Goal: Transaction & Acquisition: Purchase product/service

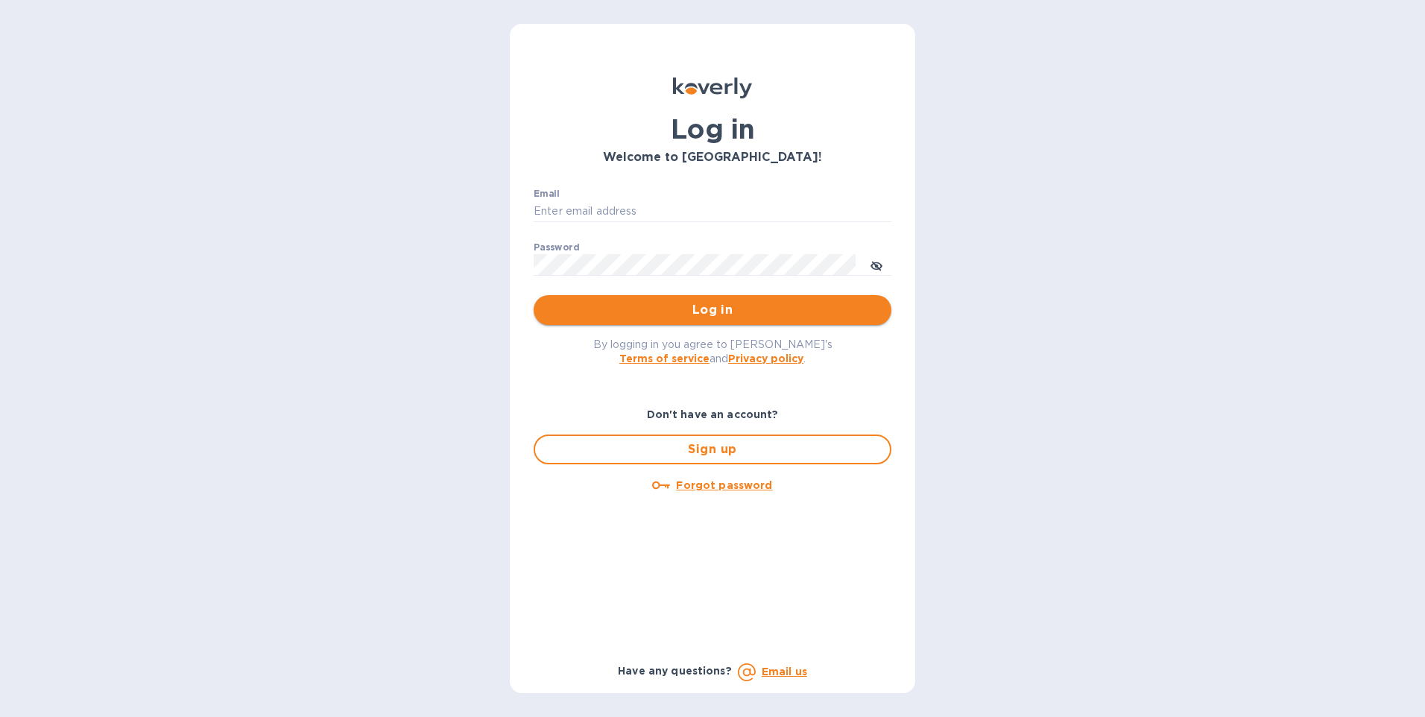
type input "[PERSON_NAME][EMAIL_ADDRESS][DOMAIN_NAME]"
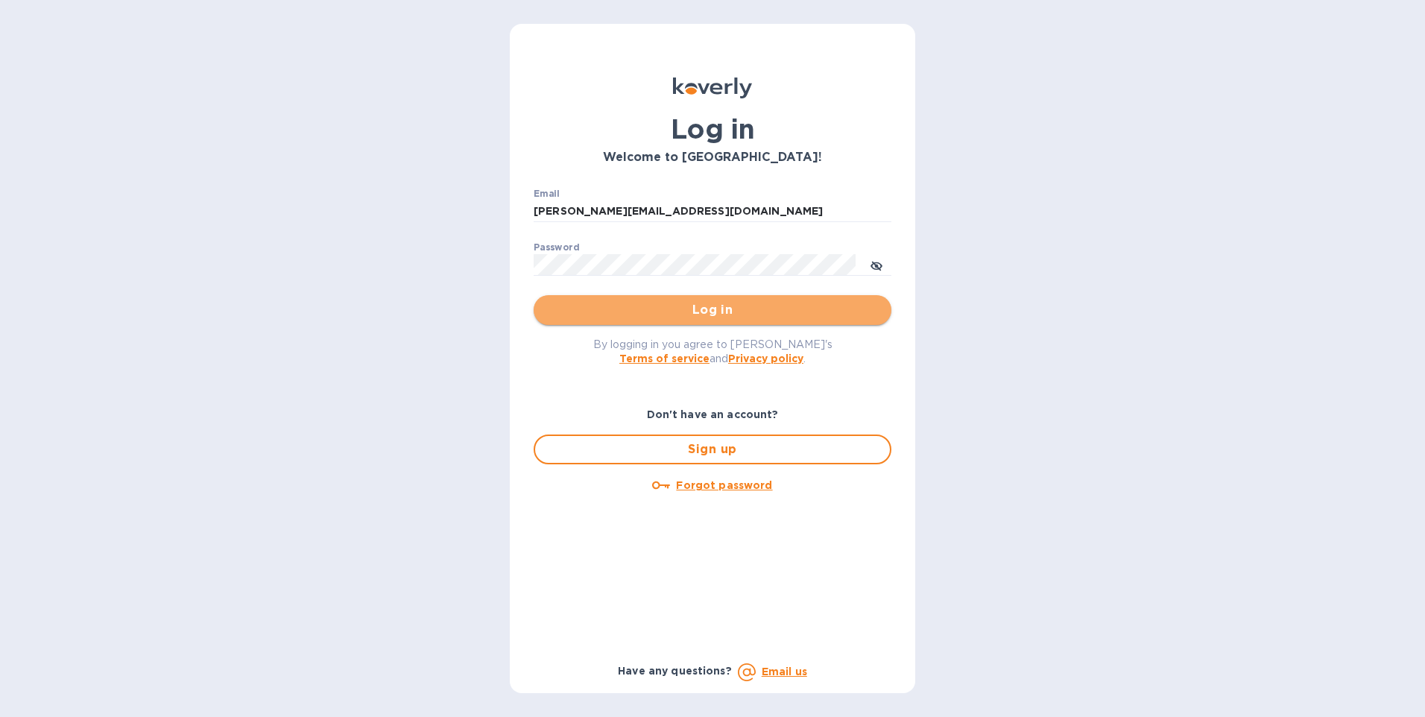
click at [695, 306] on span "Log in" at bounding box center [712, 310] width 334 height 18
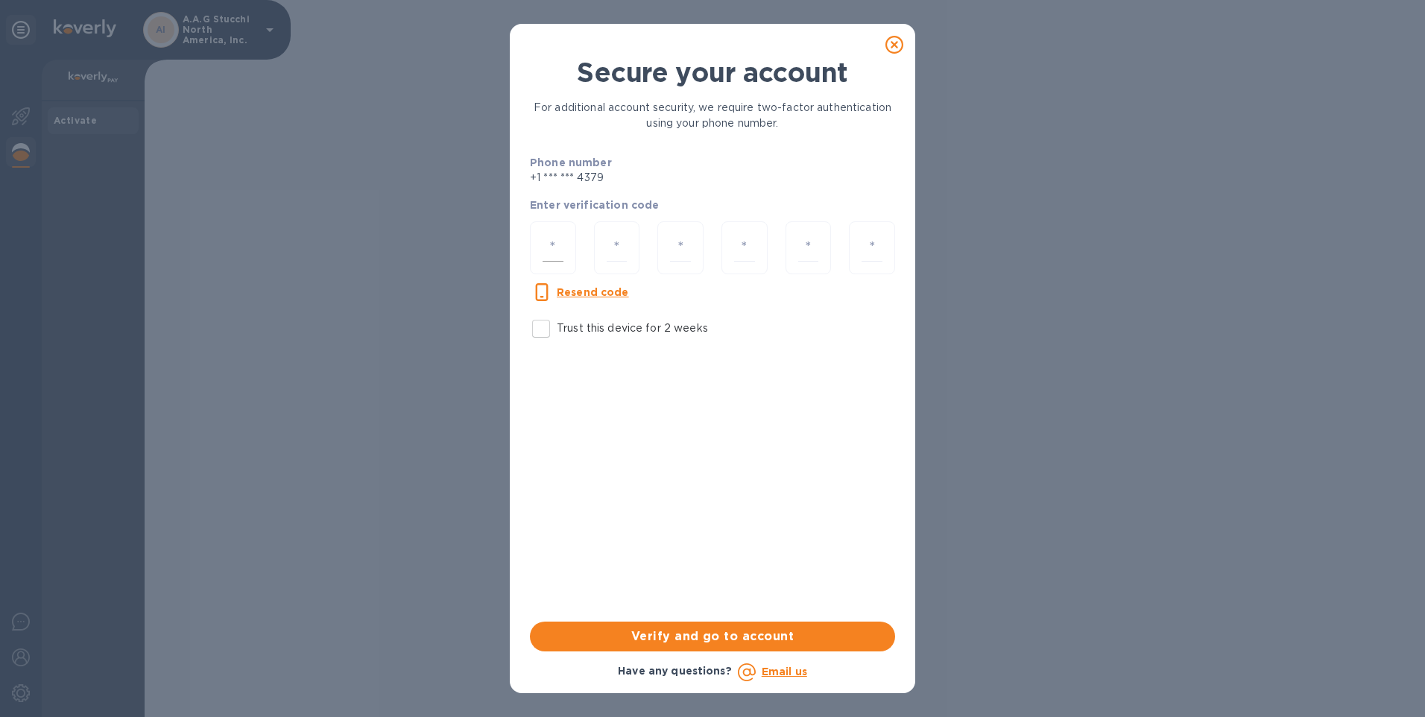
click at [557, 247] on input "number" at bounding box center [552, 248] width 21 height 28
type input "4"
type input "5"
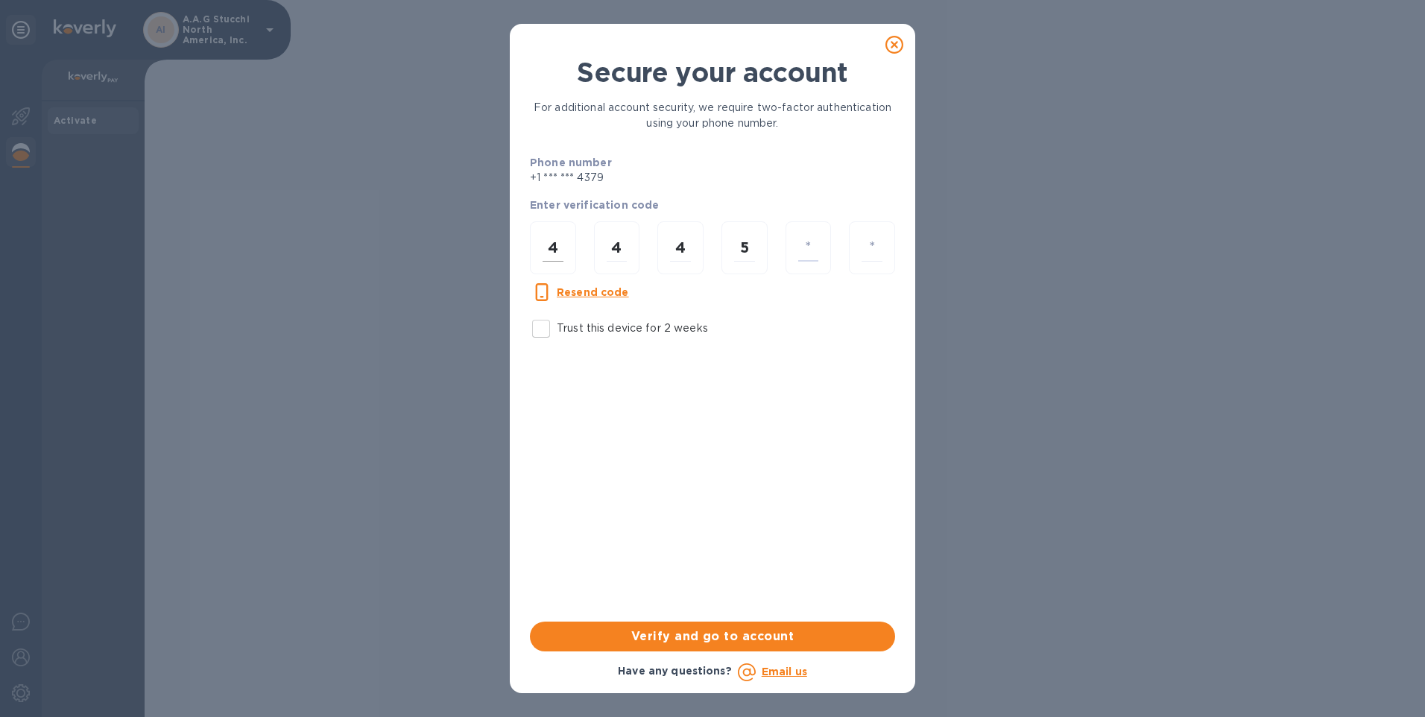
type input "3"
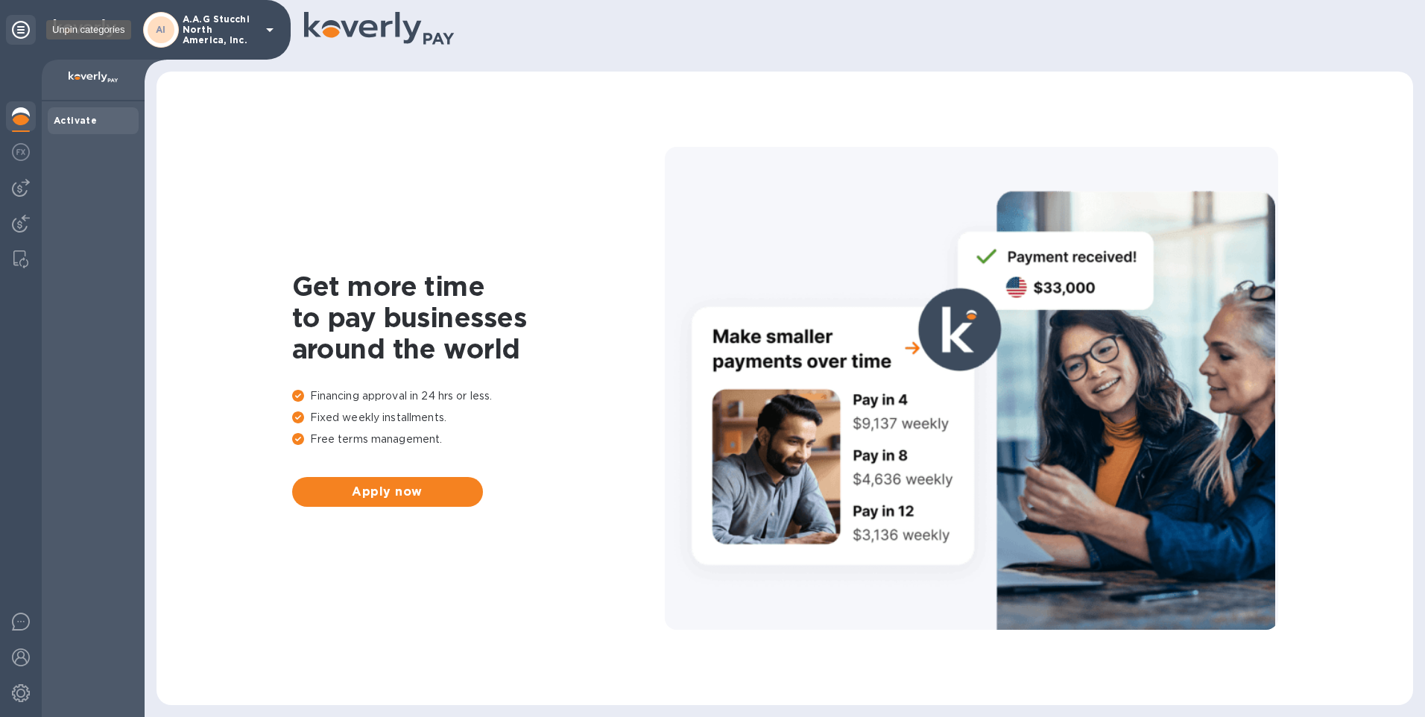
click at [22, 35] on icon at bounding box center [21, 30] width 18 height 18
click at [57, 150] on b "Bills" at bounding box center [65, 147] width 22 height 11
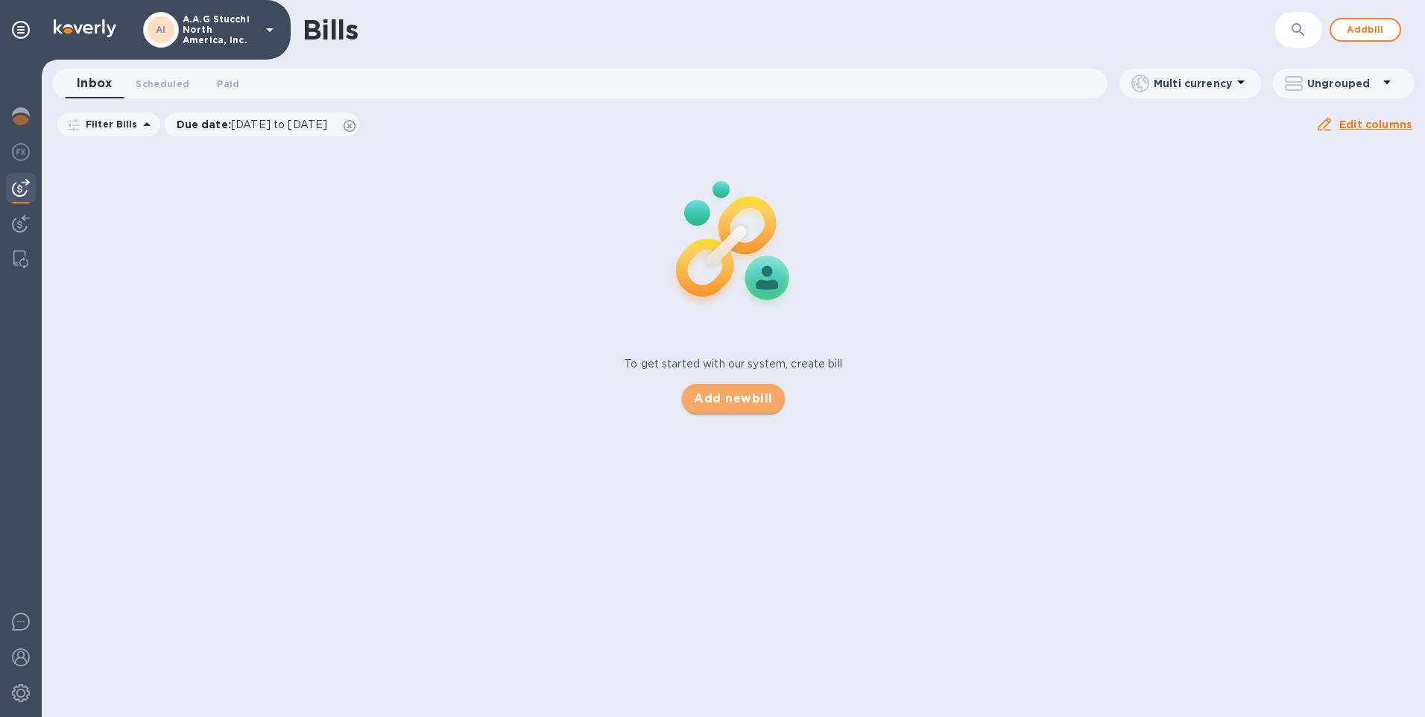
click at [744, 401] on span "Add new bill" at bounding box center [733, 399] width 78 height 18
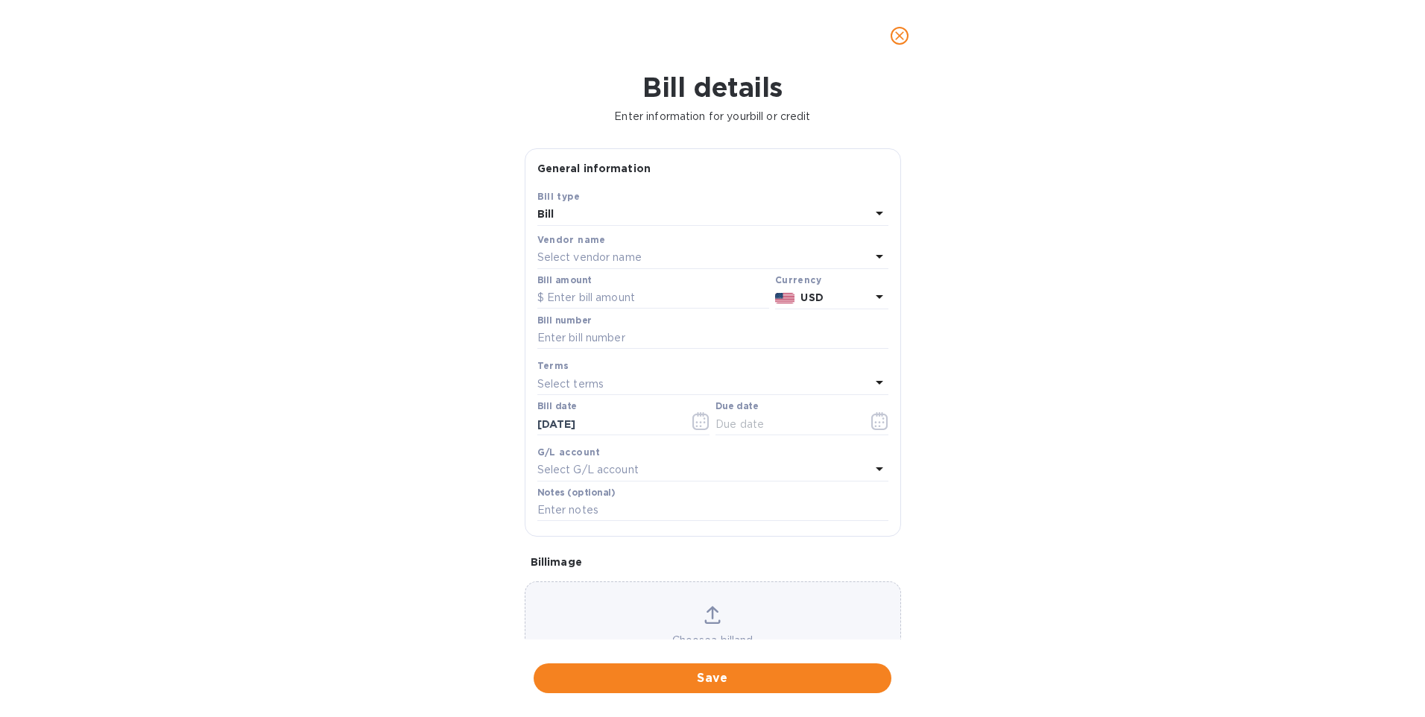
click at [618, 251] on p "Select vendor name" at bounding box center [589, 258] width 104 height 16
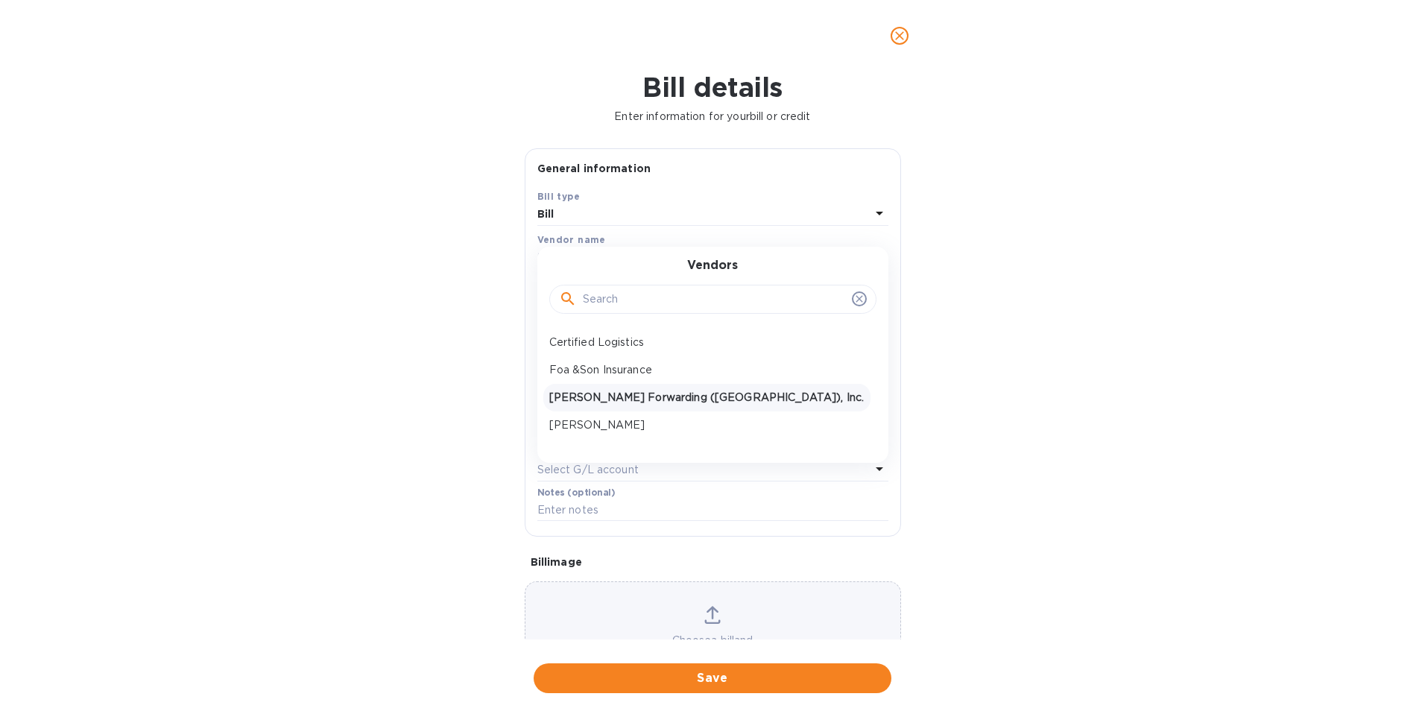
click at [575, 399] on p "JAS Forwarding (USA), Inc." at bounding box center [706, 398] width 315 height 16
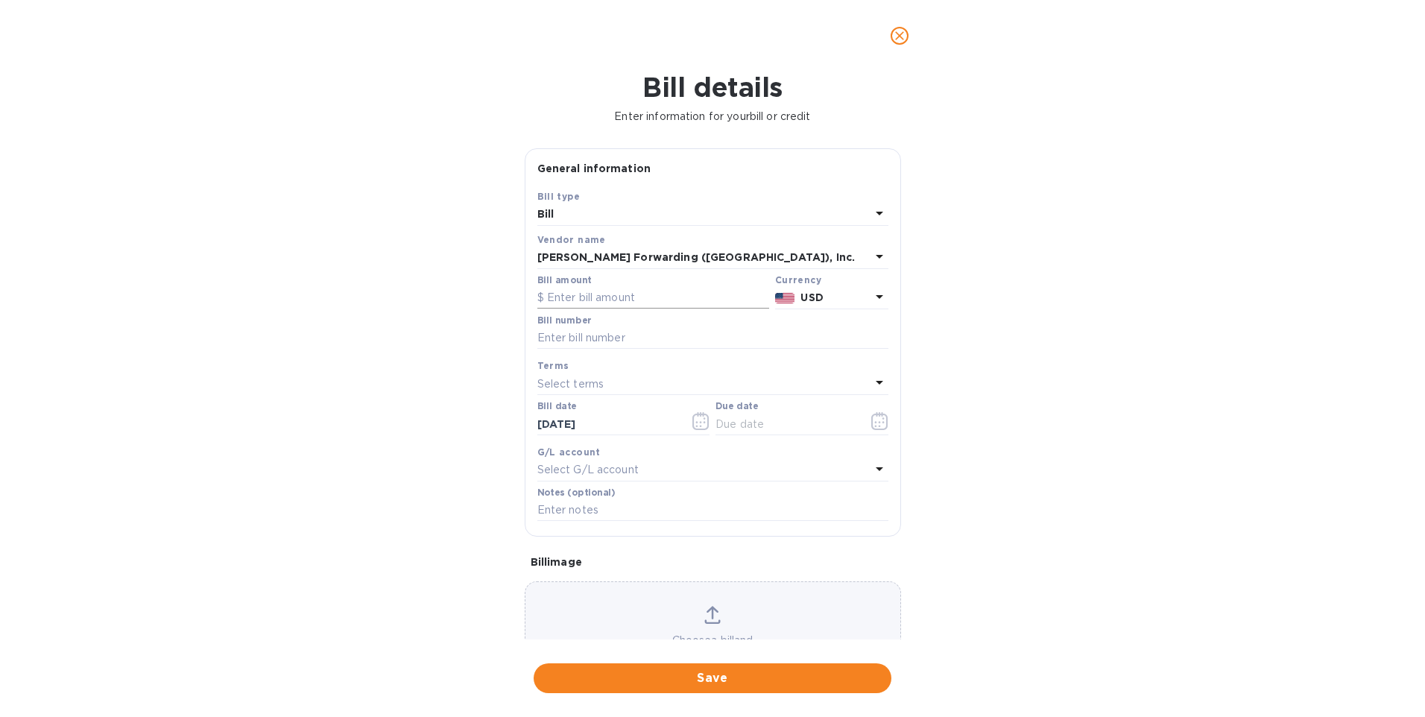
click at [586, 296] on input "text" at bounding box center [653, 298] width 232 height 22
type input "1,249"
type input "ATL503305544"
click at [700, 423] on icon "button" at bounding box center [701, 422] width 2 height 2
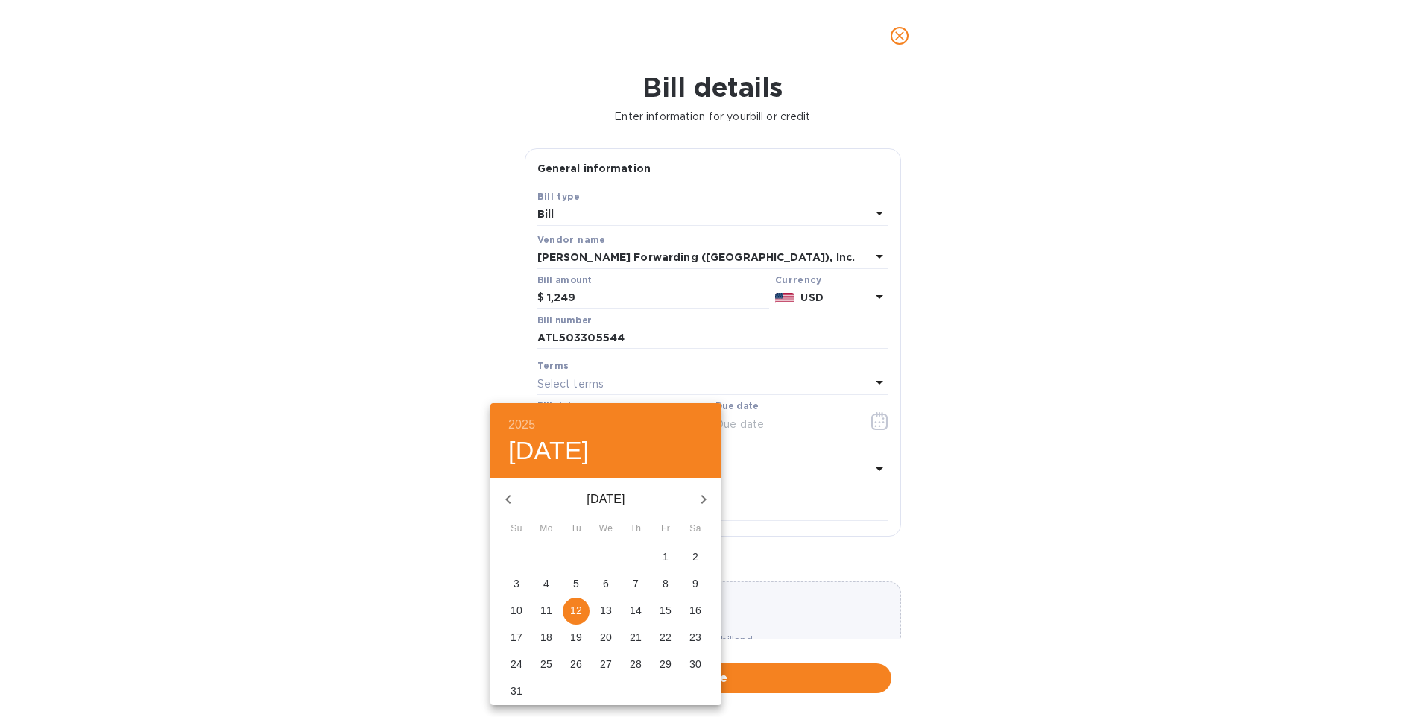
click at [510, 496] on icon "button" at bounding box center [507, 499] width 5 height 9
click at [522, 635] on p "20" at bounding box center [516, 637] width 12 height 15
type input "07/20/2025"
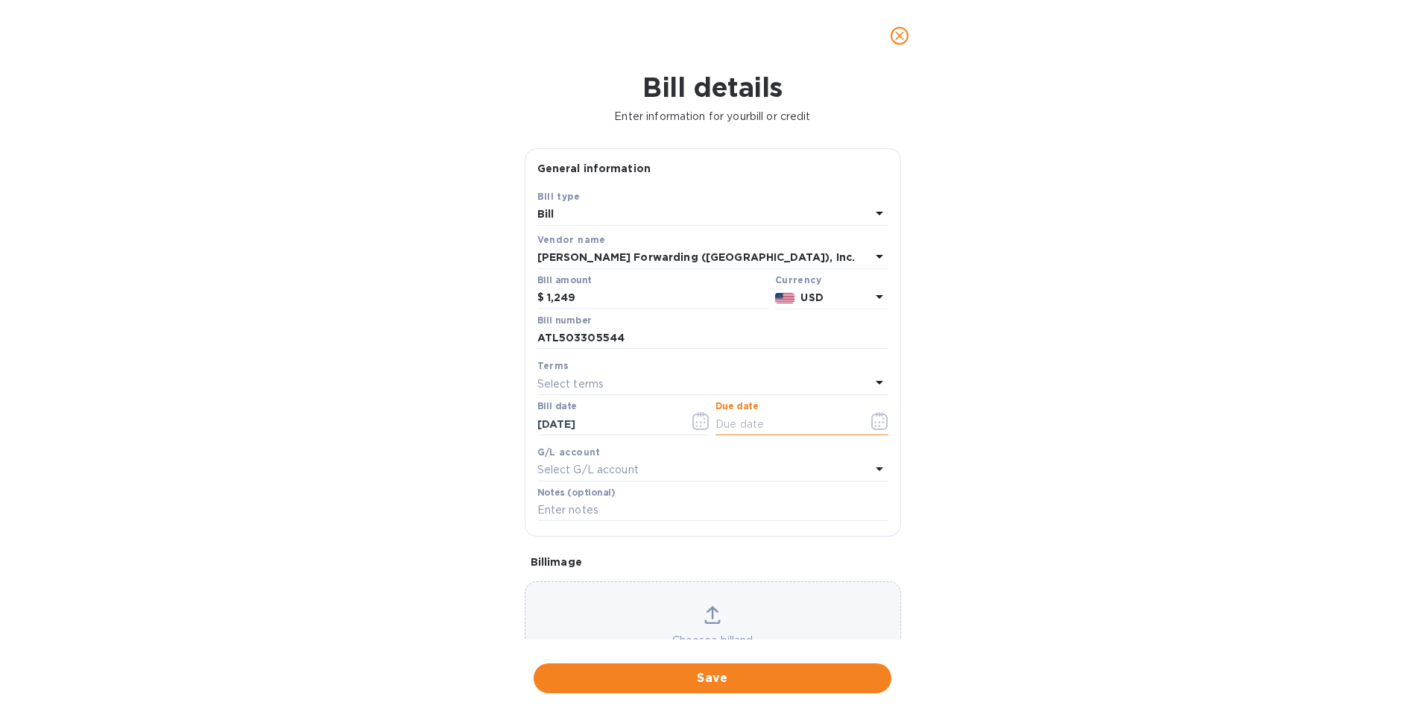
click at [773, 431] on input "text" at bounding box center [785, 424] width 141 height 22
click at [408, 461] on div "Bill details Enter information for your bill or credit General information Save…" at bounding box center [712, 394] width 1425 height 645
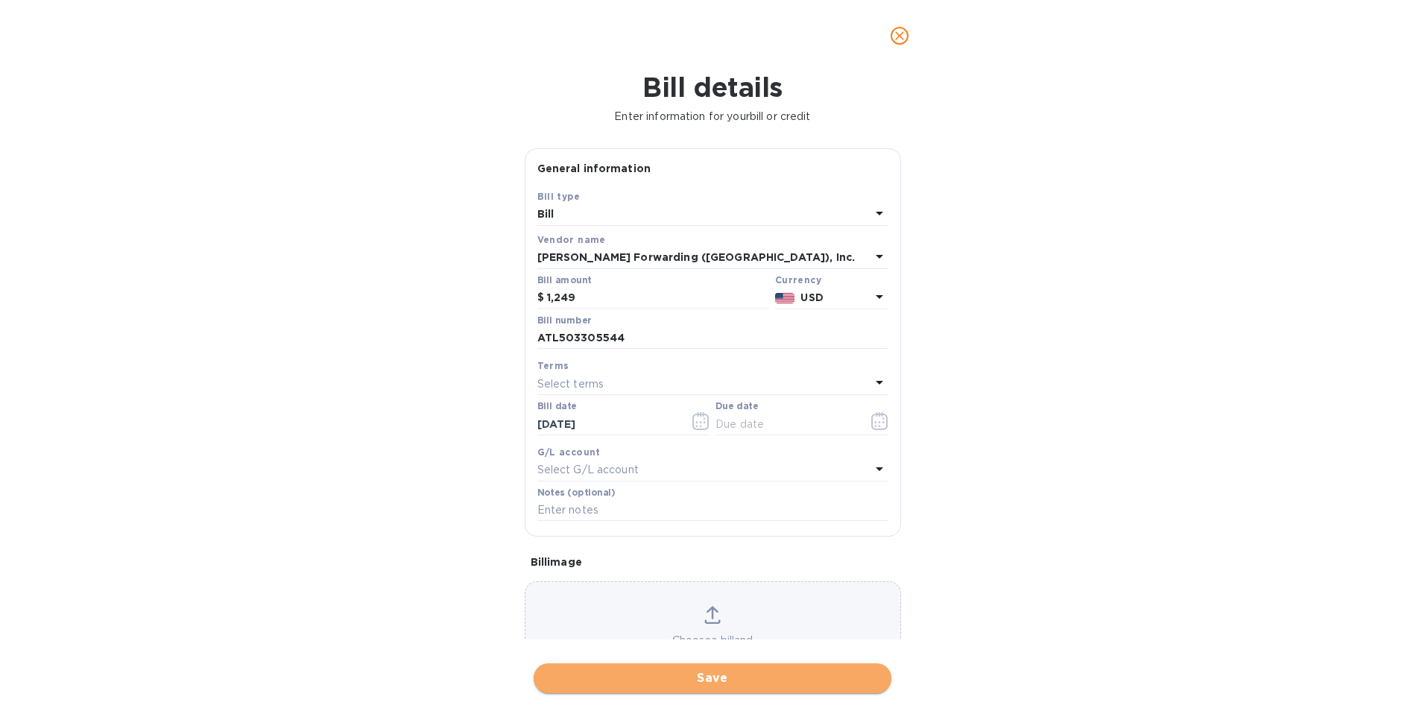
click at [706, 671] on span "Save" at bounding box center [712, 678] width 334 height 18
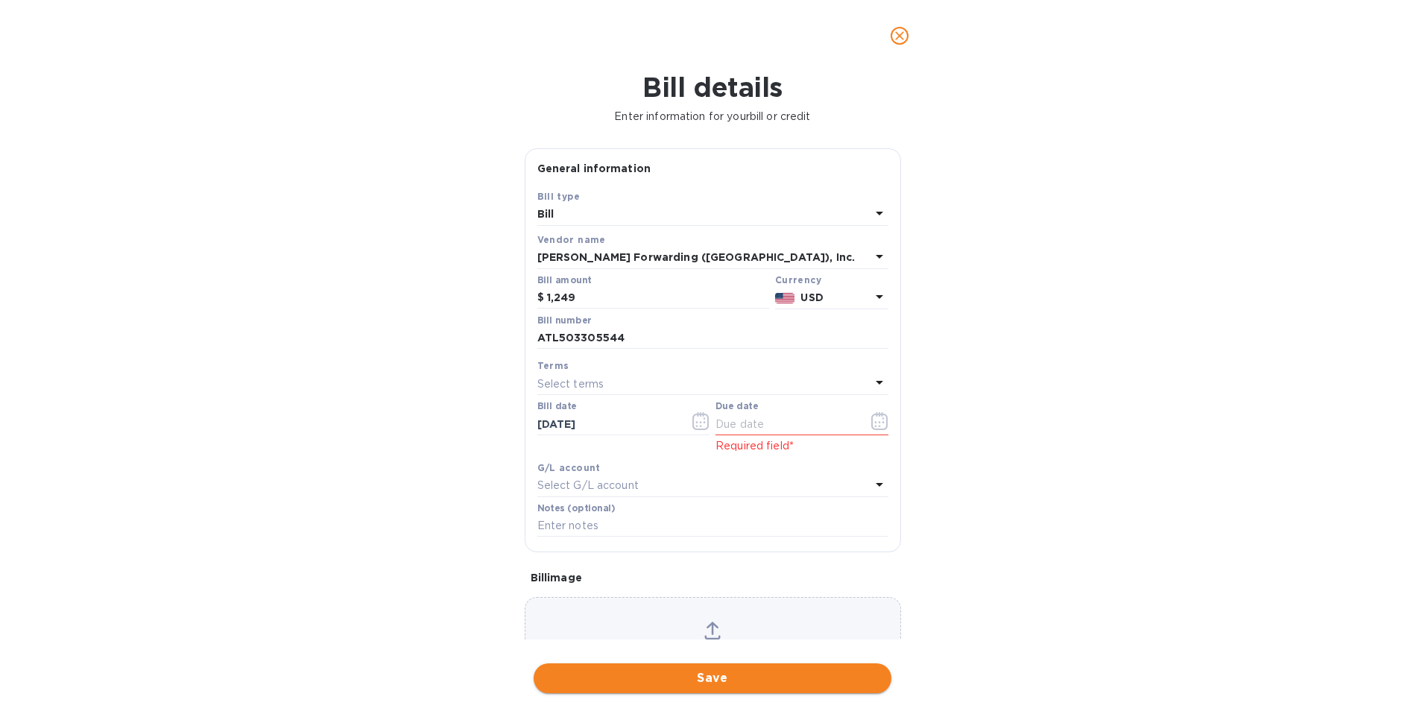
click at [721, 675] on span "Save" at bounding box center [712, 678] width 334 height 18
click at [779, 425] on input "text" at bounding box center [785, 424] width 141 height 22
click at [874, 420] on icon "button" at bounding box center [879, 421] width 17 height 18
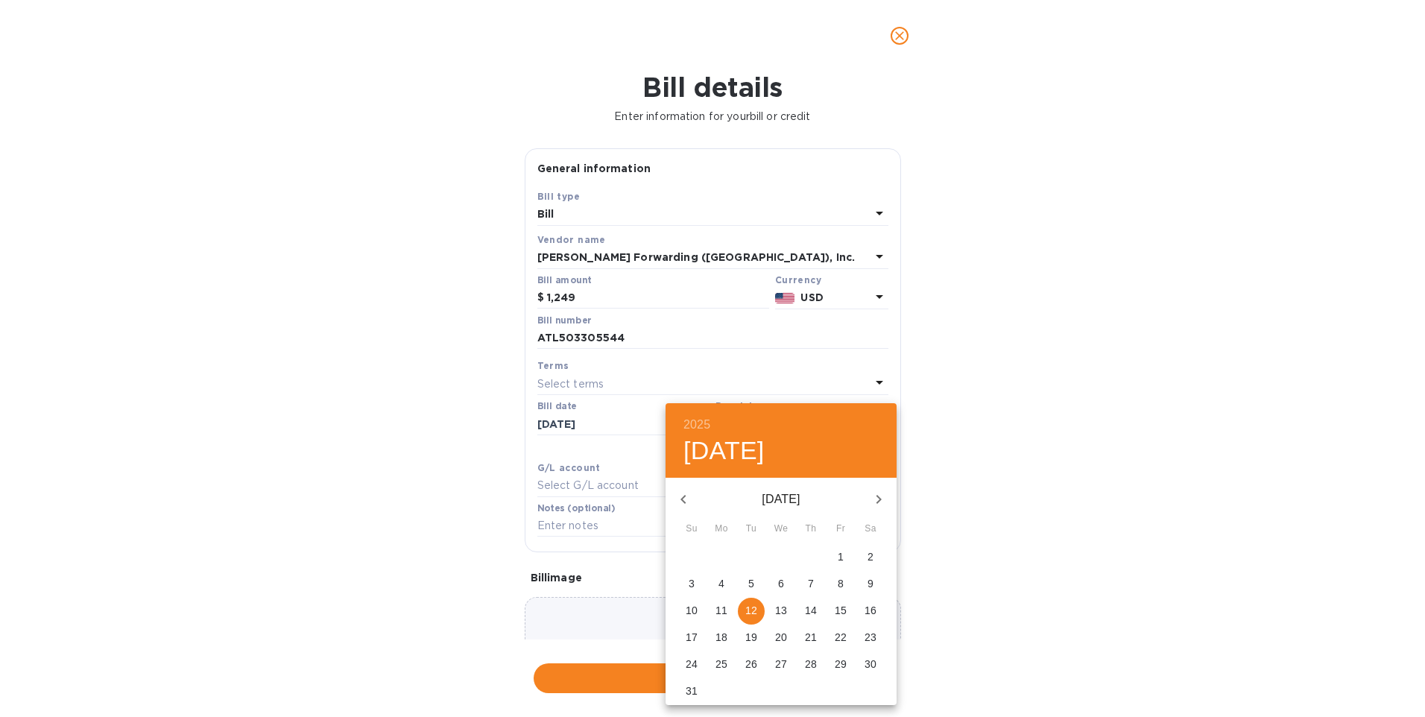
click at [773, 639] on span "20" at bounding box center [781, 637] width 27 height 15
type input "08/20/2025"
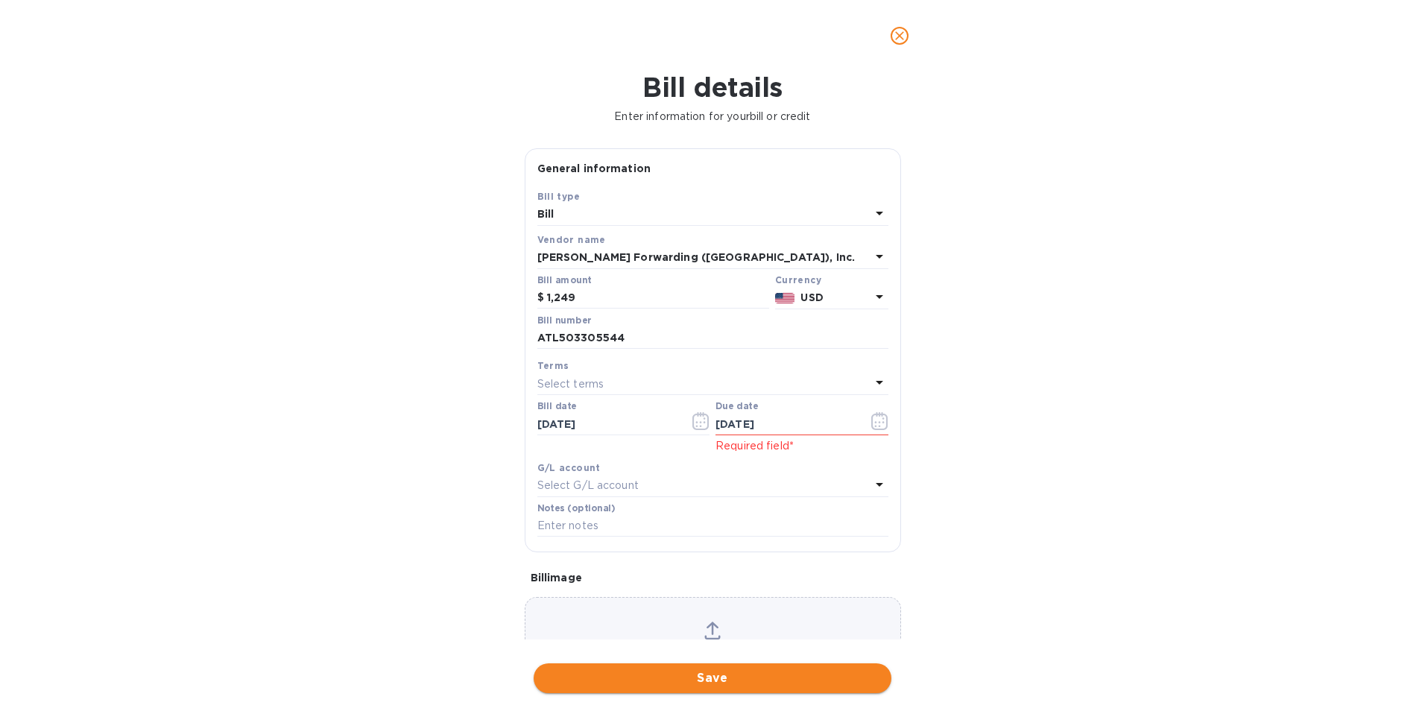
click at [735, 674] on span "Save" at bounding box center [712, 678] width 334 height 18
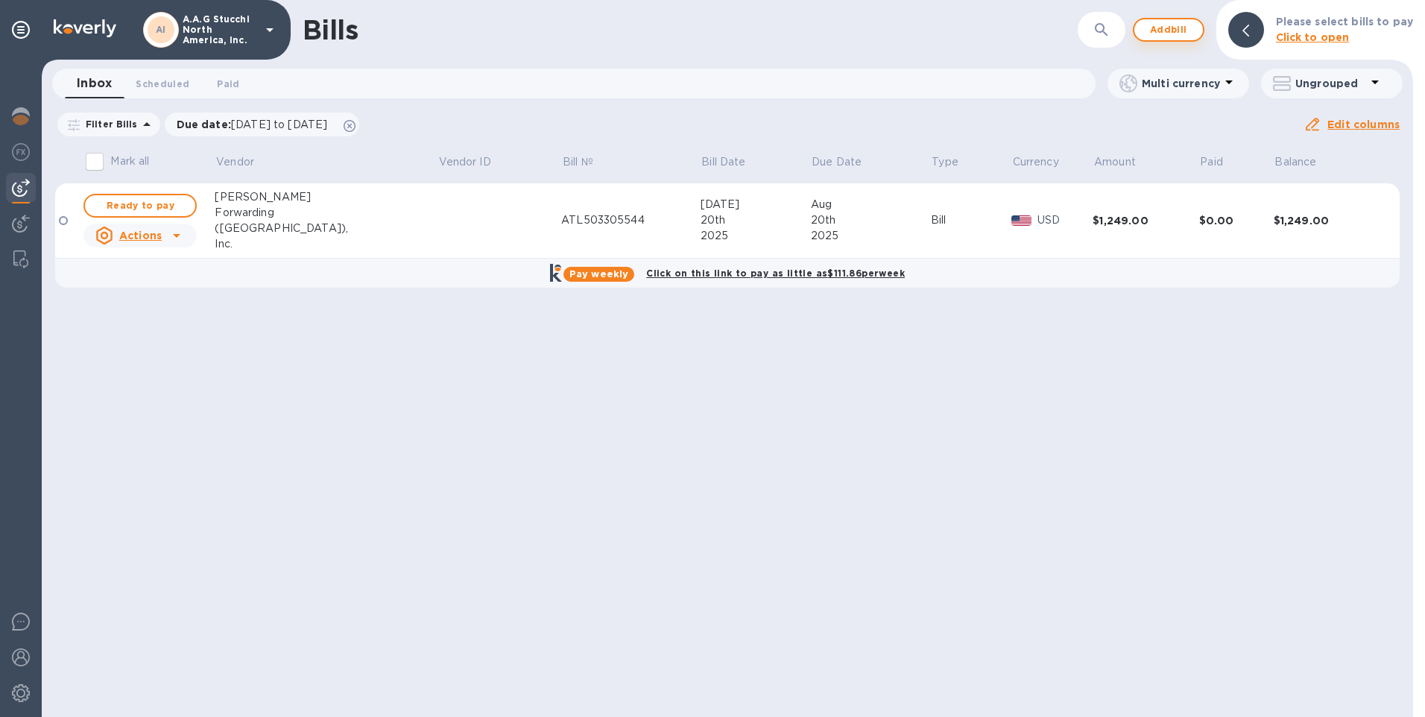
click at [1173, 31] on span "Add bill" at bounding box center [1168, 30] width 45 height 18
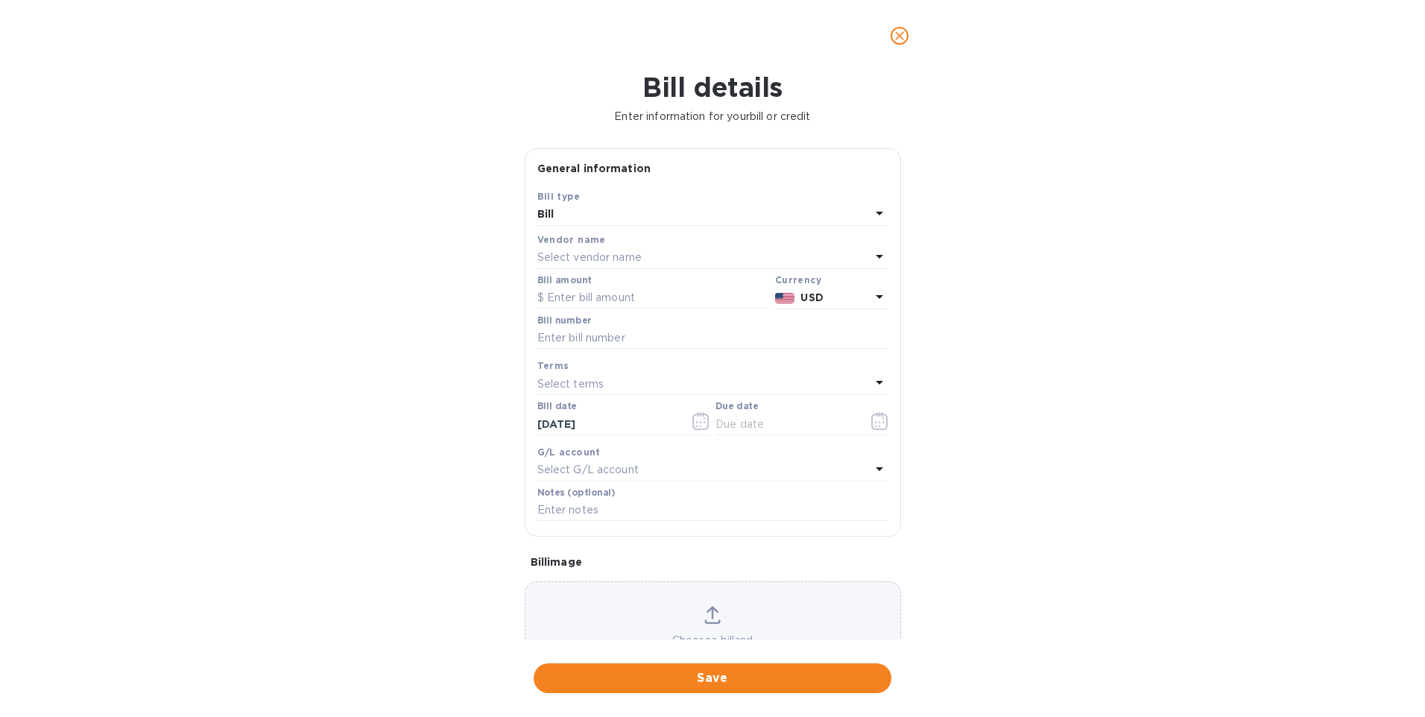
click at [570, 250] on p "Select vendor name" at bounding box center [589, 258] width 104 height 16
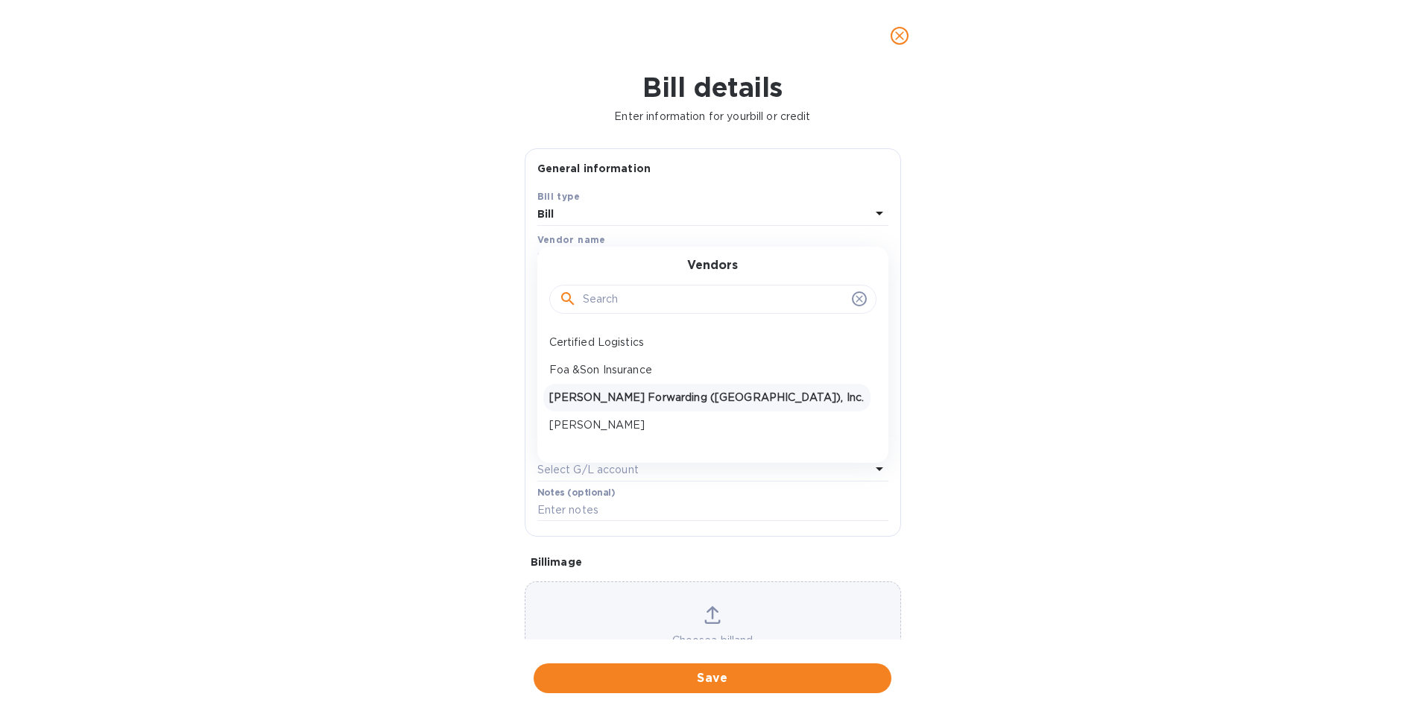
click at [582, 387] on div "JAS Forwarding (USA), Inc." at bounding box center [706, 398] width 327 height 28
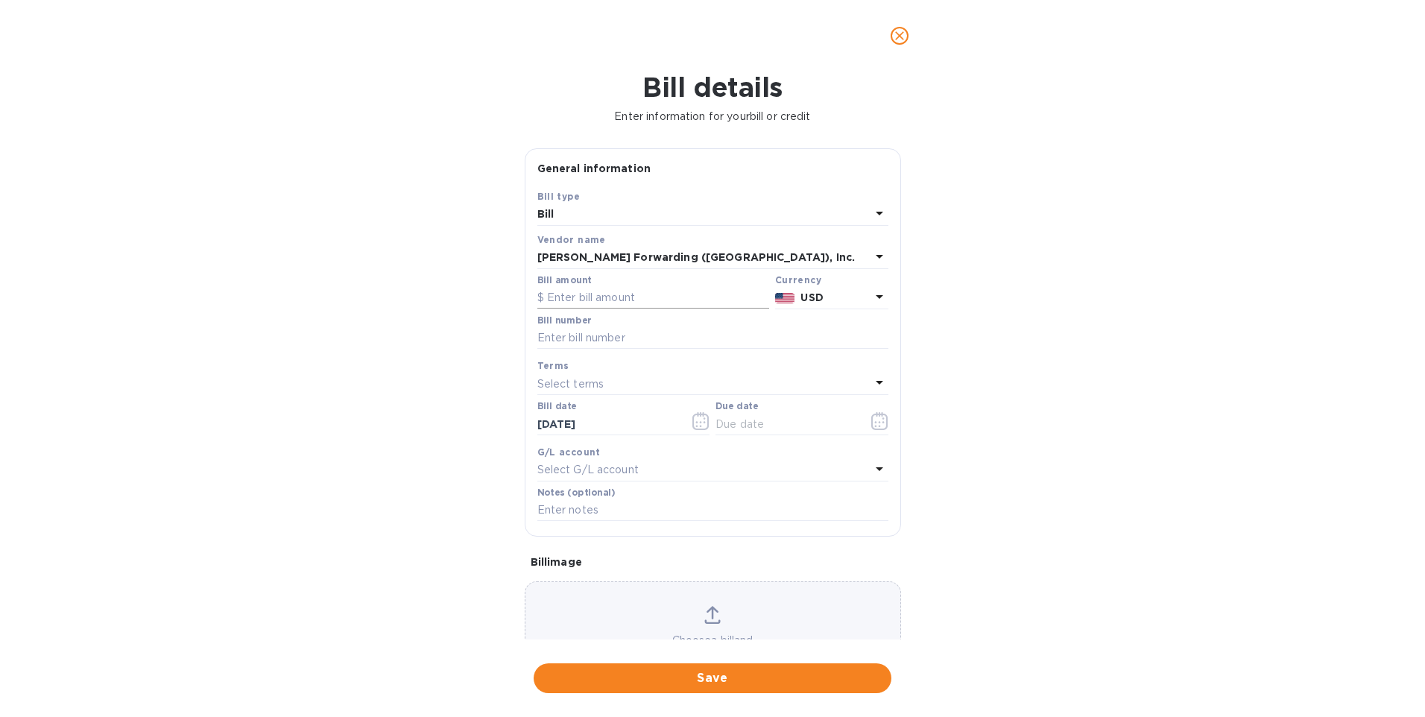
click at [617, 296] on input "text" at bounding box center [653, 298] width 232 height 22
type input "1,624.77"
click at [613, 334] on input "text" at bounding box center [712, 338] width 351 height 22
type input "ATL503324419"
click at [615, 375] on div "Select terms" at bounding box center [703, 383] width 333 height 21
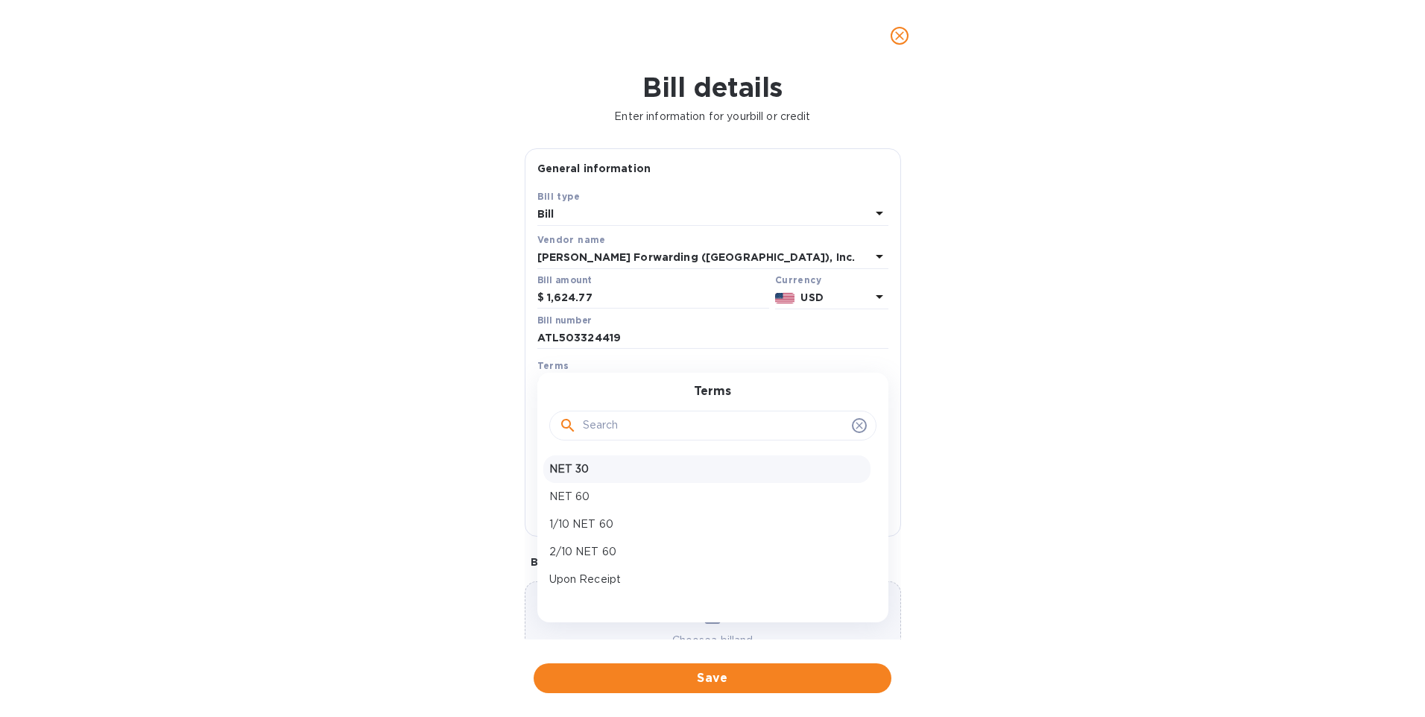
click at [590, 468] on p "NET 30" at bounding box center [706, 469] width 315 height 16
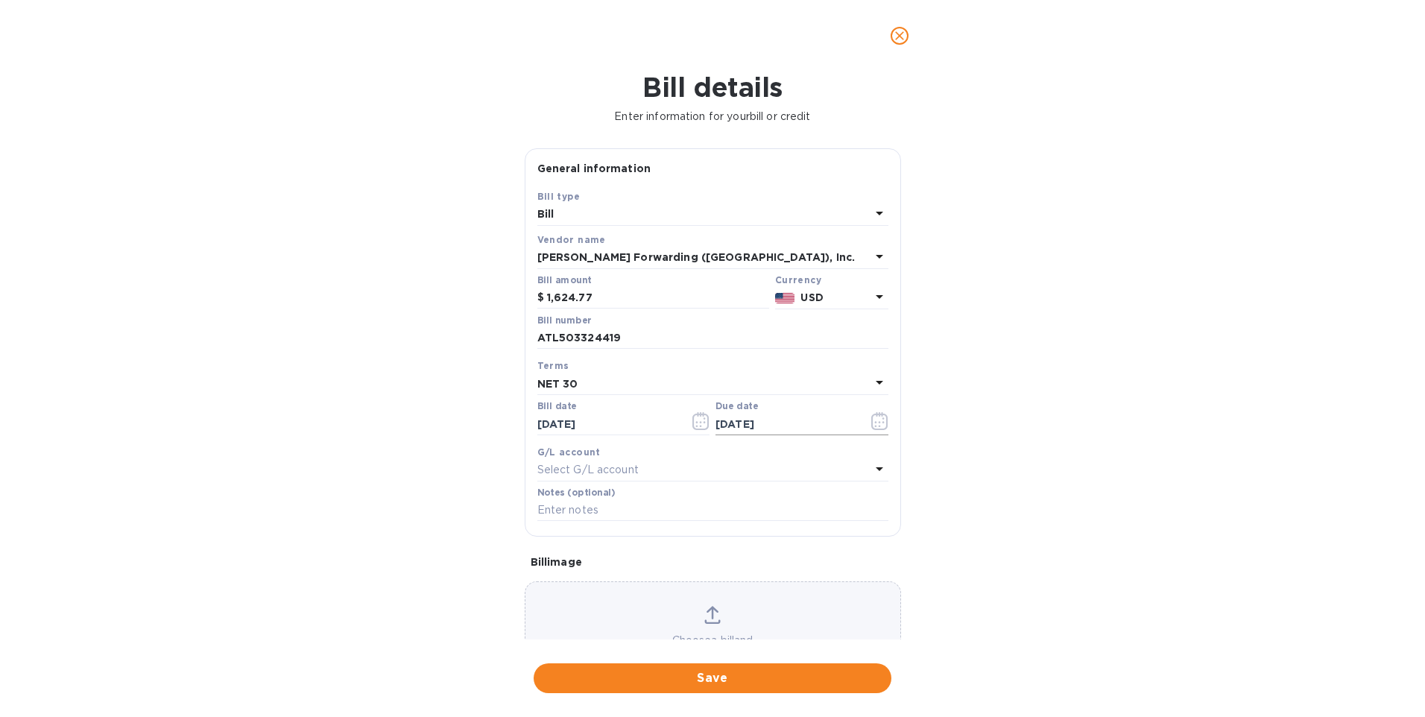
click at [882, 422] on icon "button" at bounding box center [879, 421] width 17 height 18
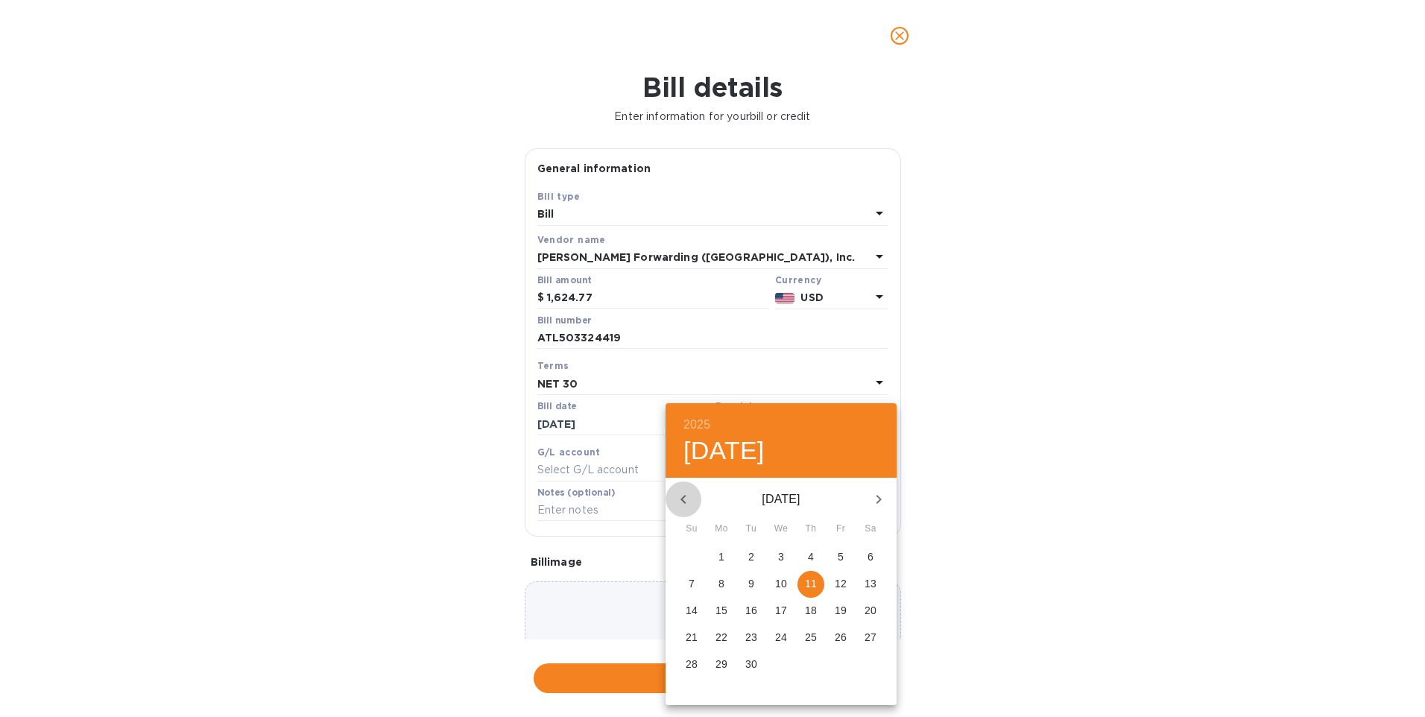
click at [684, 501] on icon "button" at bounding box center [682, 499] width 5 height 9
click at [750, 610] on p "12" at bounding box center [751, 610] width 12 height 15
type input "08/12/2025"
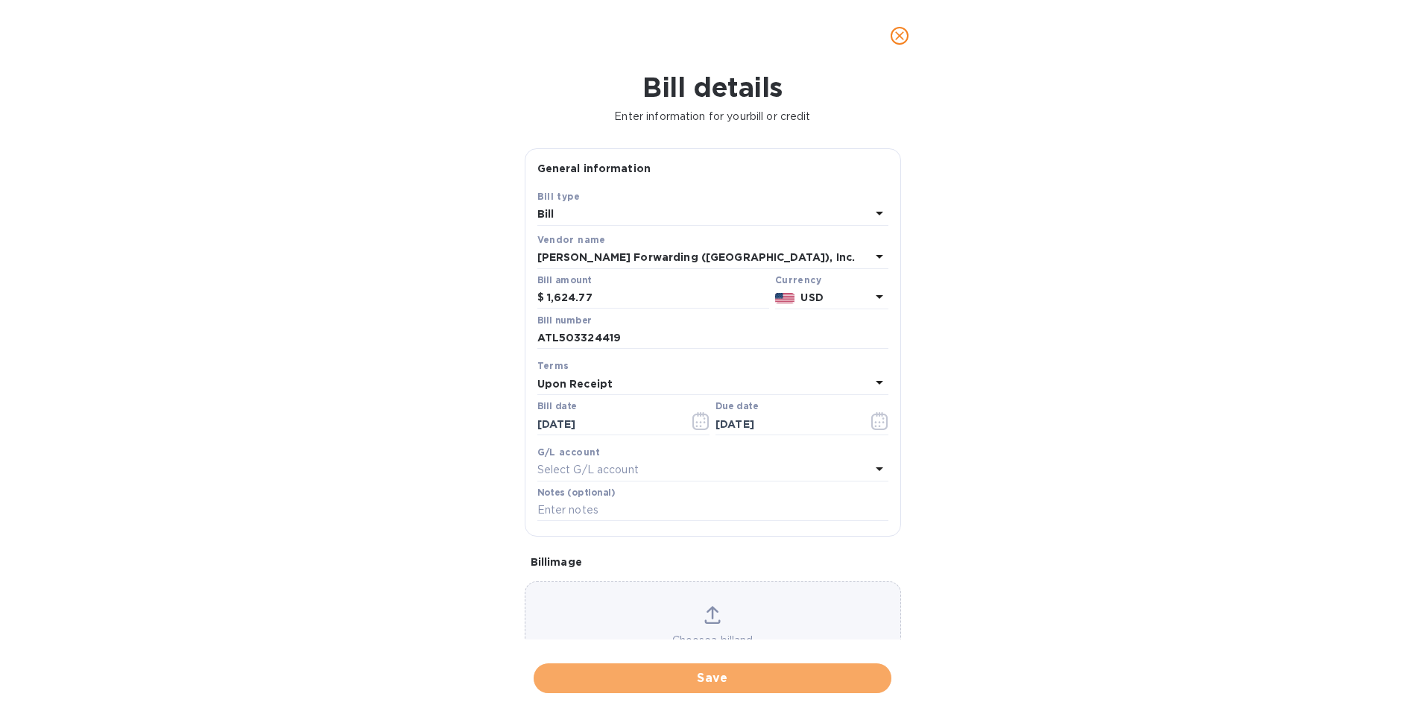
drag, startPoint x: 721, startPoint y: 674, endPoint x: 338, endPoint y: 414, distance: 462.8
click at [717, 674] on span "Save" at bounding box center [712, 678] width 334 height 18
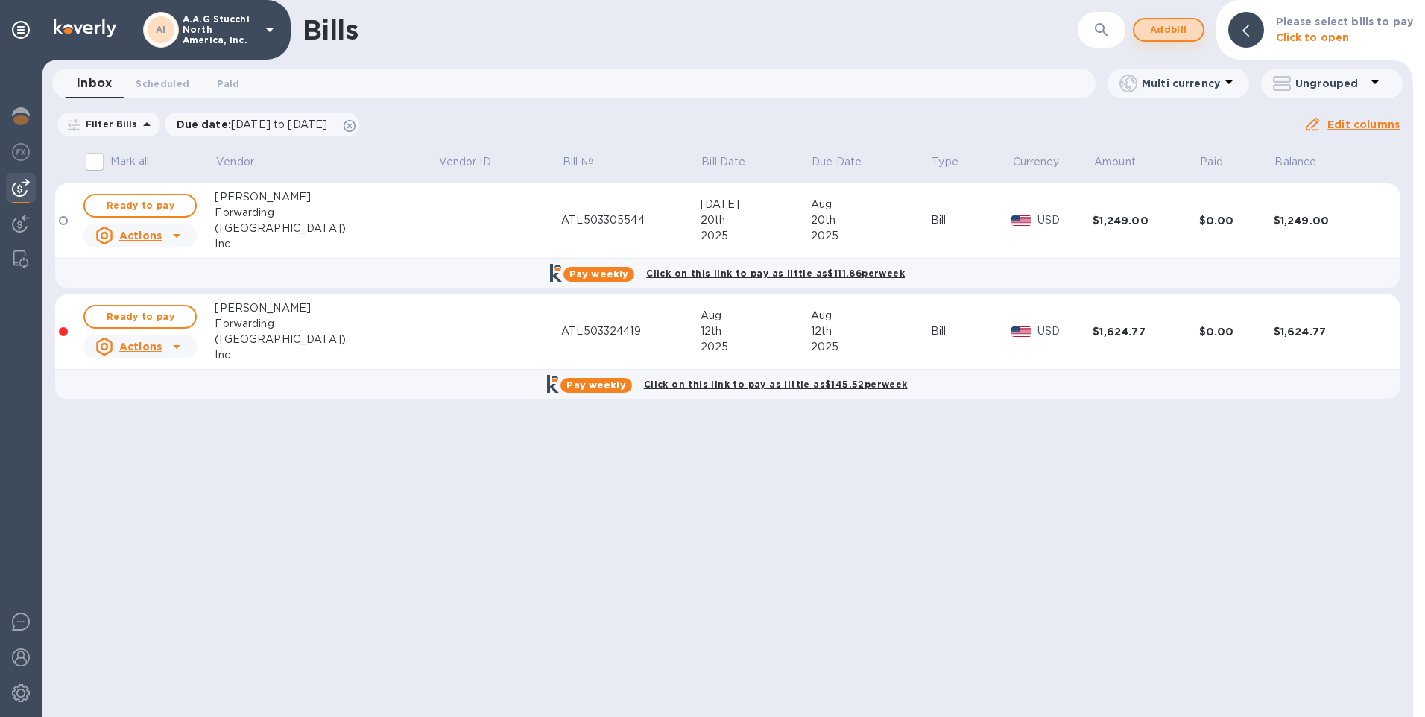
click at [1180, 28] on span "Add bill" at bounding box center [1168, 30] width 45 height 18
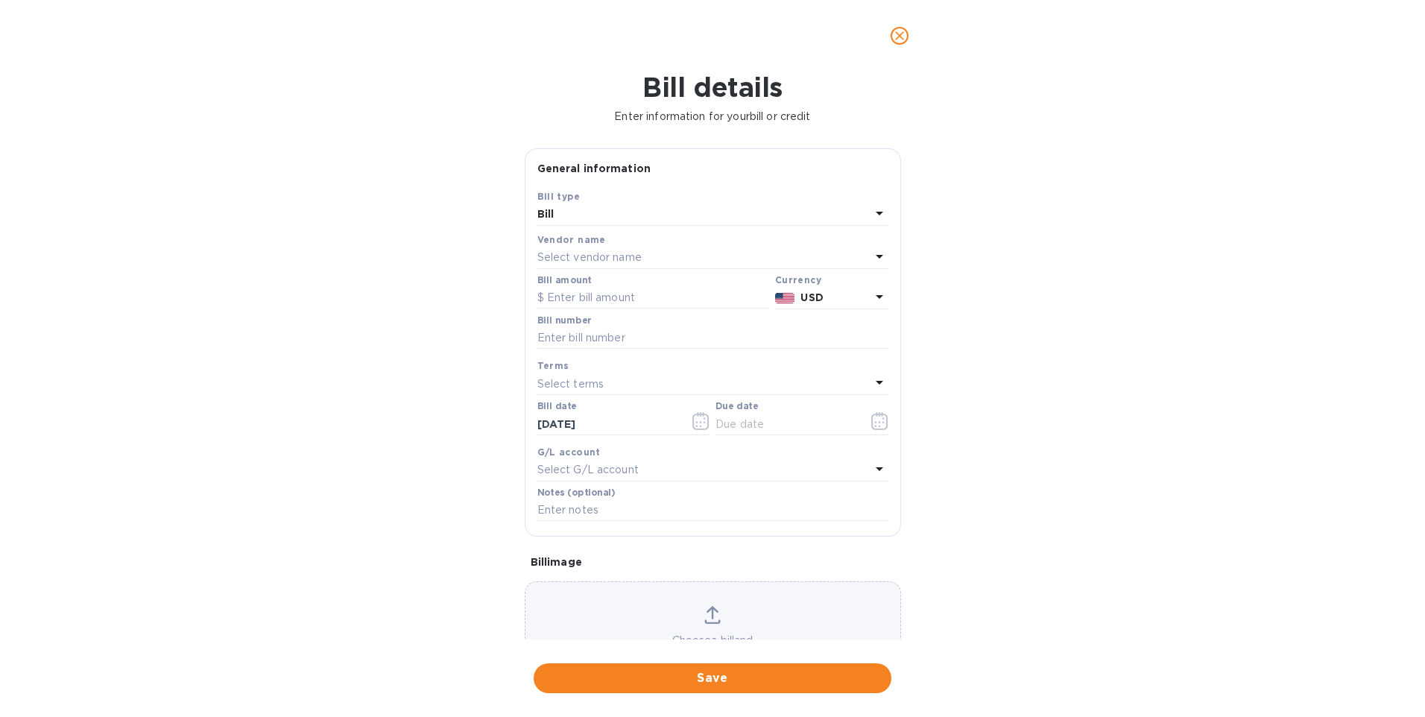
click at [597, 261] on p "Select vendor name" at bounding box center [589, 258] width 104 height 16
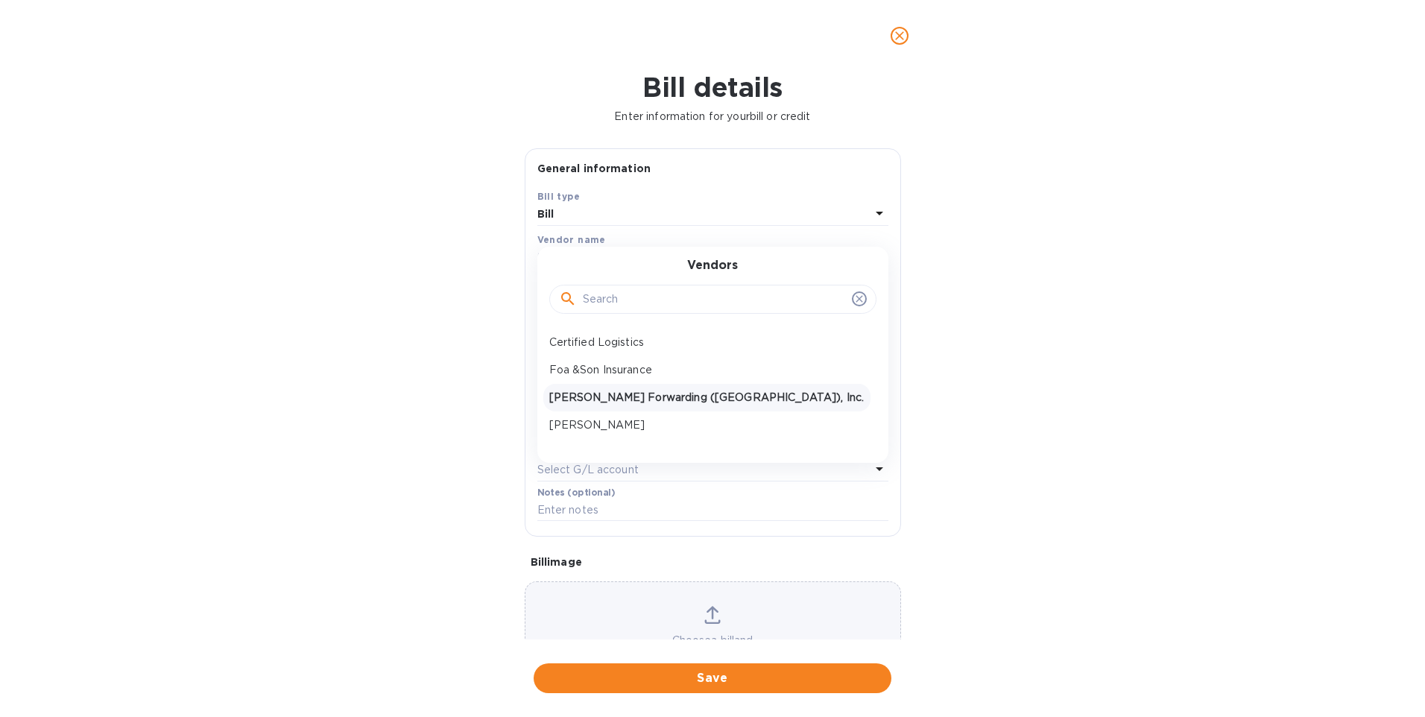
click at [611, 393] on p "JAS Forwarding (USA), Inc." at bounding box center [706, 398] width 315 height 16
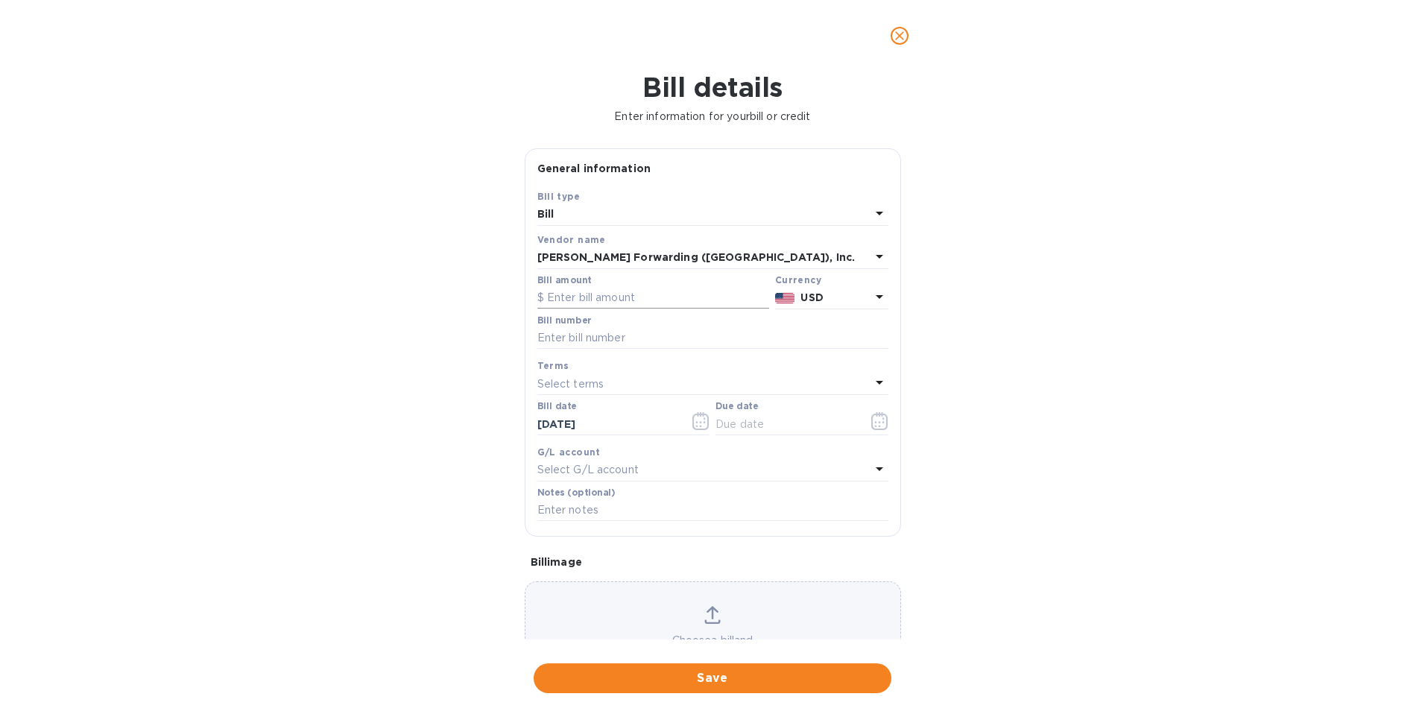
click at [583, 295] on input "text" at bounding box center [653, 298] width 232 height 22
type input "1,166.40"
click at [589, 338] on input "text" at bounding box center [712, 338] width 351 height 22
type input "ATL503339907"
click at [878, 423] on icon "button" at bounding box center [879, 422] width 2 height 2
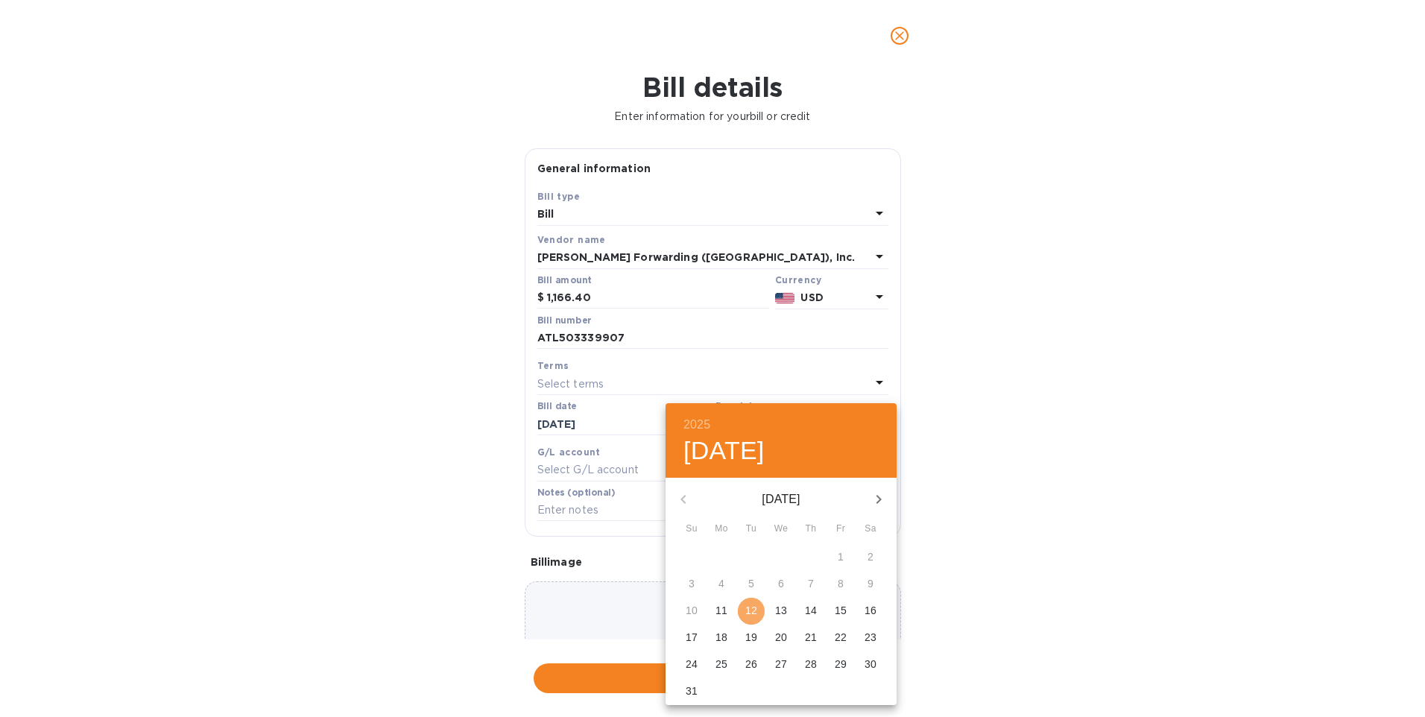
click at [755, 610] on p "12" at bounding box center [751, 610] width 12 height 15
type input "08/12/2025"
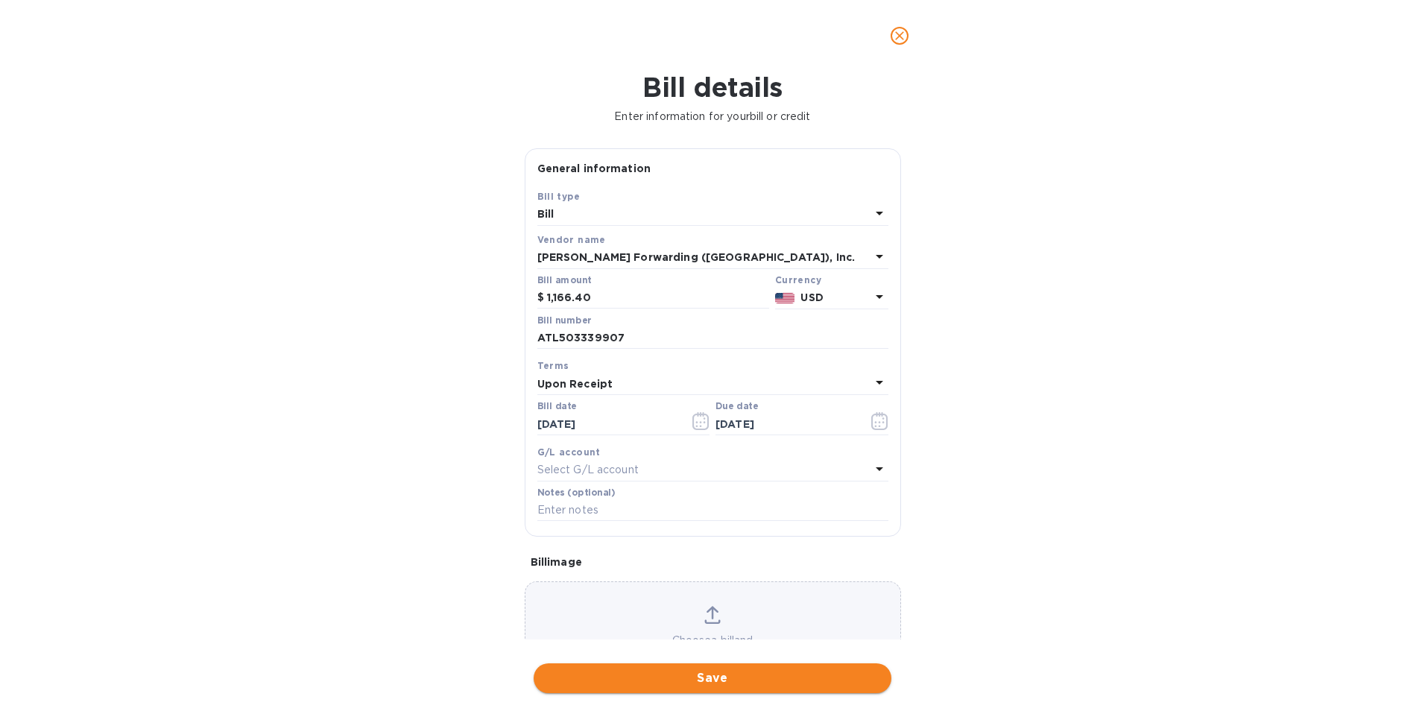
click at [727, 663] on button "Save" at bounding box center [713, 678] width 358 height 30
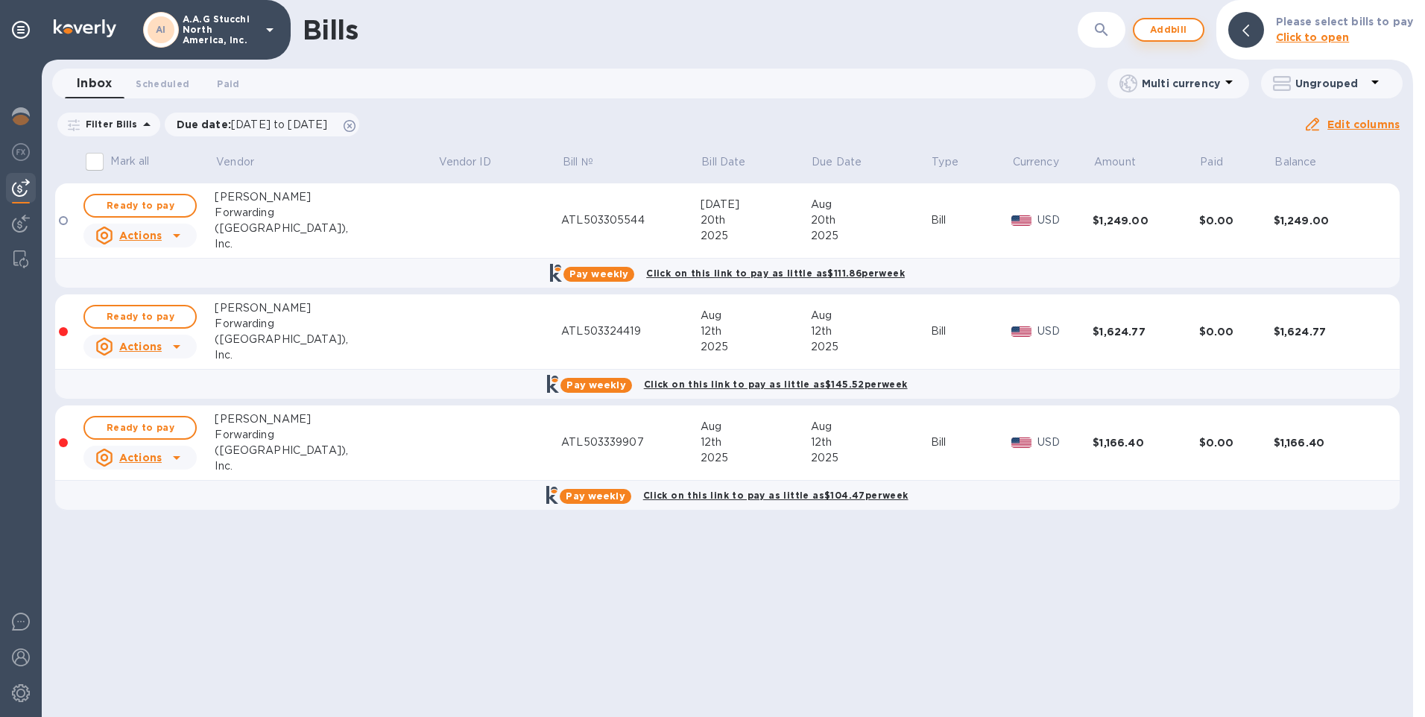
click at [1179, 25] on span "Add bill" at bounding box center [1168, 30] width 45 height 18
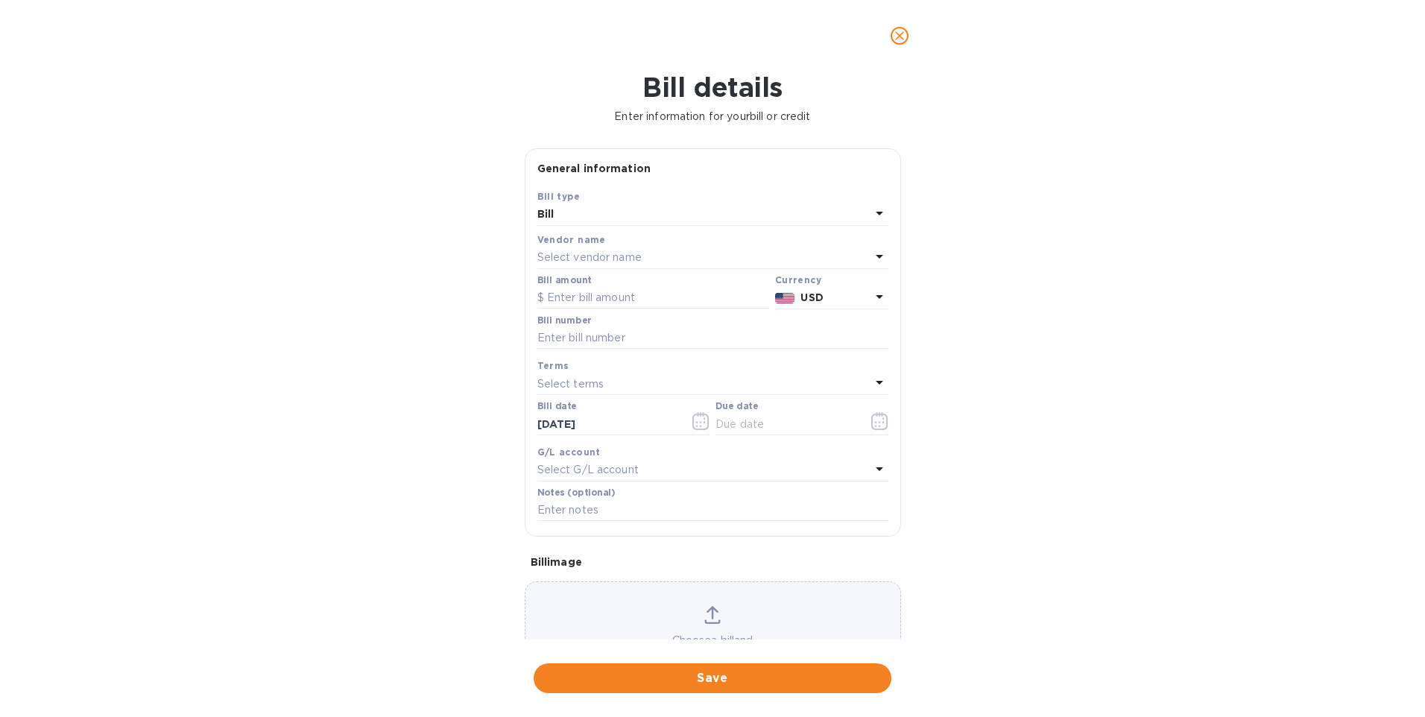
click at [600, 250] on p "Select vendor name" at bounding box center [589, 258] width 104 height 16
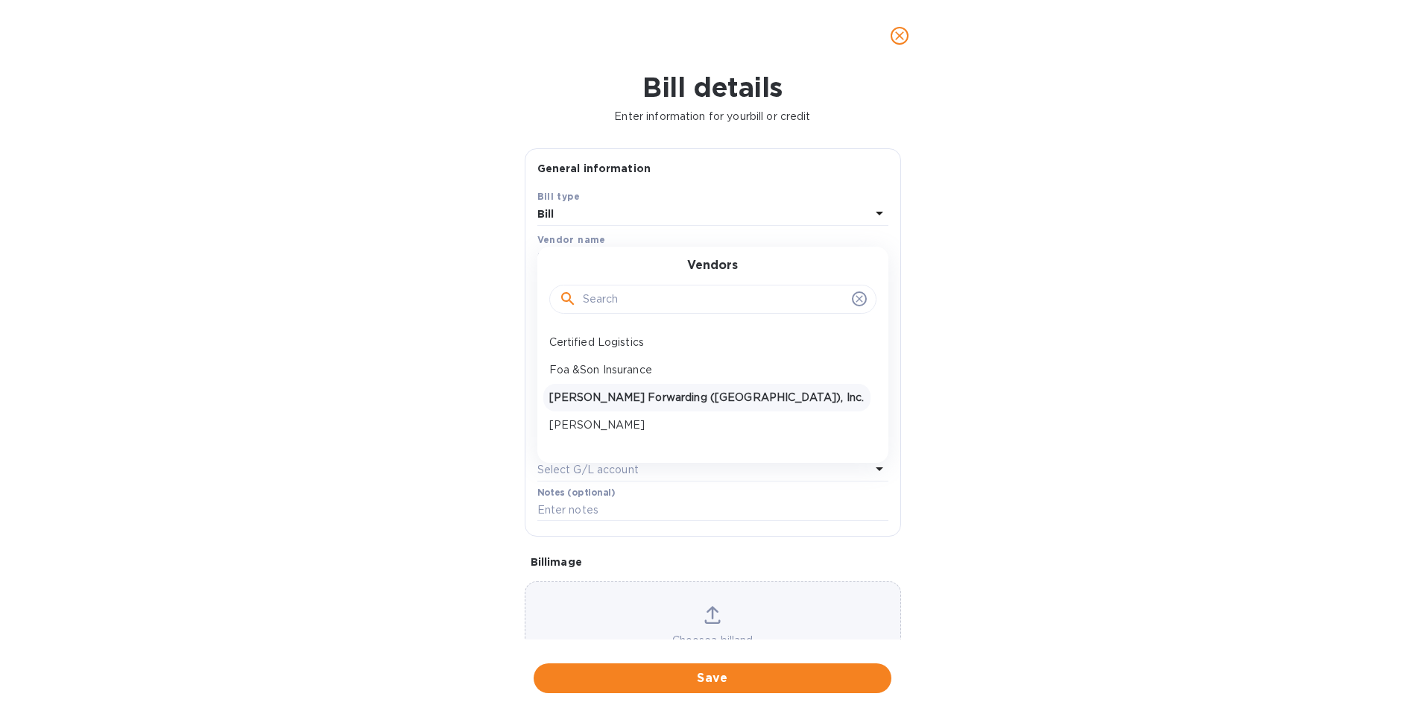
click at [601, 393] on p "JAS Forwarding (USA), Inc." at bounding box center [706, 398] width 315 height 16
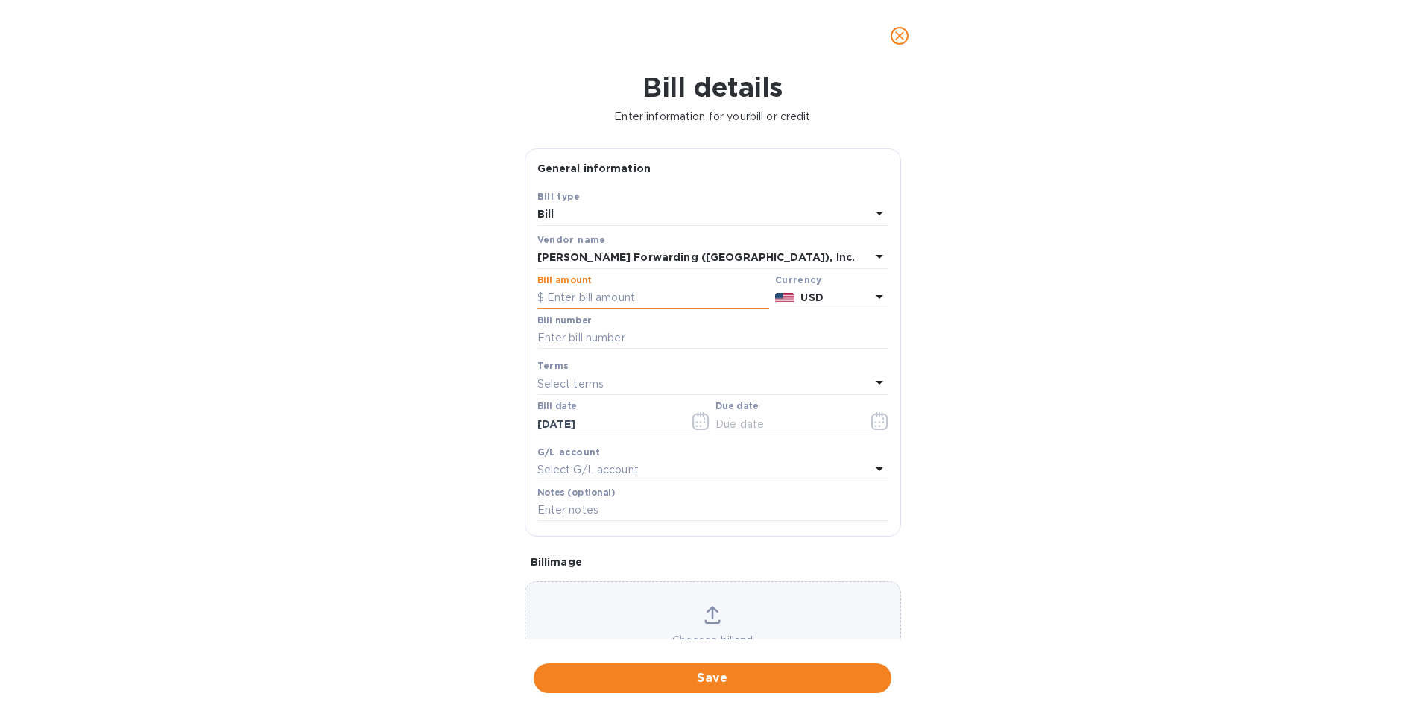
click at [595, 297] on input "text" at bounding box center [653, 298] width 232 height 22
type input "5,992.00"
click at [600, 341] on input "text" at bounding box center [712, 338] width 351 height 22
type input "ATL503320914"
click at [738, 423] on input "text" at bounding box center [785, 424] width 141 height 22
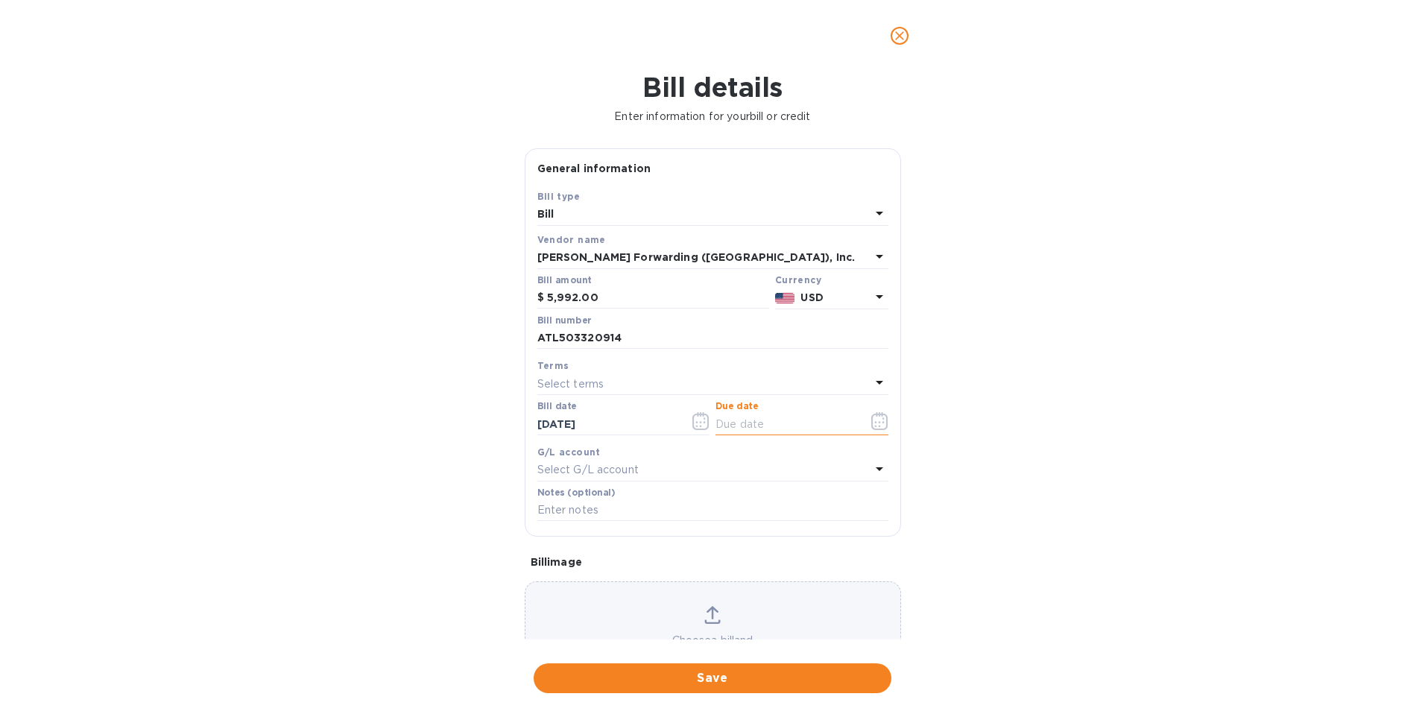
type input "08/12/2025"
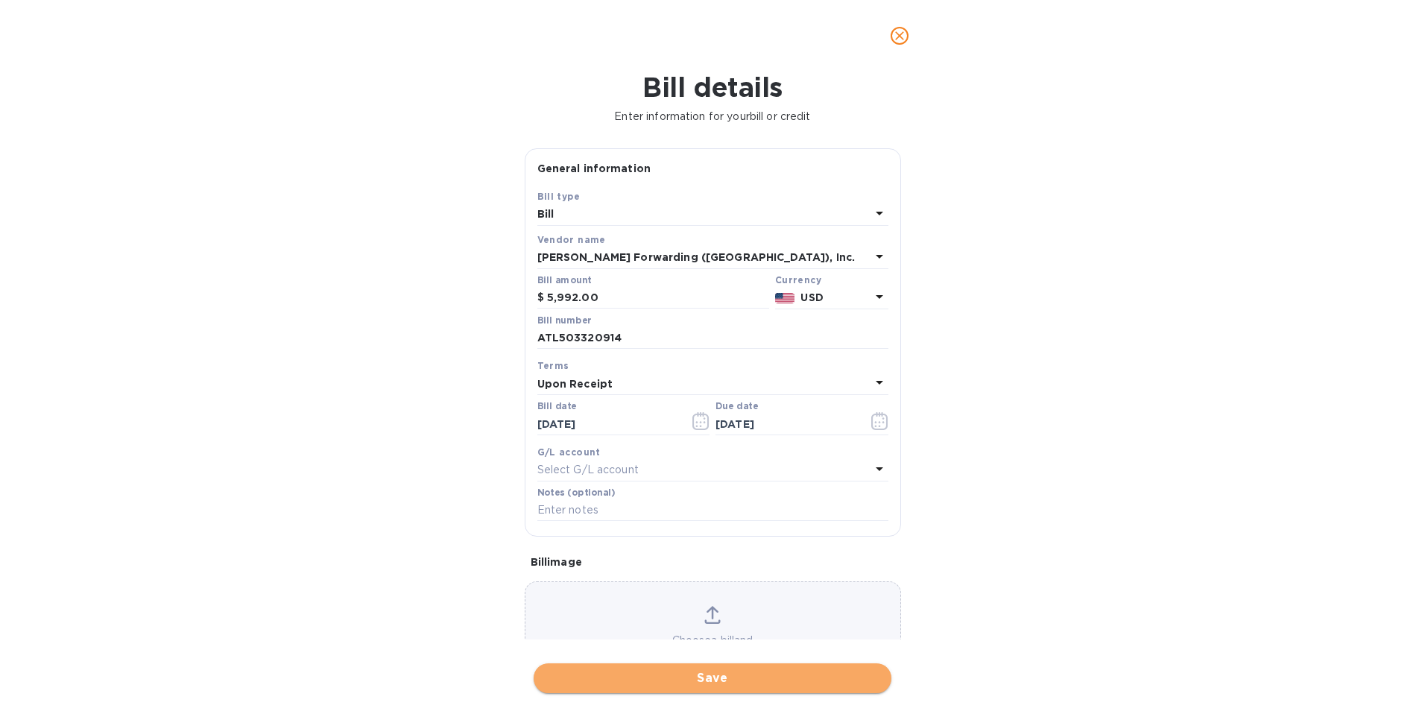
click at [685, 674] on span "Save" at bounding box center [712, 678] width 334 height 18
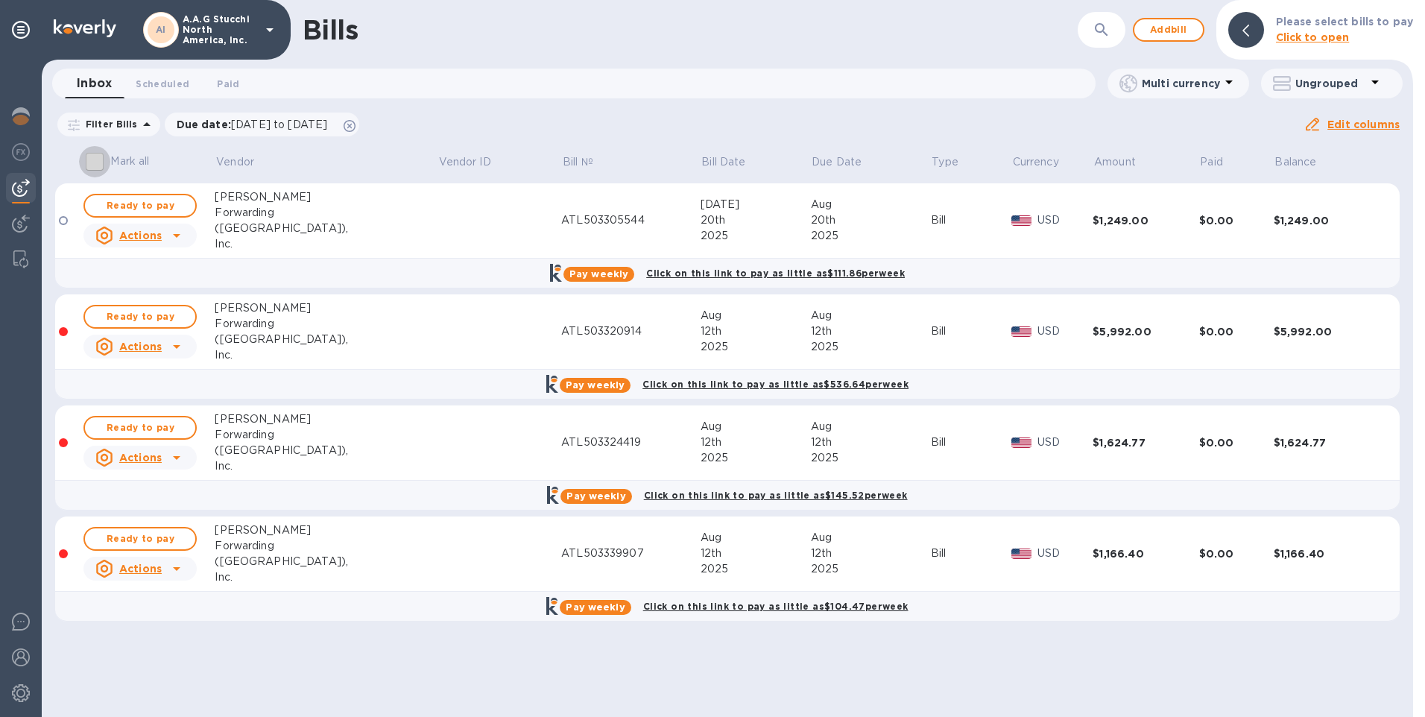
click at [96, 162] on input "Mark all" at bounding box center [94, 161] width 31 height 31
checkbox input "true"
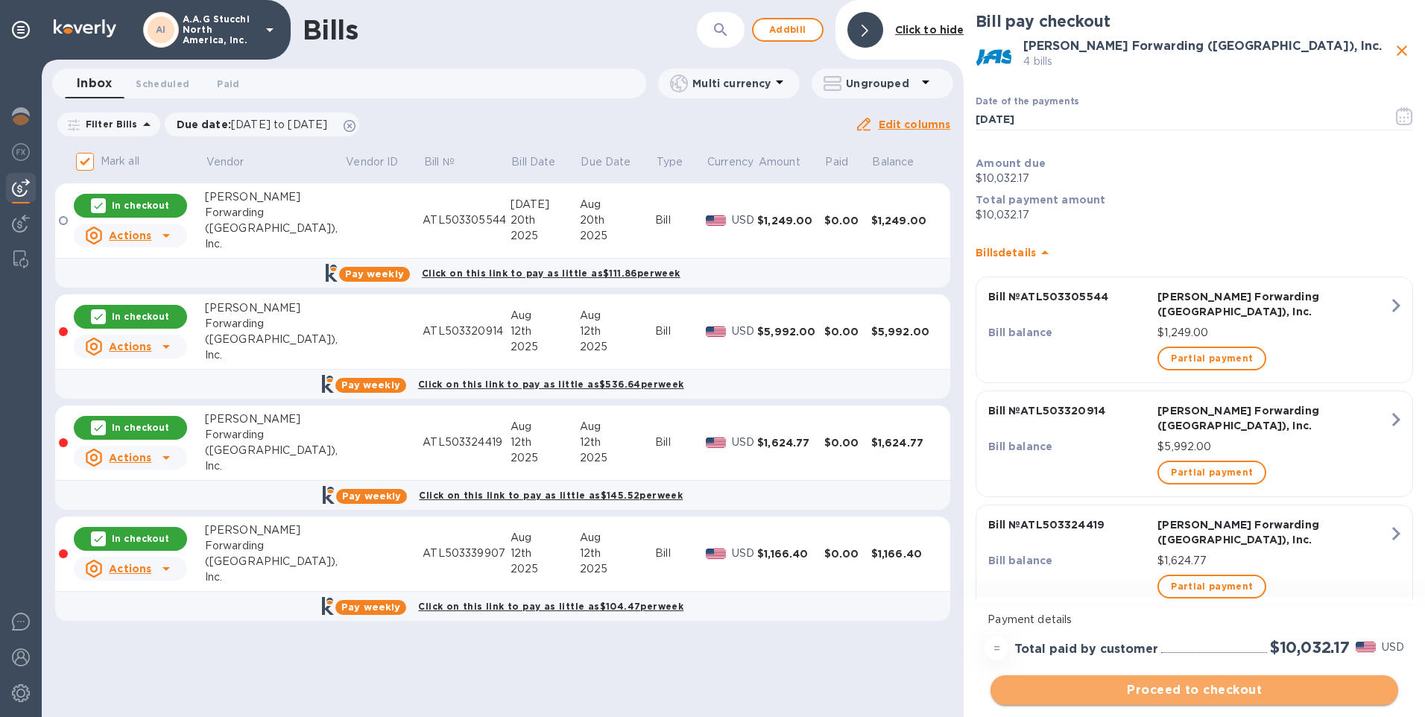
click at [1210, 692] on span "Proceed to checkout" at bounding box center [1194, 690] width 384 height 18
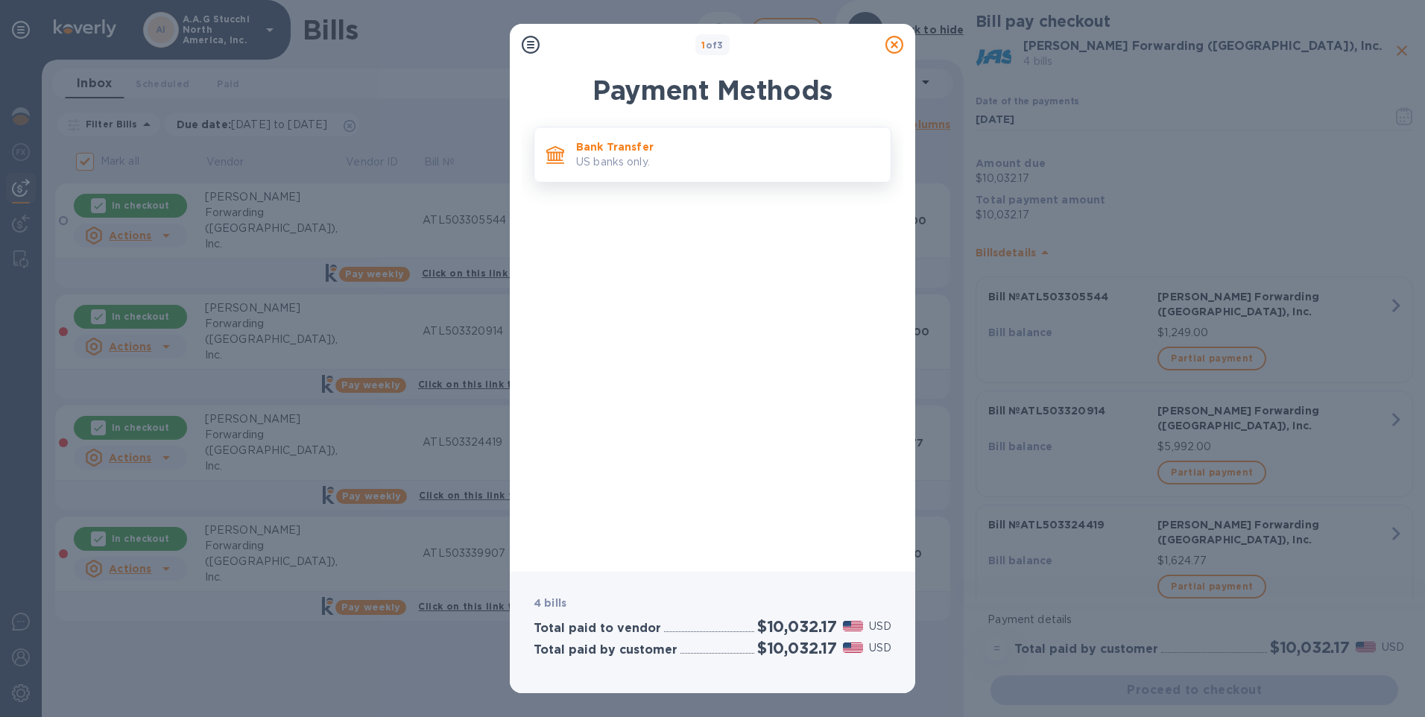
click at [641, 145] on p "Bank Transfer" at bounding box center [727, 146] width 303 height 15
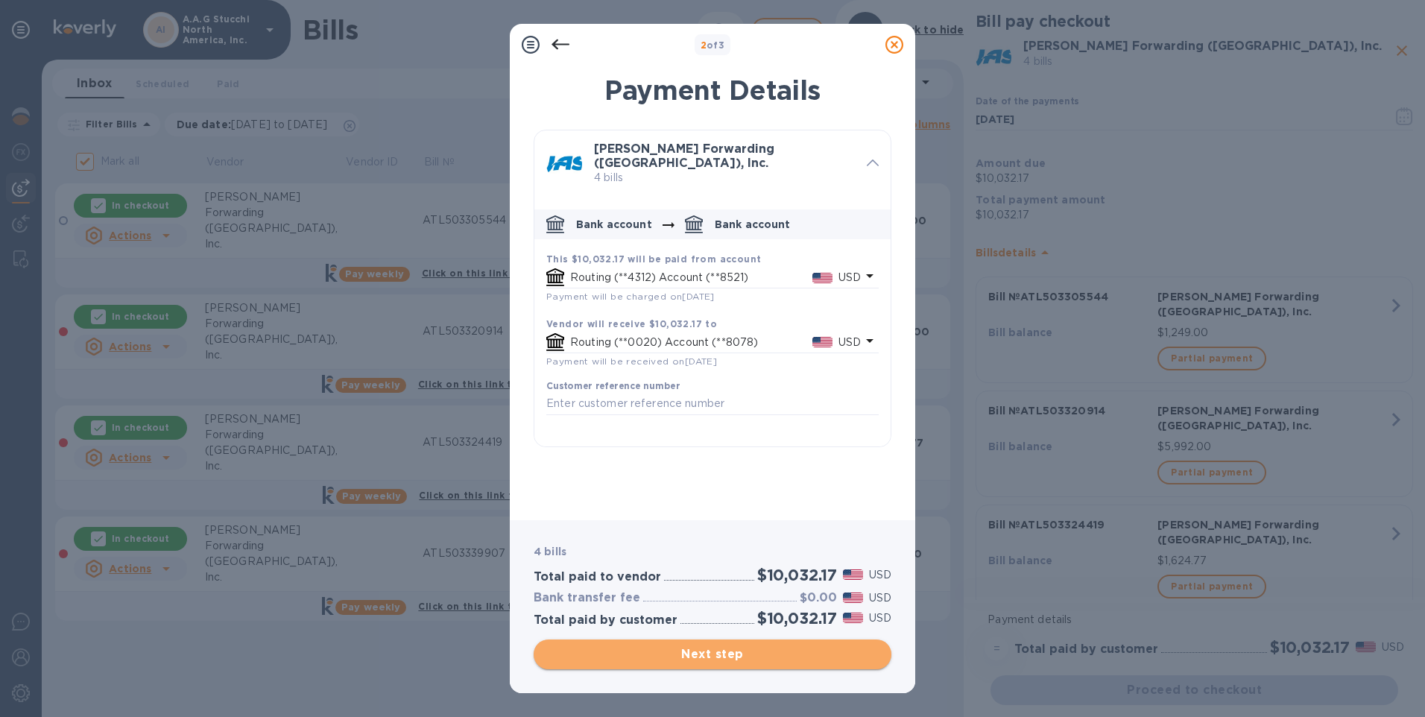
click at [721, 651] on span "Next step" at bounding box center [712, 654] width 334 height 18
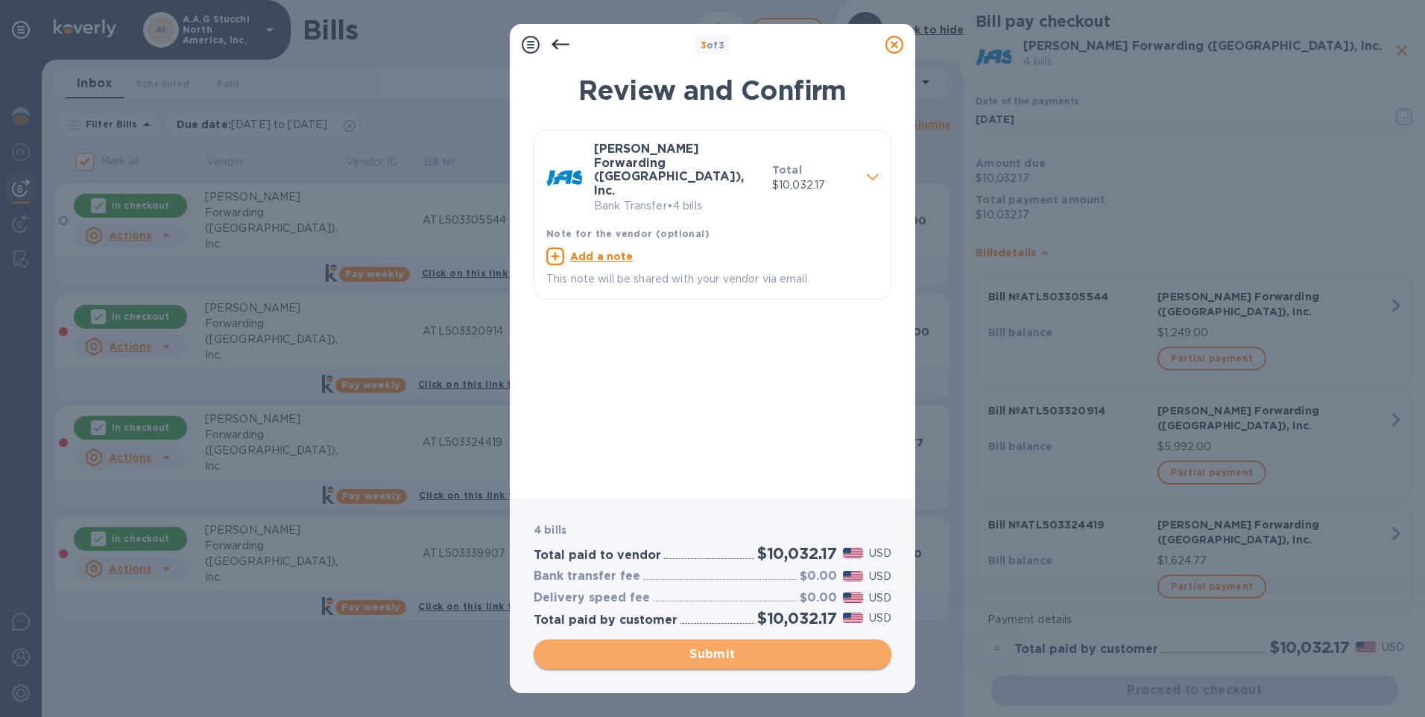
click at [721, 651] on span "Submit" at bounding box center [712, 654] width 334 height 18
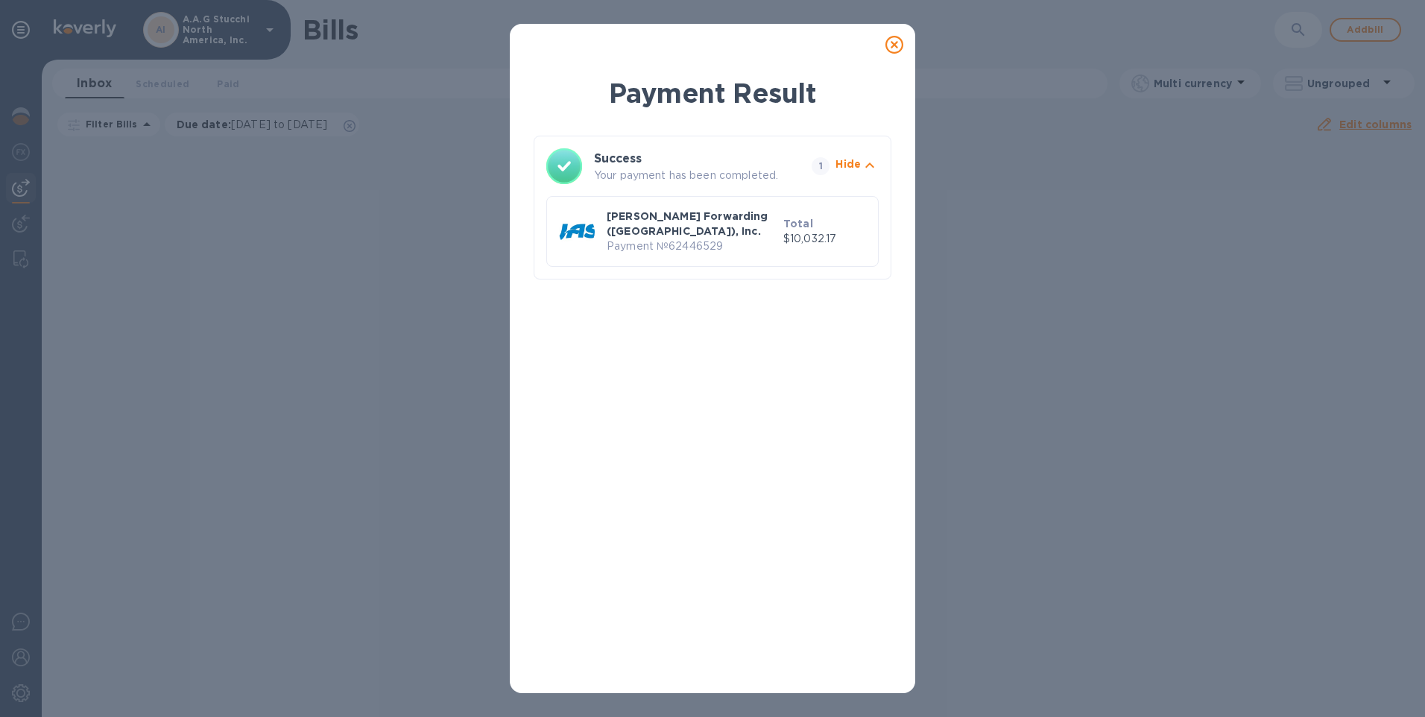
click at [893, 42] on icon at bounding box center [894, 45] width 18 height 18
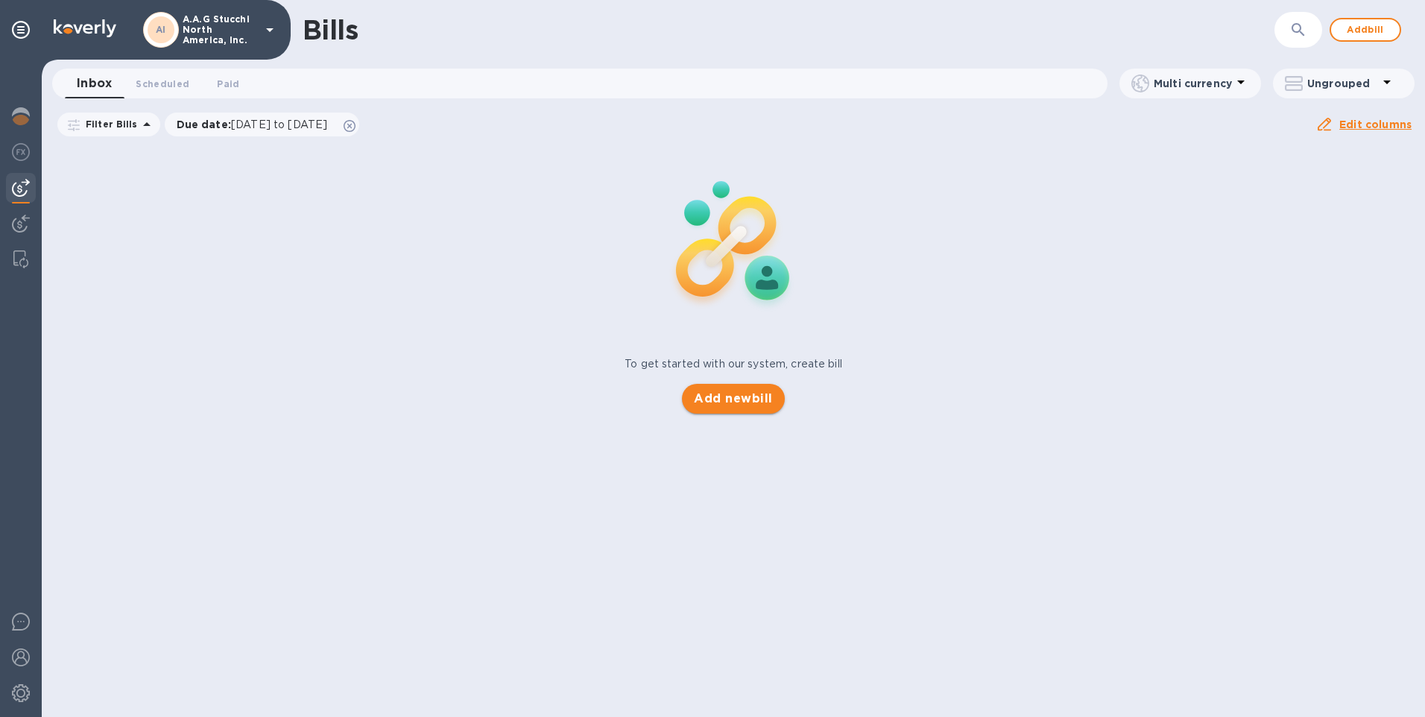
click at [764, 399] on span "Add new bill" at bounding box center [733, 399] width 78 height 18
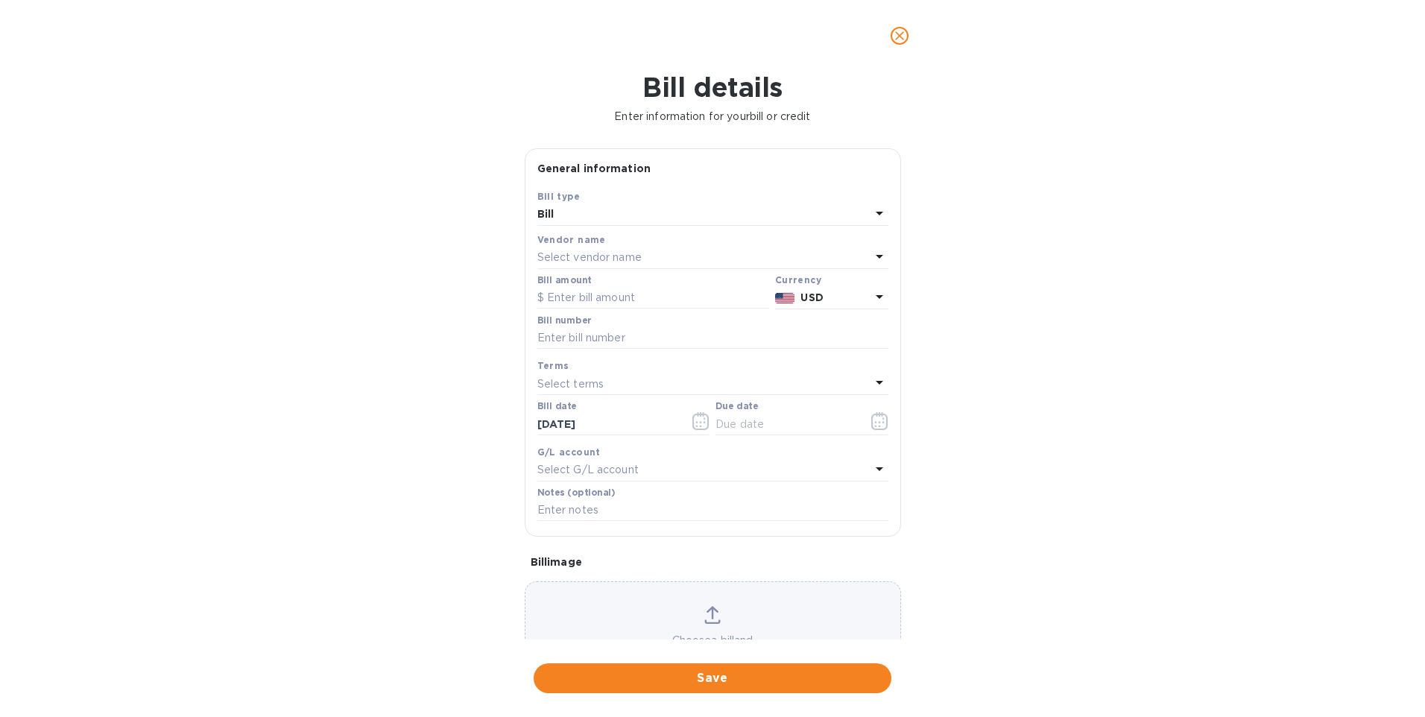
click at [624, 255] on p "Select vendor name" at bounding box center [589, 258] width 104 height 16
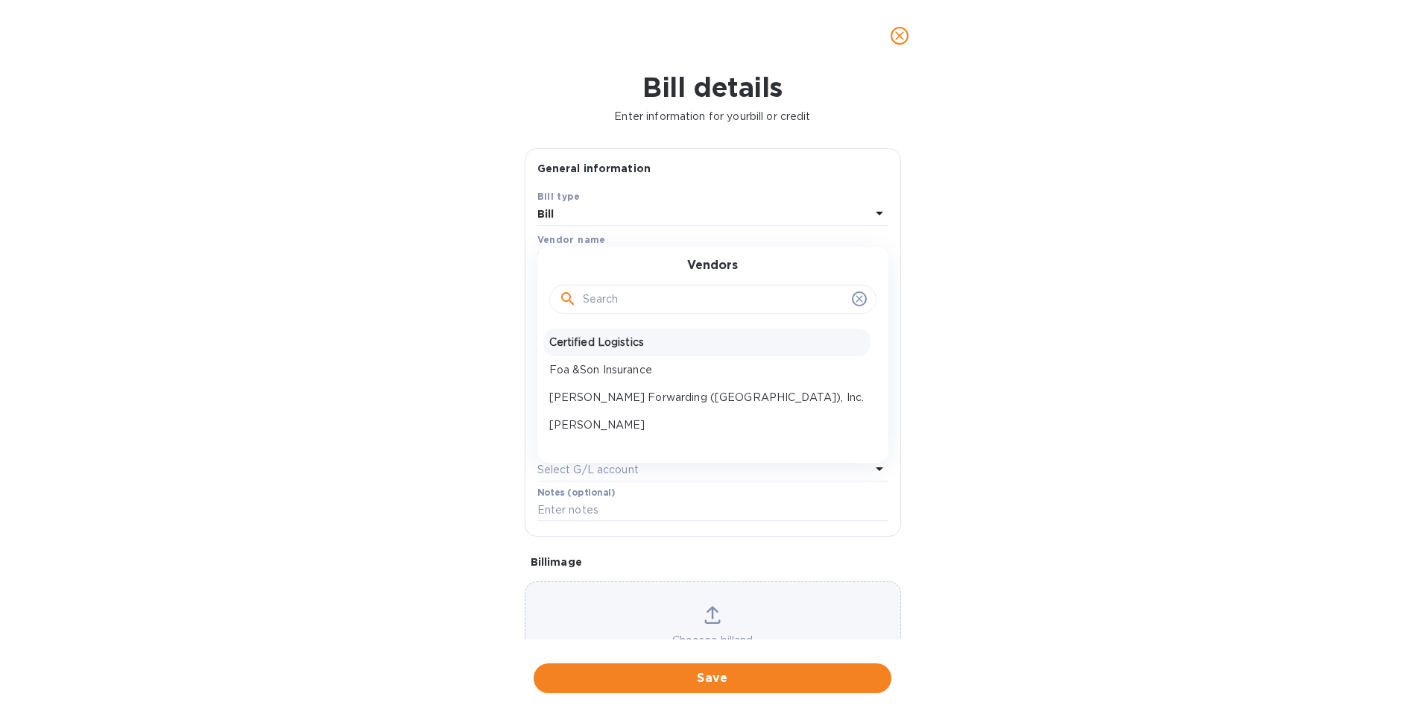
click at [585, 346] on p "Certified Logistics" at bounding box center [706, 343] width 315 height 16
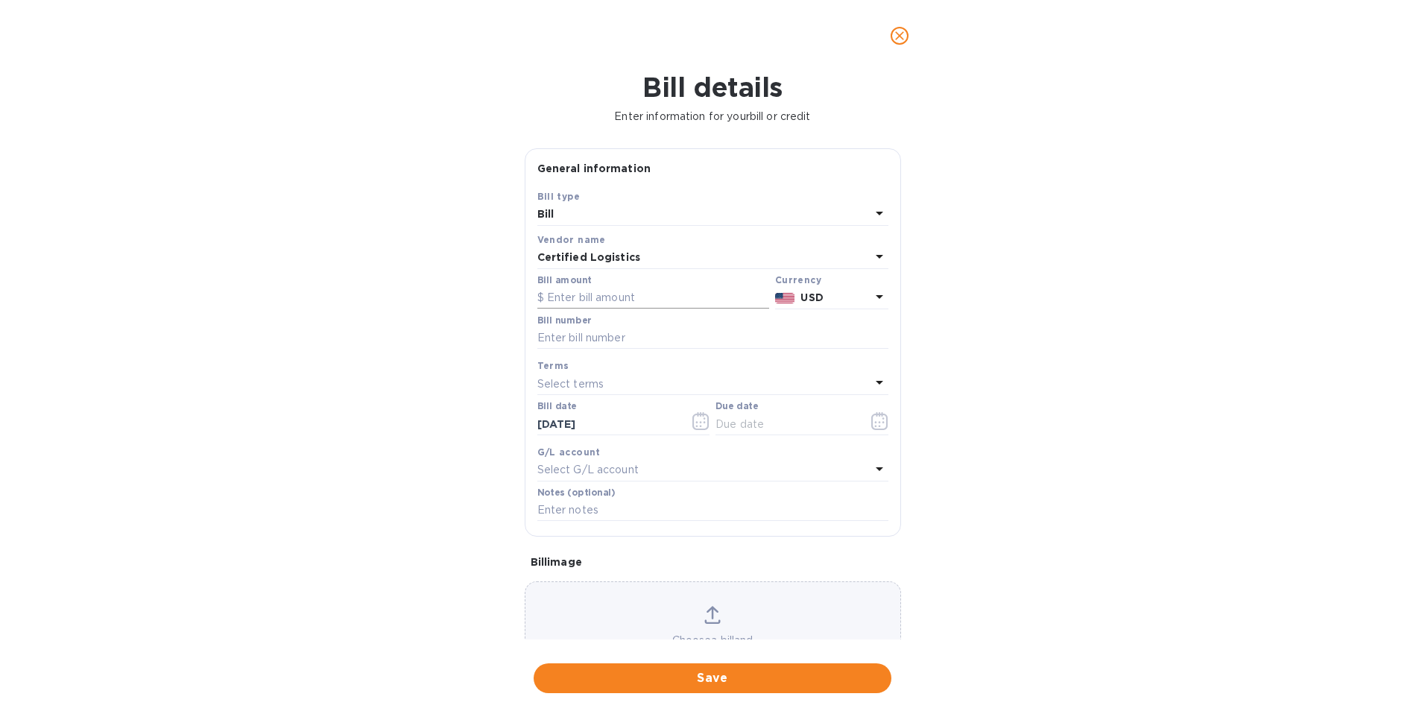
click at [598, 297] on input "text" at bounding box center [653, 298] width 232 height 22
type input "1,800"
type input "August Rent"
click at [777, 425] on input "text" at bounding box center [785, 424] width 141 height 22
type input "08/12/2025"
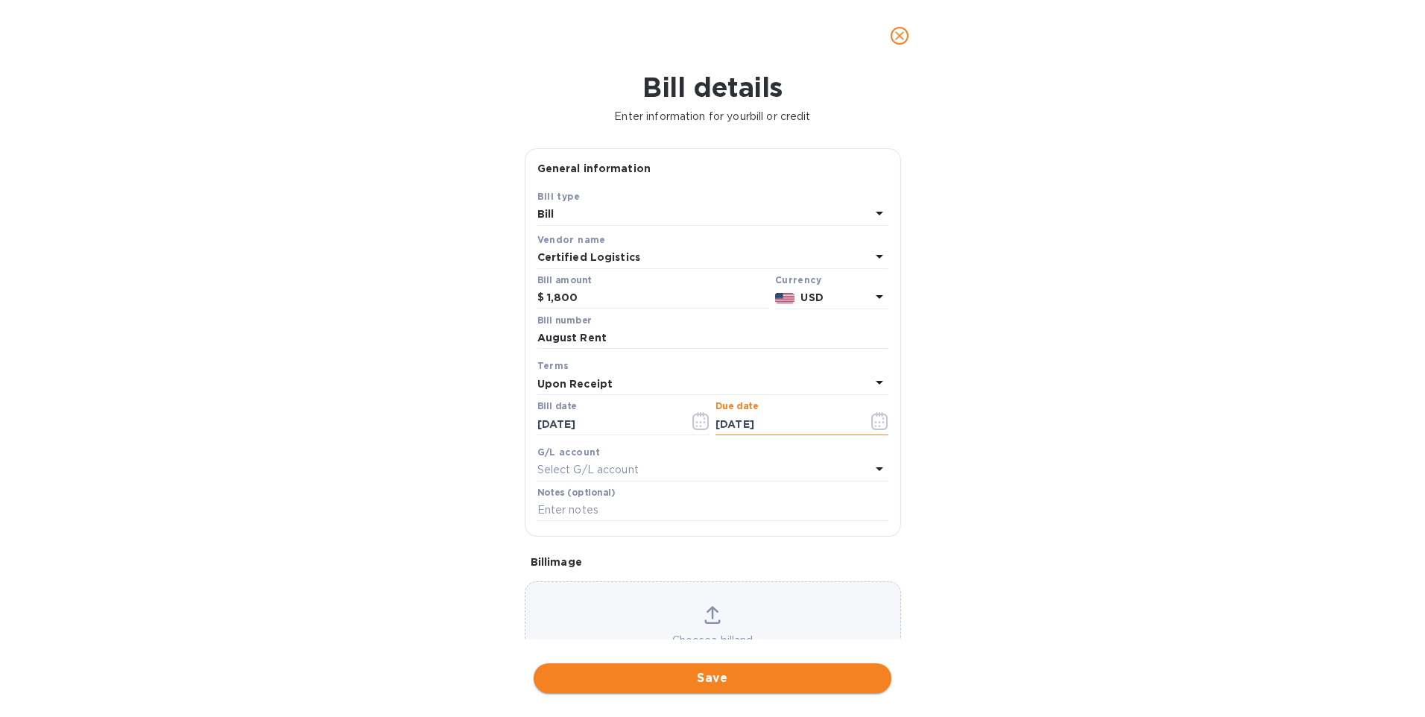
click at [721, 684] on span "Save" at bounding box center [712, 678] width 334 height 18
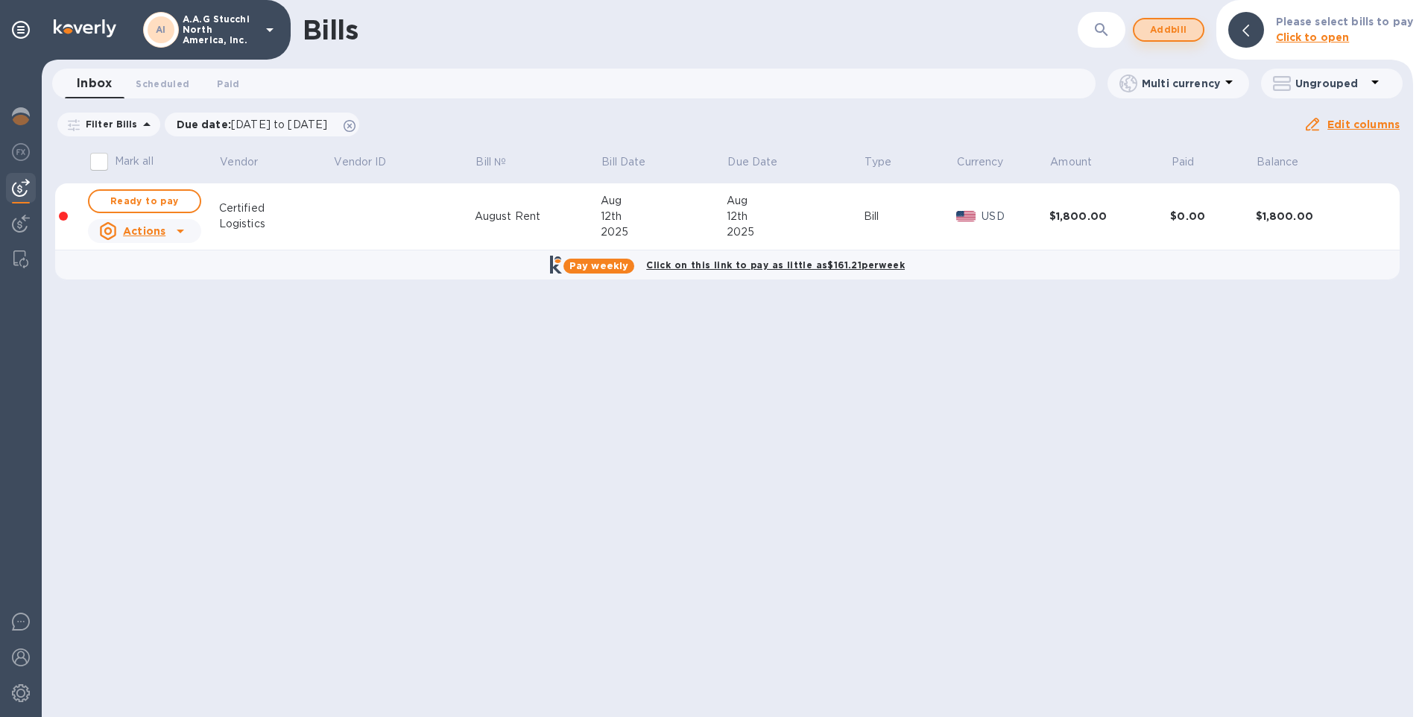
click at [1185, 27] on span "Add bill" at bounding box center [1168, 30] width 45 height 18
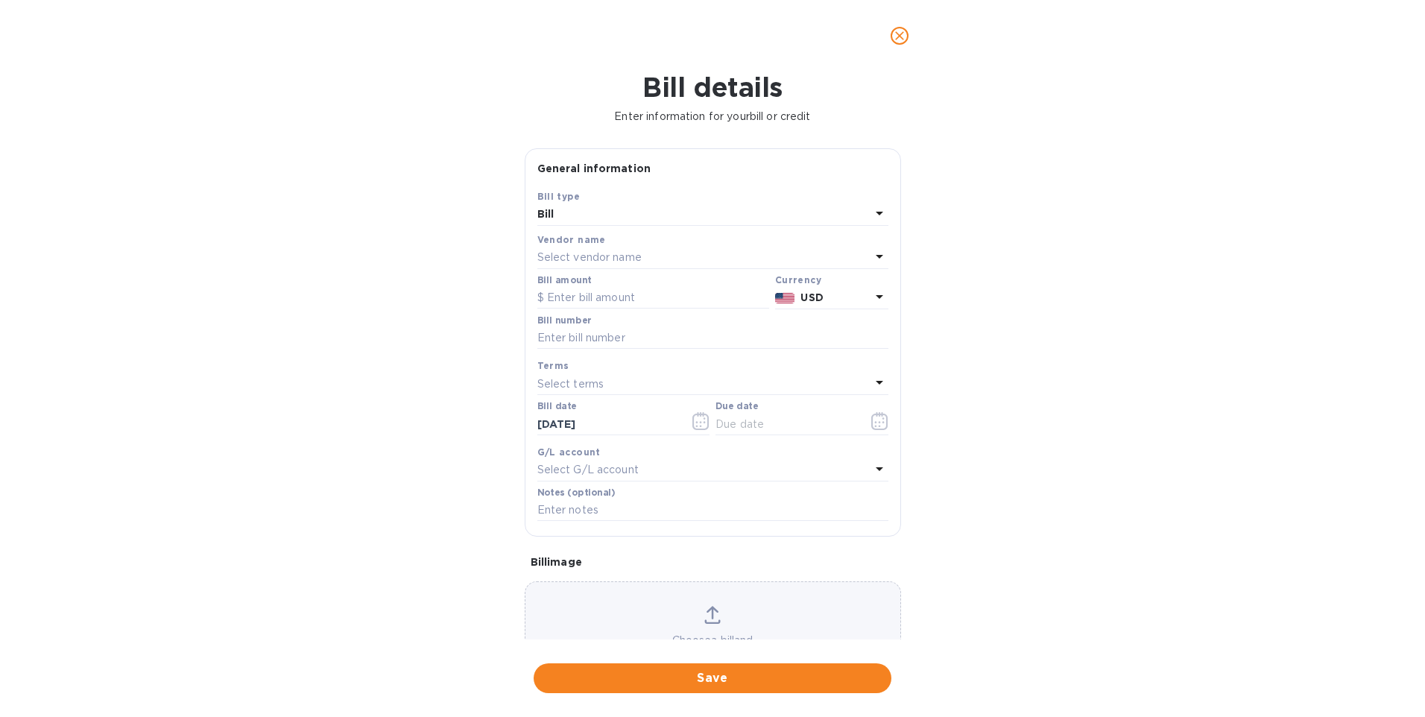
click at [613, 256] on p "Select vendor name" at bounding box center [589, 258] width 104 height 16
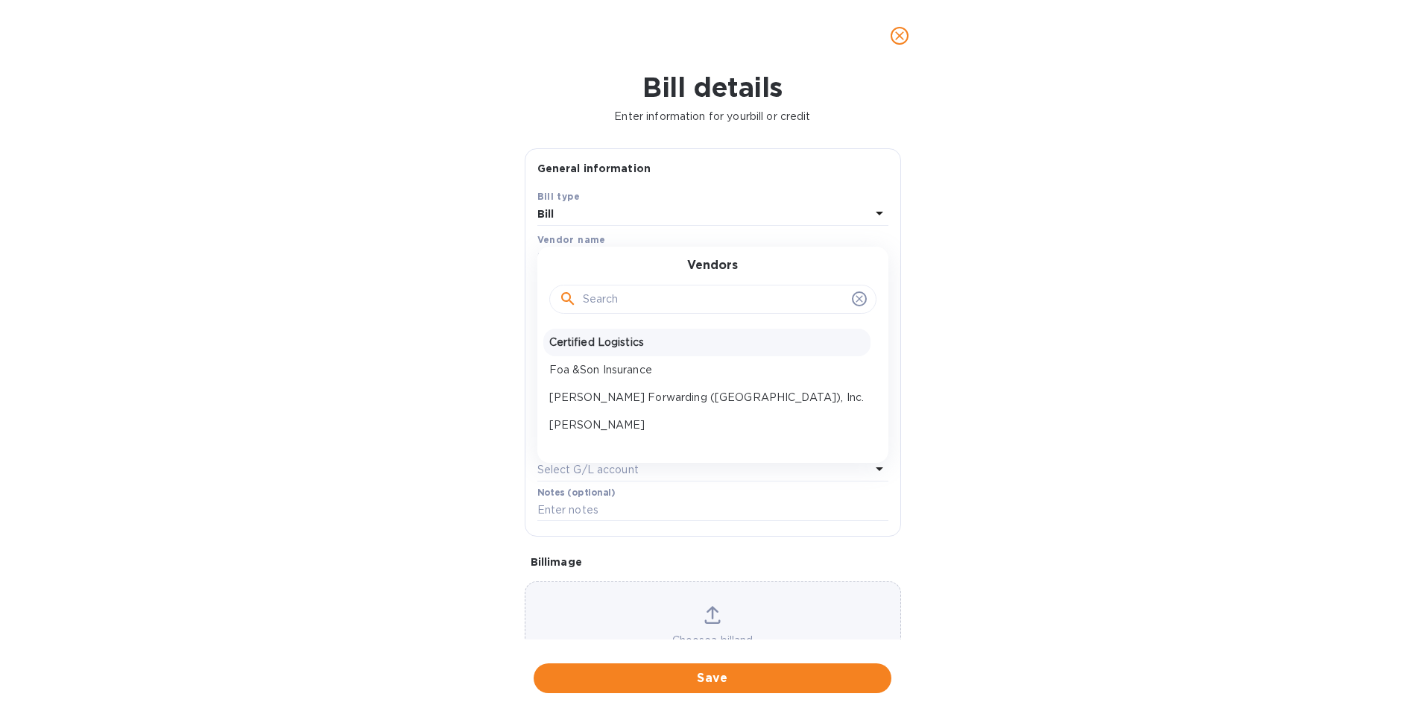
click at [615, 346] on p "Certified Logistics" at bounding box center [706, 343] width 315 height 16
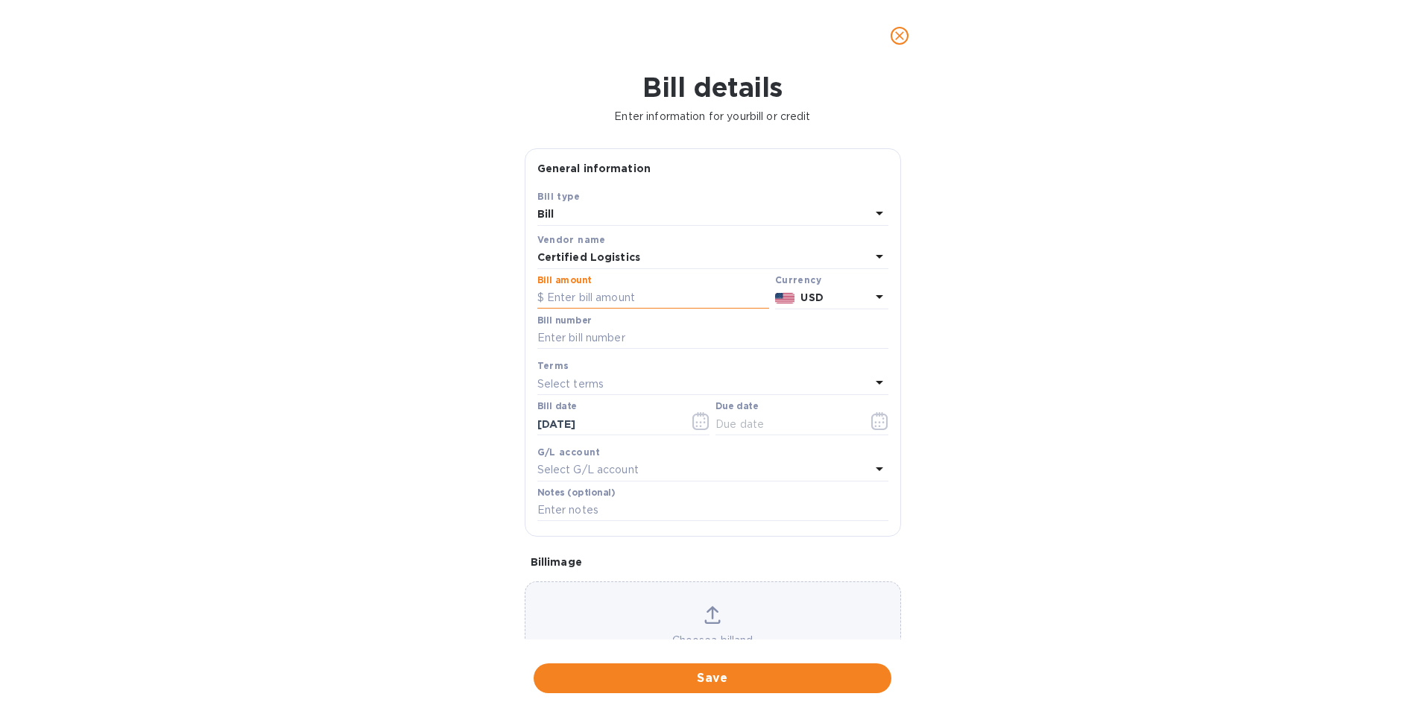
click at [583, 293] on input "text" at bounding box center [653, 298] width 232 height 22
type input "4,008.00"
click at [569, 345] on input "text" at bounding box center [712, 338] width 351 height 22
type input "35581 july Activity"
click at [598, 386] on p "Select terms" at bounding box center [570, 384] width 67 height 16
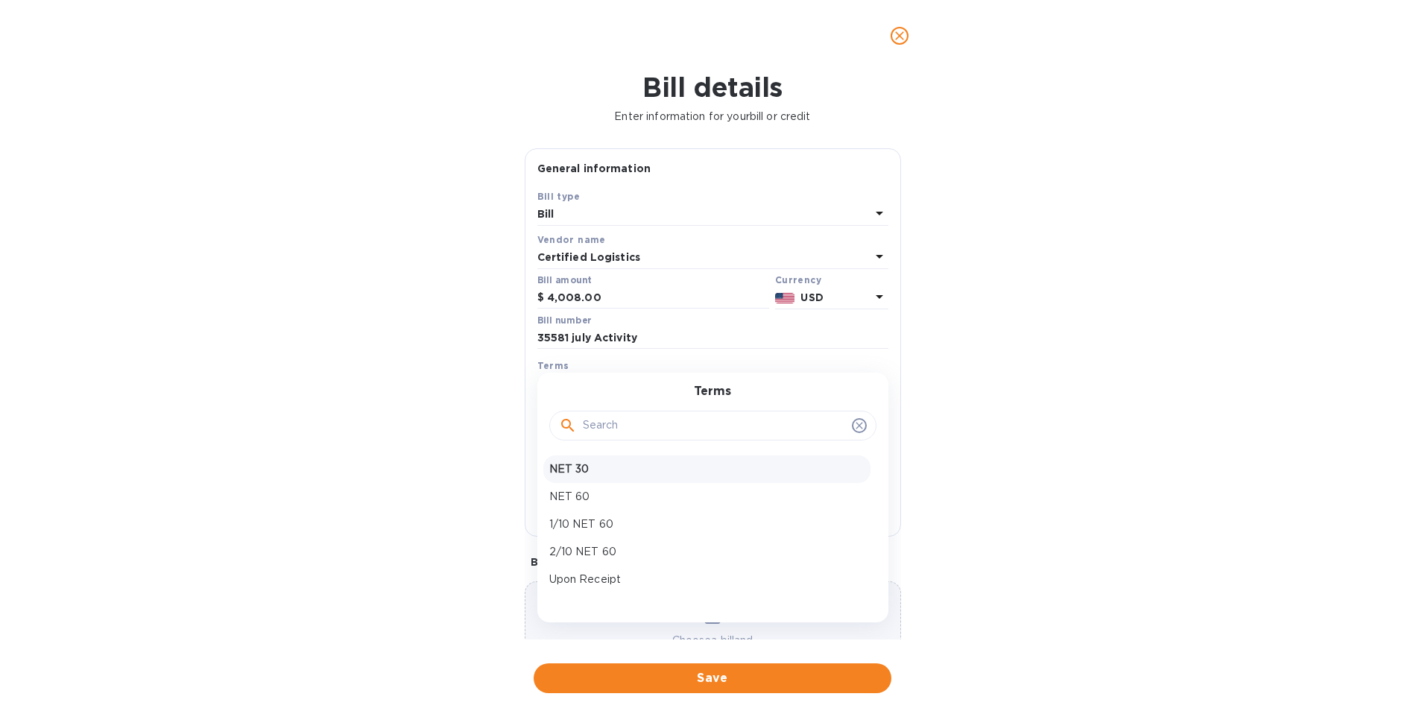
click at [561, 471] on p "NET 30" at bounding box center [706, 469] width 315 height 16
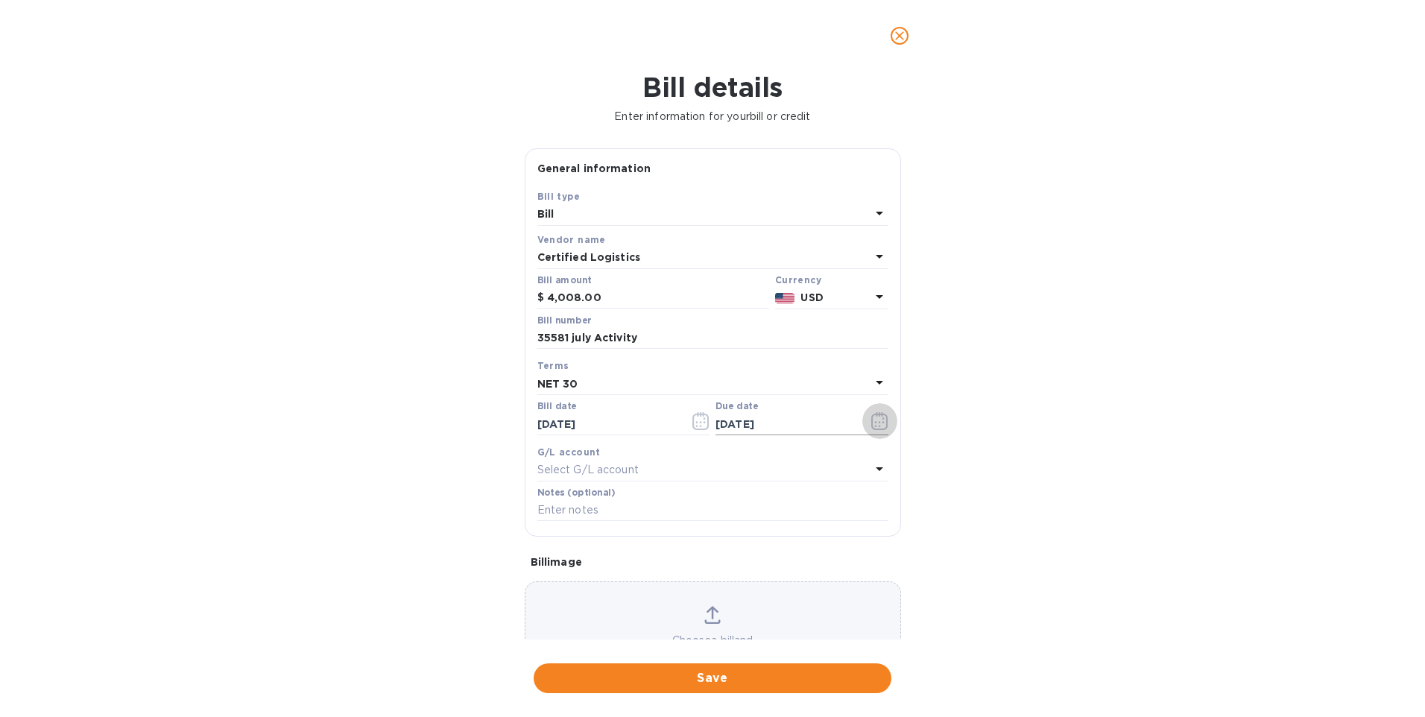
click at [879, 421] on icon "button" at bounding box center [879, 421] width 17 height 18
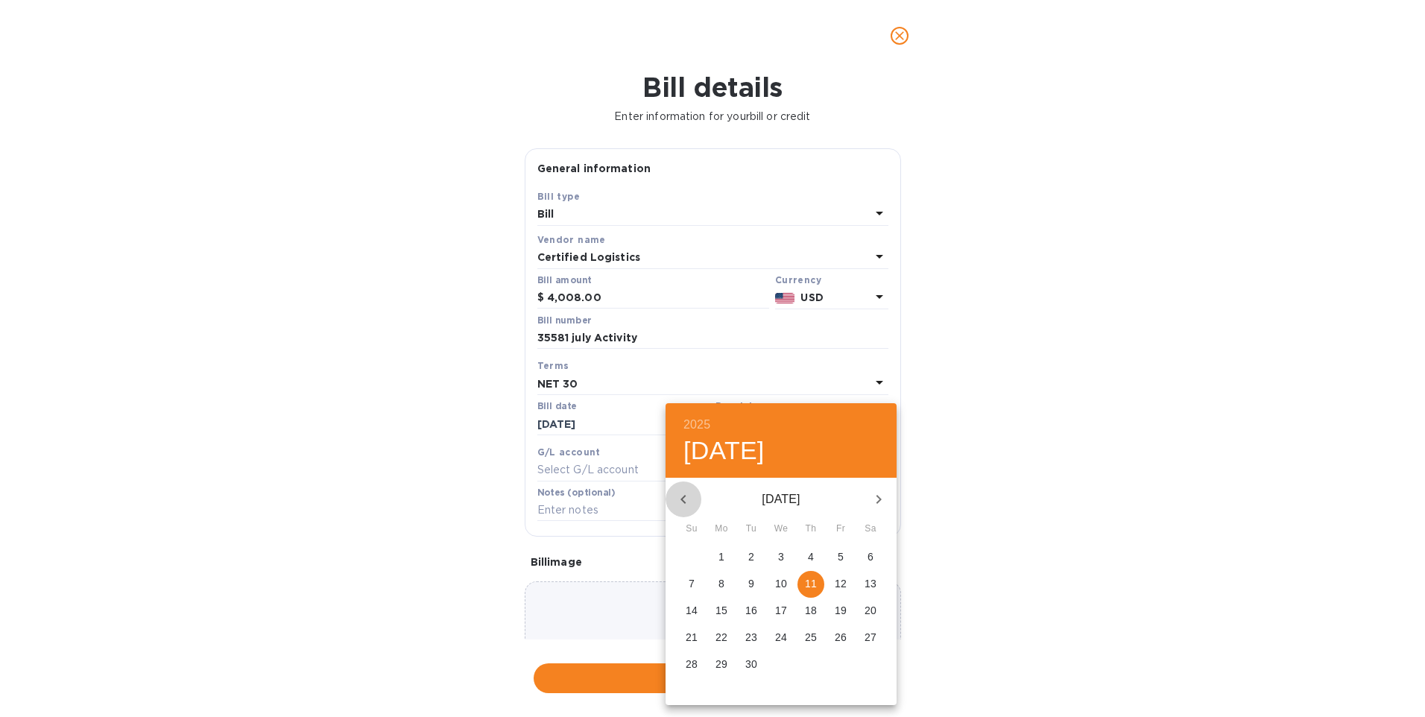
click at [680, 499] on icon "button" at bounding box center [683, 499] width 18 height 18
click at [745, 613] on p "12" at bounding box center [751, 610] width 12 height 15
type input "08/12/2025"
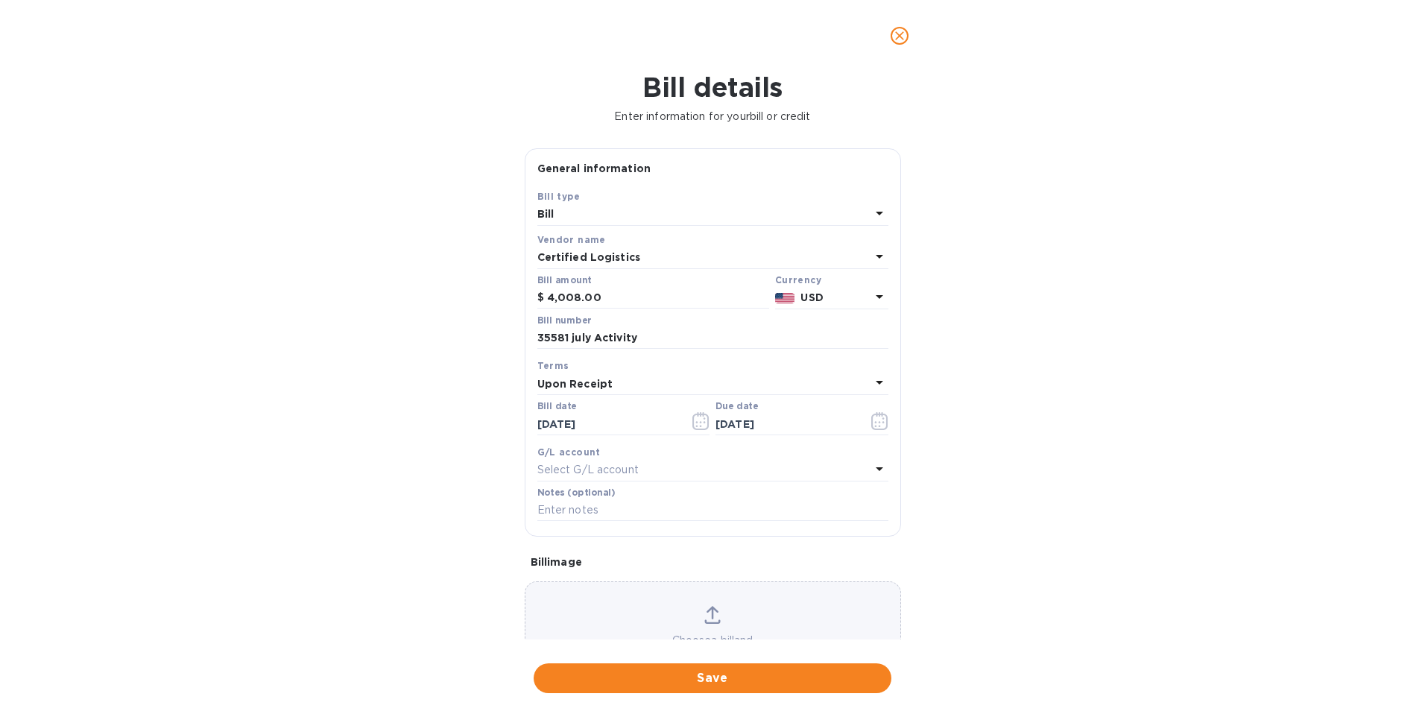
click at [361, 366] on div "Bill details Enter information for your bill or credit General information Save…" at bounding box center [712, 394] width 1425 height 645
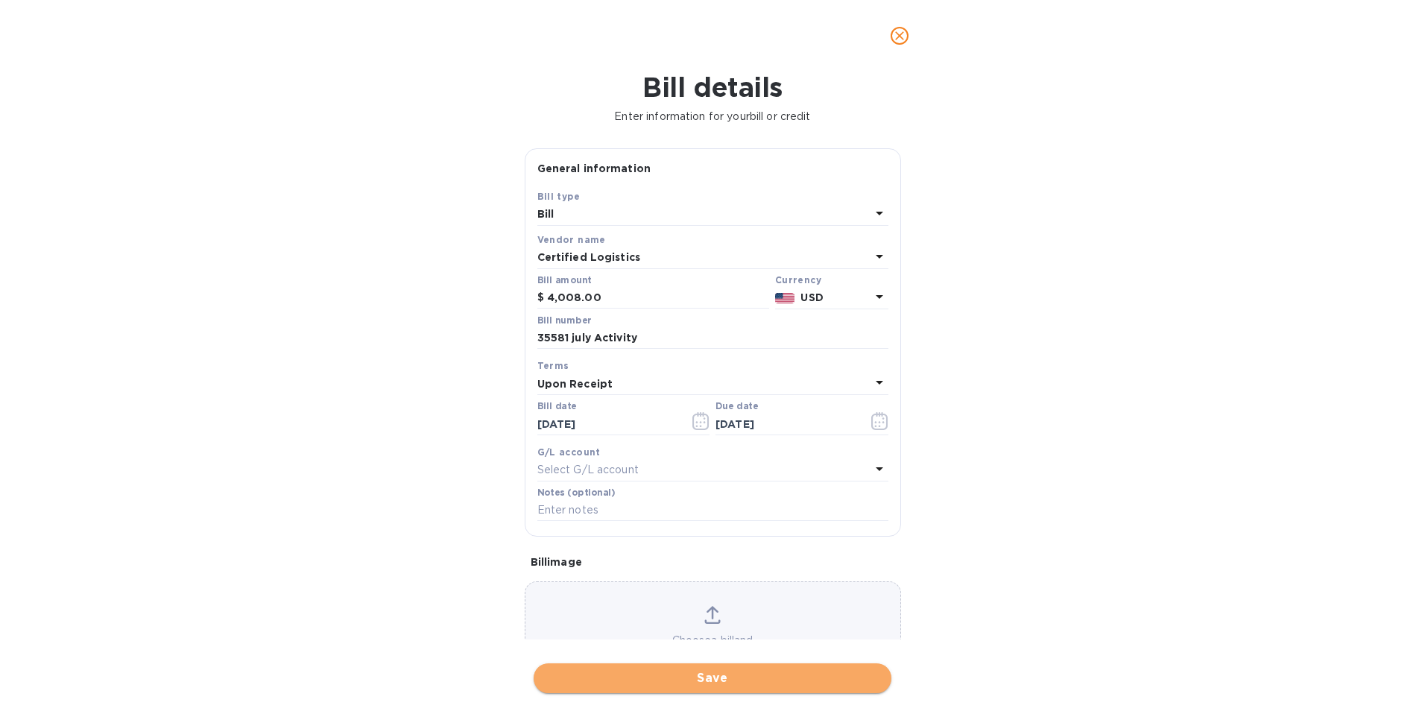
click at [706, 678] on span "Save" at bounding box center [712, 678] width 334 height 18
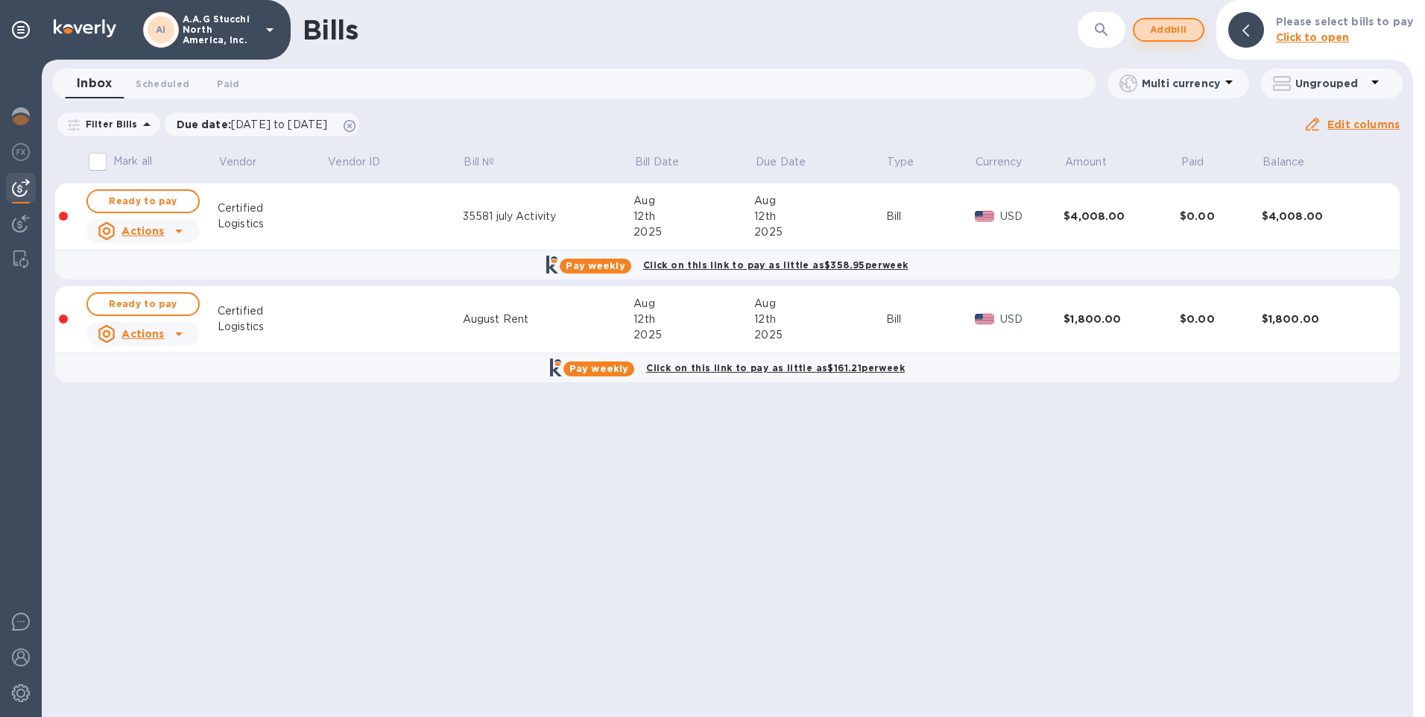
click at [1162, 25] on span "Add bill" at bounding box center [1168, 30] width 45 height 18
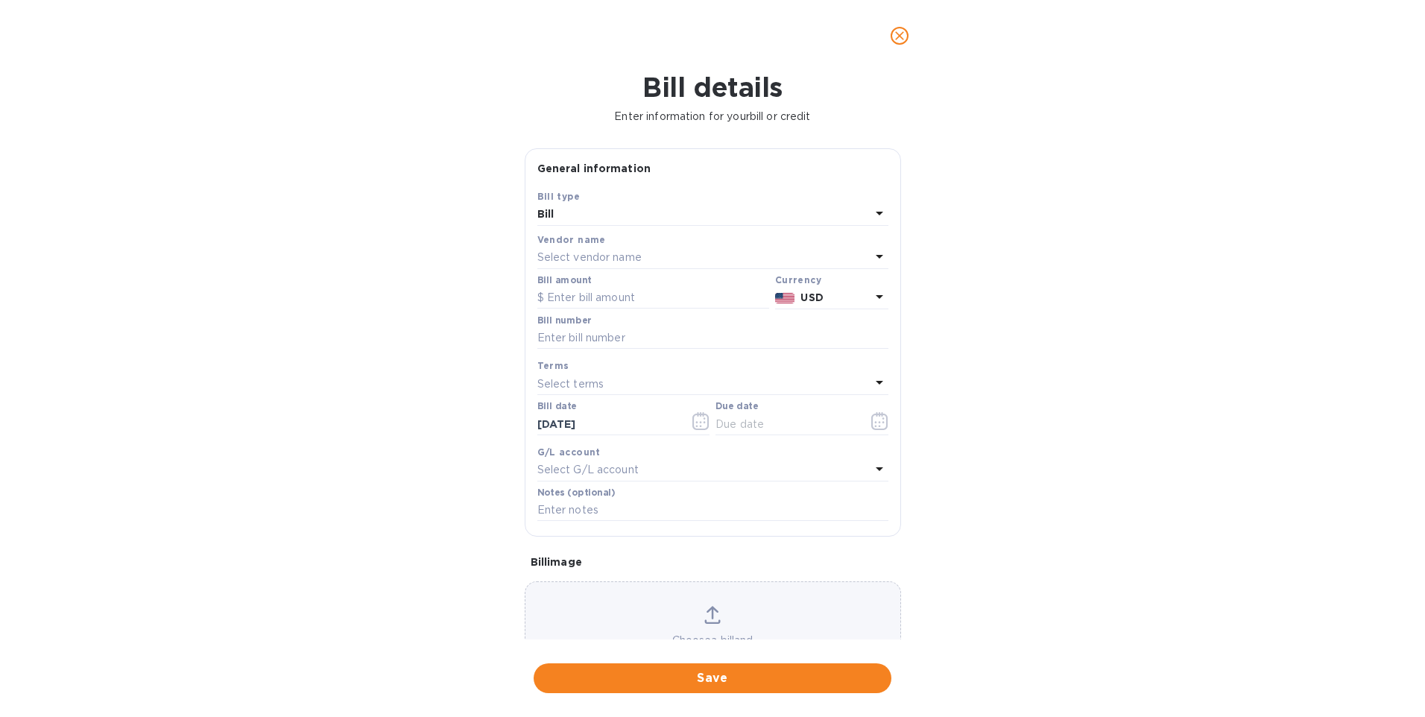
click at [596, 265] on p "Select vendor name" at bounding box center [589, 258] width 104 height 16
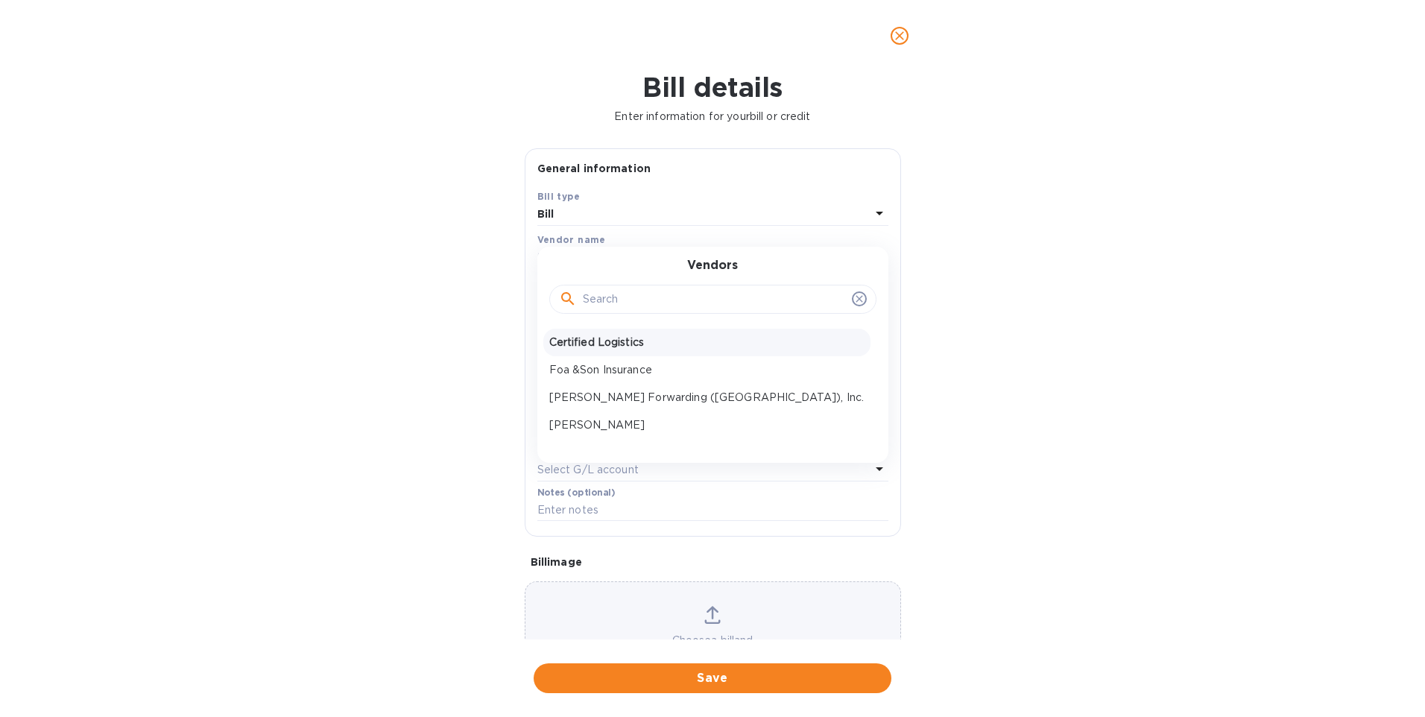
click at [575, 348] on p "Certified Logistics" at bounding box center [706, 343] width 315 height 16
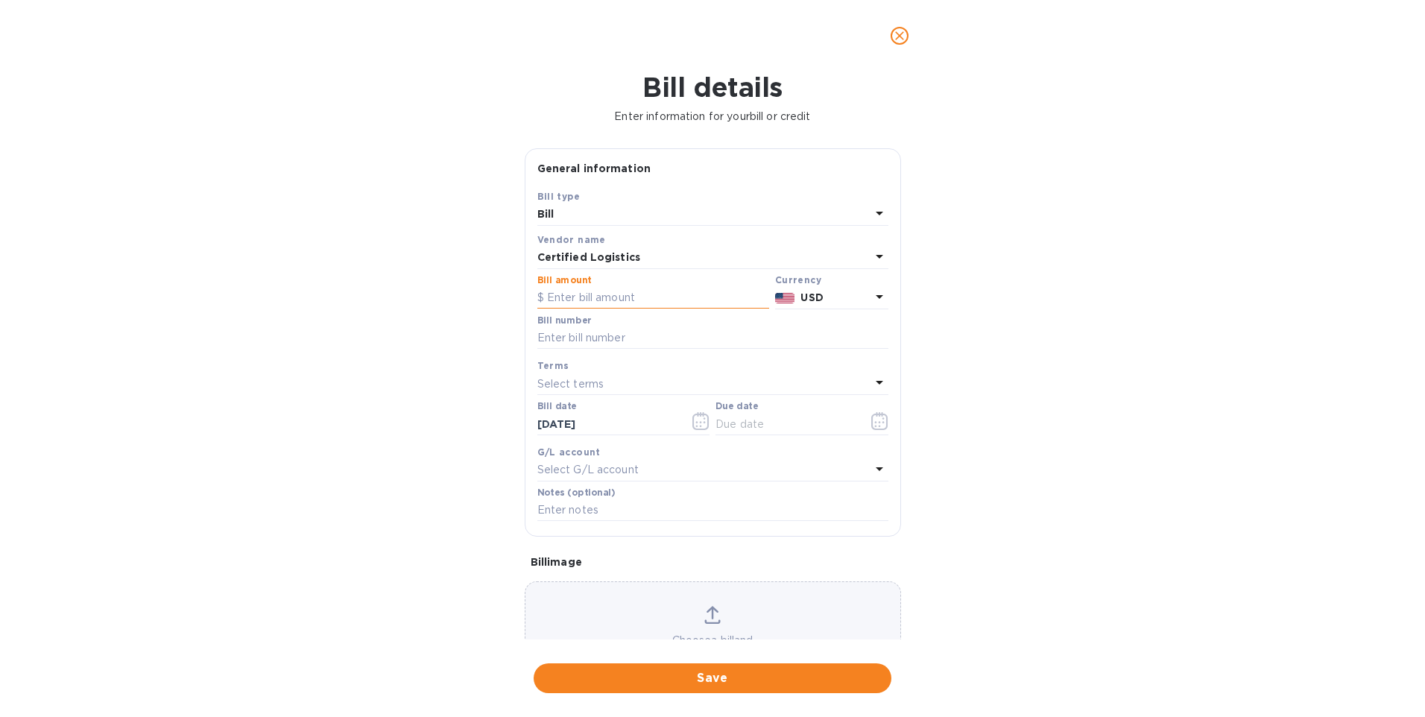
click at [581, 291] on input "text" at bounding box center [653, 298] width 232 height 22
type input "704.40"
type input "35790"
click at [879, 380] on icon at bounding box center [879, 382] width 18 height 18
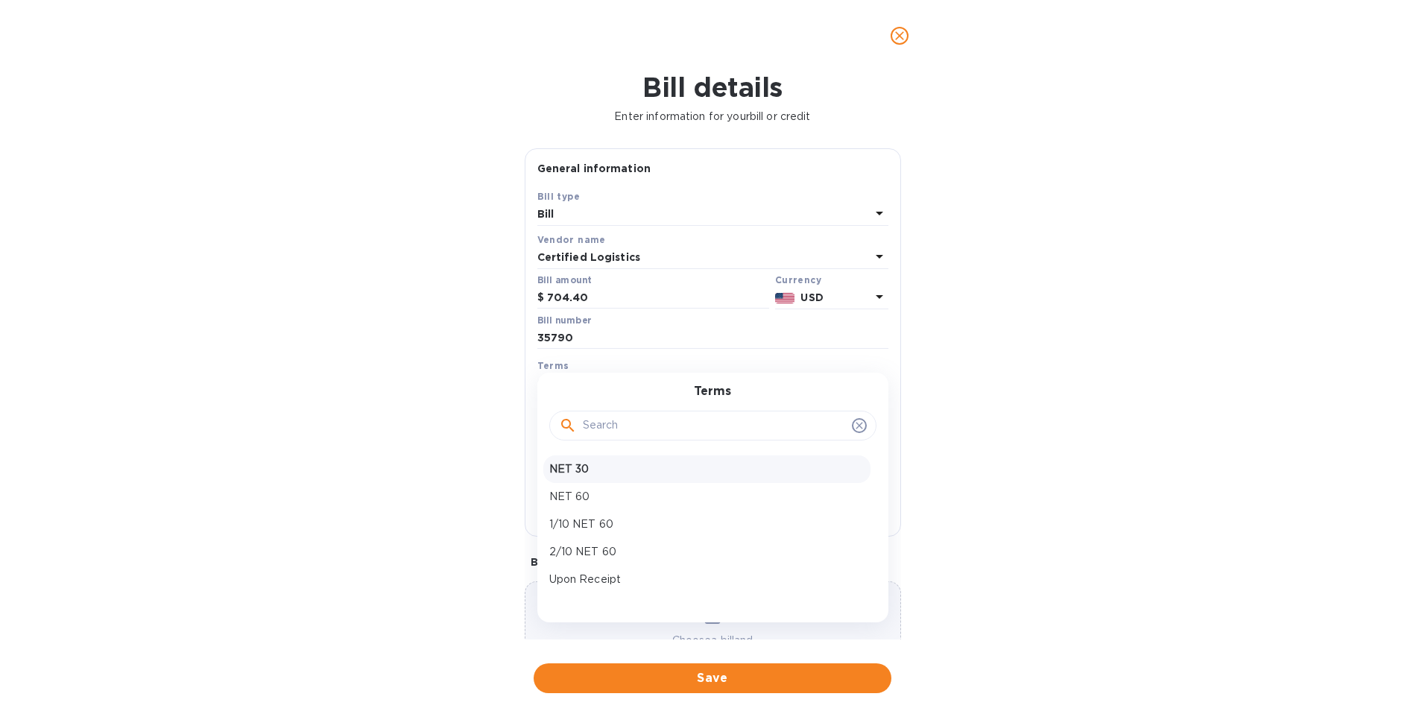
click at [569, 472] on p "NET 30" at bounding box center [706, 469] width 315 height 16
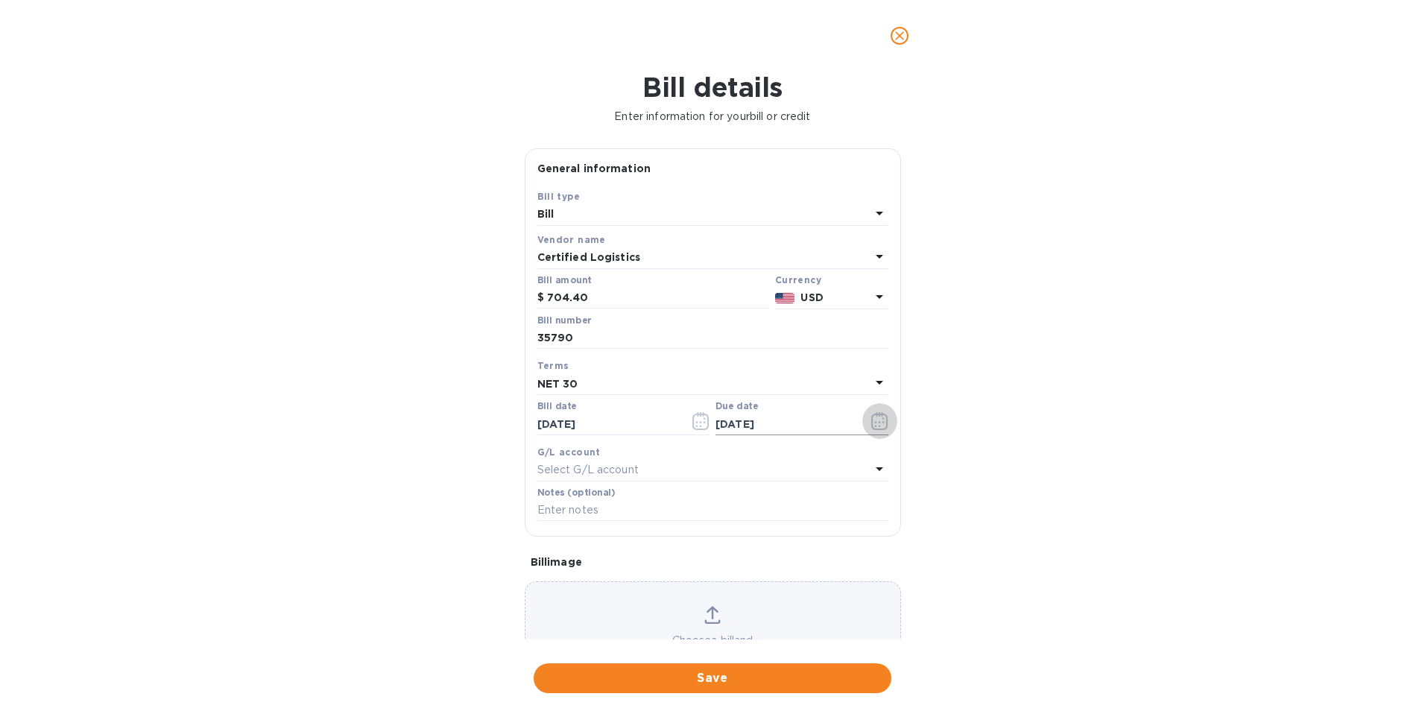
click at [879, 425] on icon "button" at bounding box center [879, 421] width 17 height 18
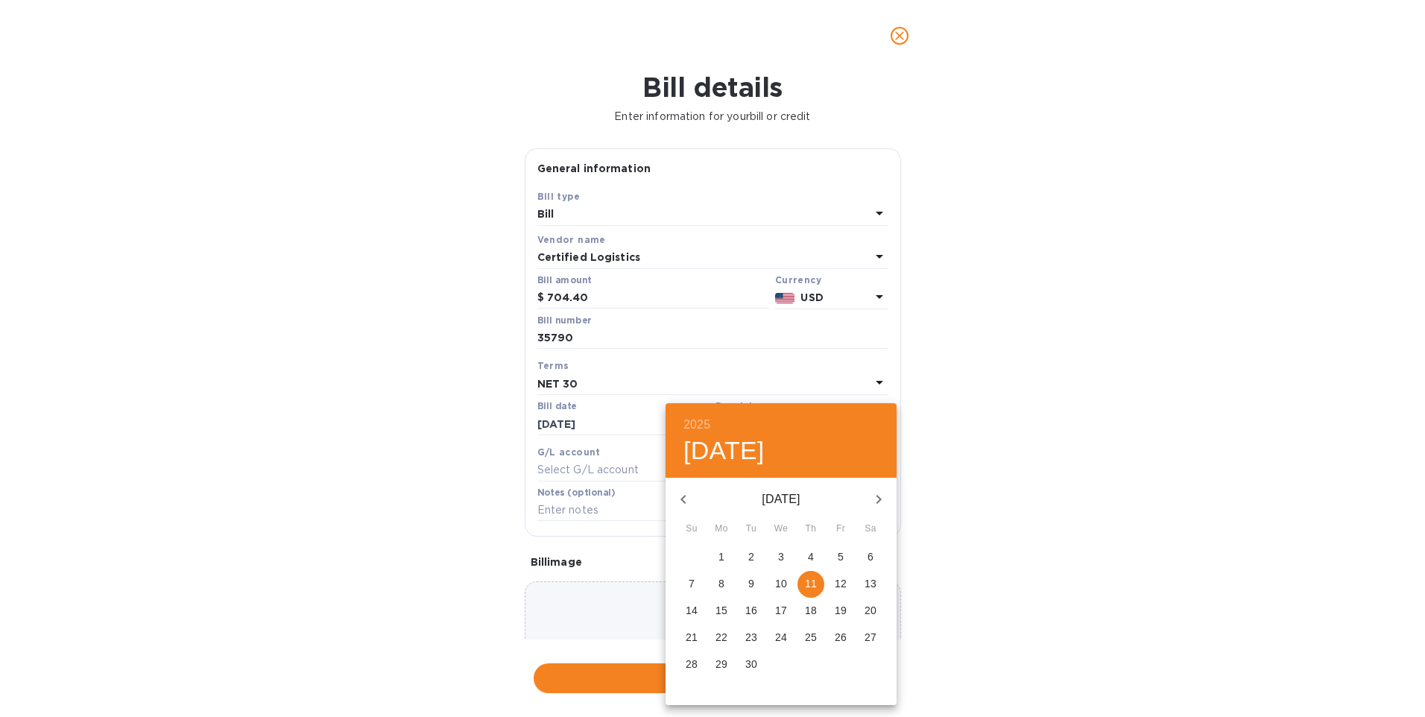
click at [680, 502] on icon "button" at bounding box center [683, 499] width 18 height 18
click at [755, 610] on p "12" at bounding box center [751, 610] width 12 height 15
type input "08/12/2025"
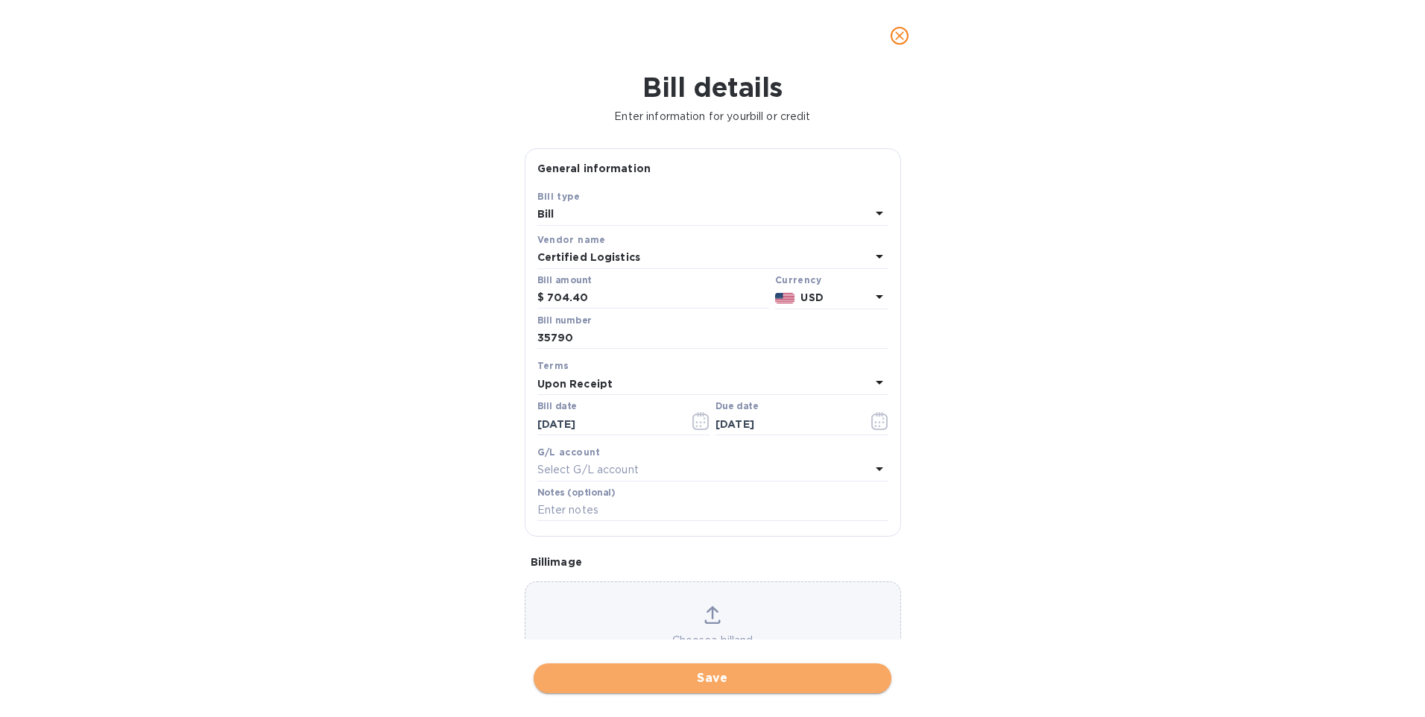
click at [747, 683] on span "Save" at bounding box center [712, 678] width 334 height 18
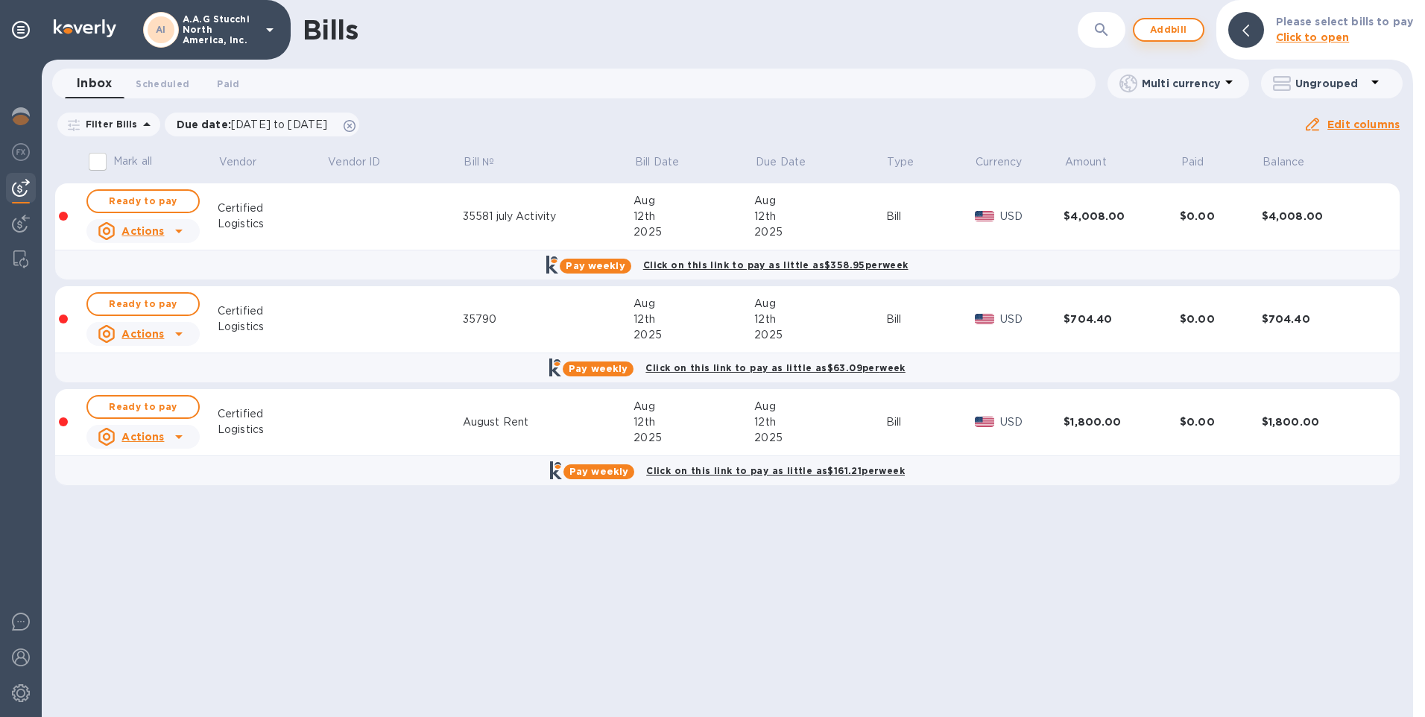
click at [1165, 29] on span "Add bill" at bounding box center [1168, 30] width 45 height 18
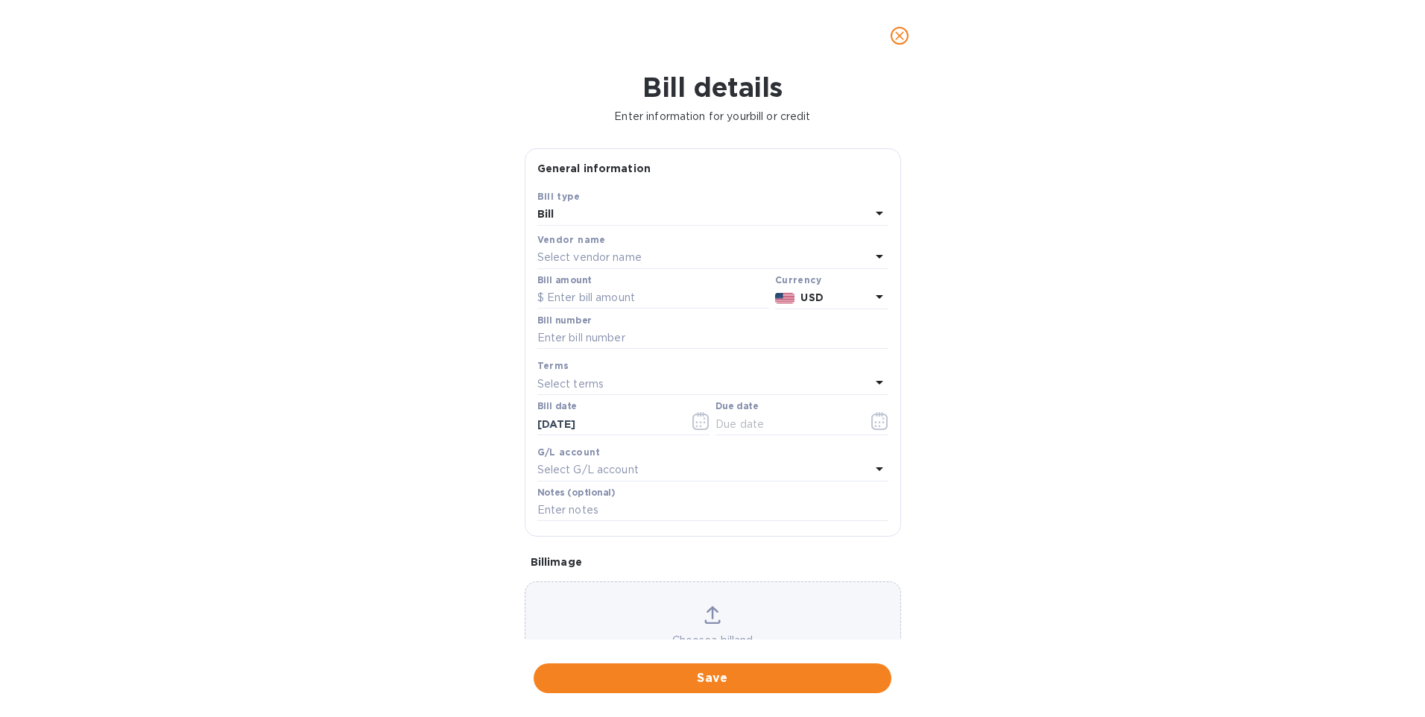
click at [590, 251] on p "Select vendor name" at bounding box center [589, 258] width 104 height 16
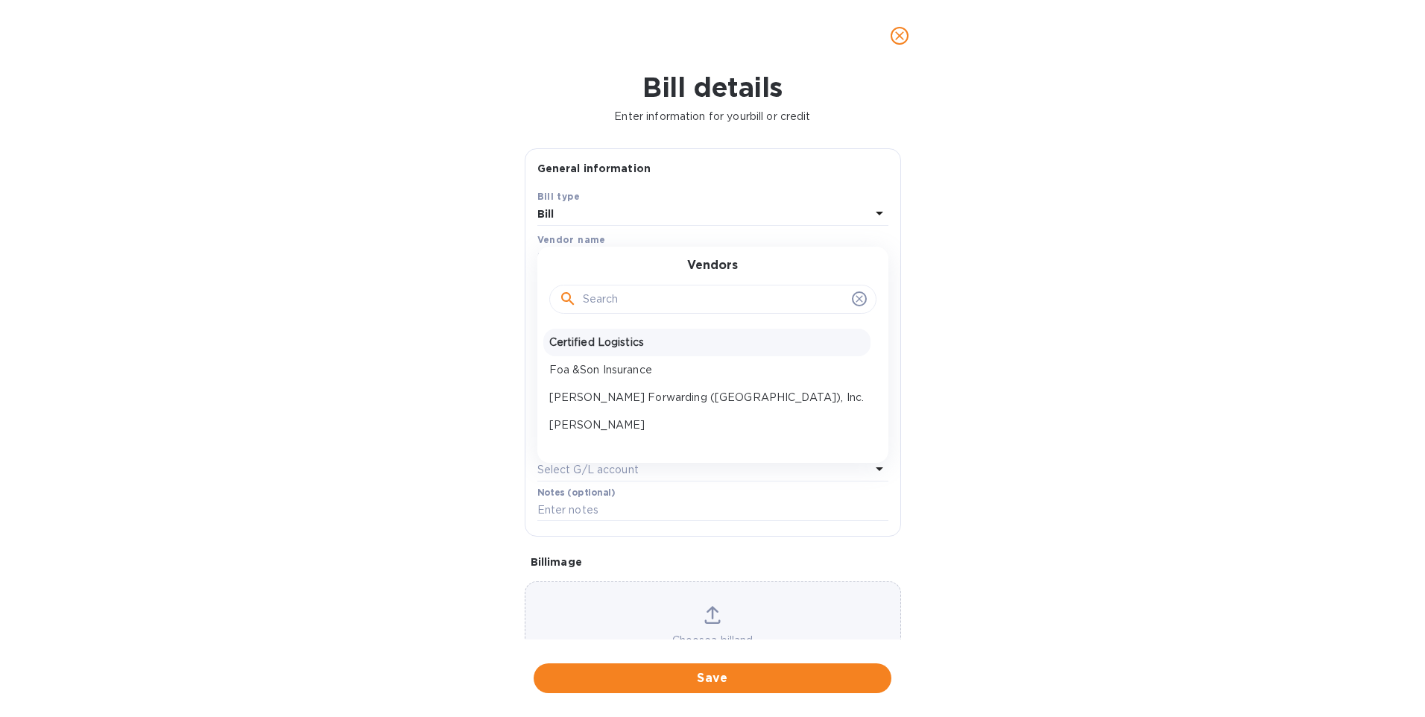
click at [610, 340] on p "Certified Logistics" at bounding box center [706, 343] width 315 height 16
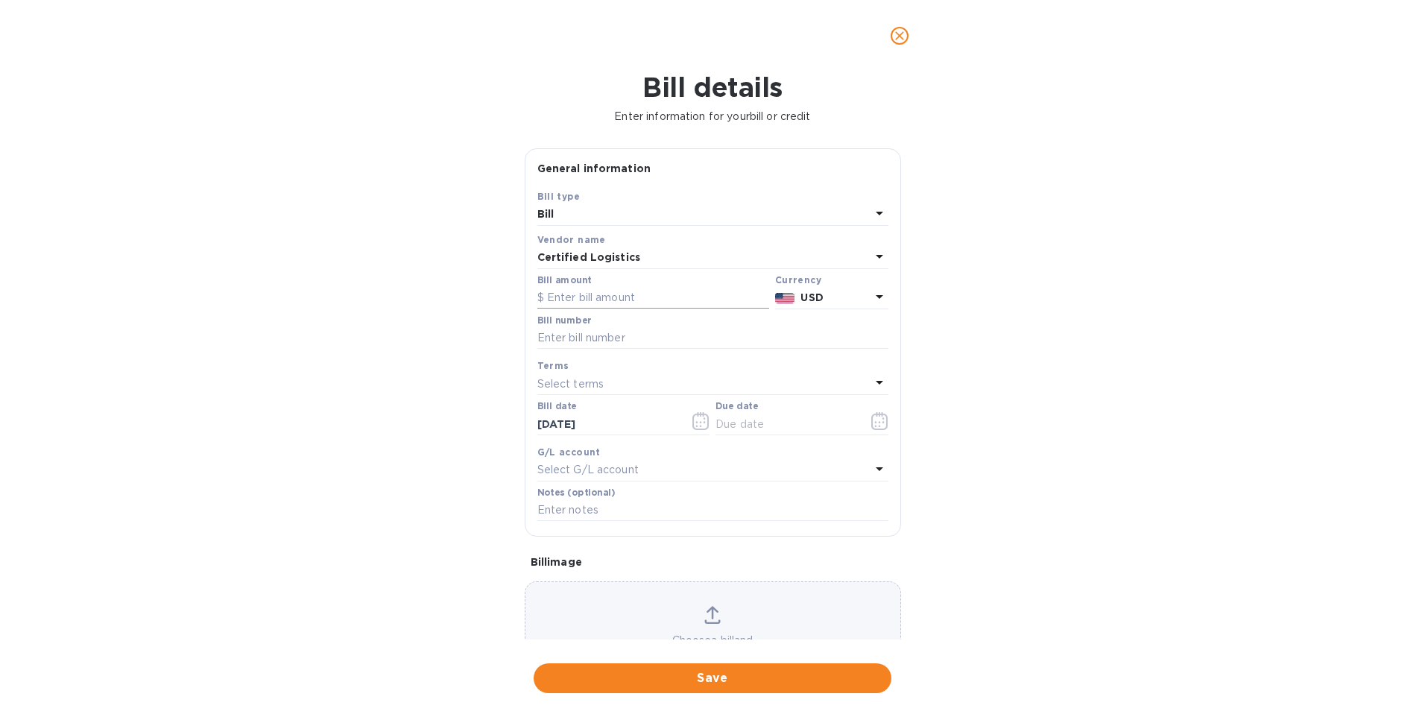
click at [598, 301] on input "text" at bounding box center [653, 298] width 232 height 22
type input "3,959.10"
click at [580, 335] on input "text" at bounding box center [712, 338] width 351 height 22
type input "35908 August advance"
click at [747, 422] on input "text" at bounding box center [785, 424] width 141 height 22
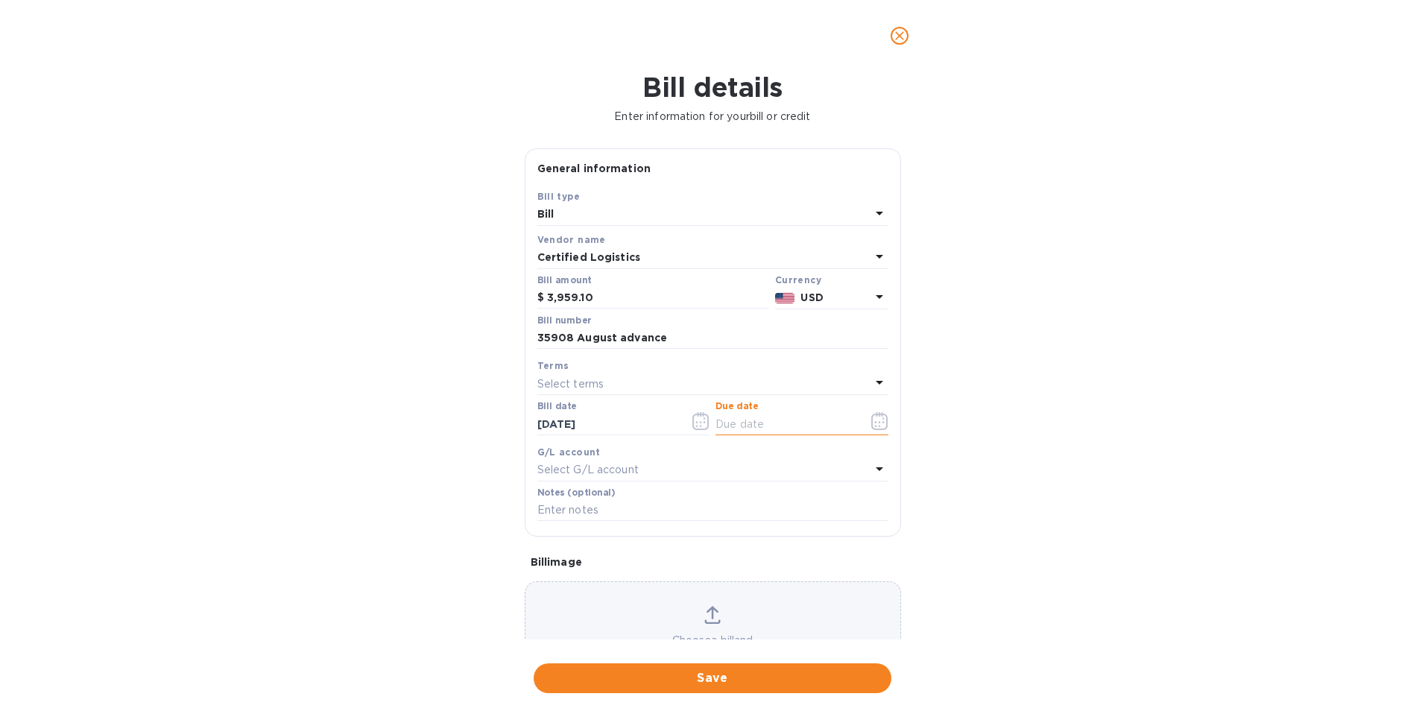
type input "08/12/2025"
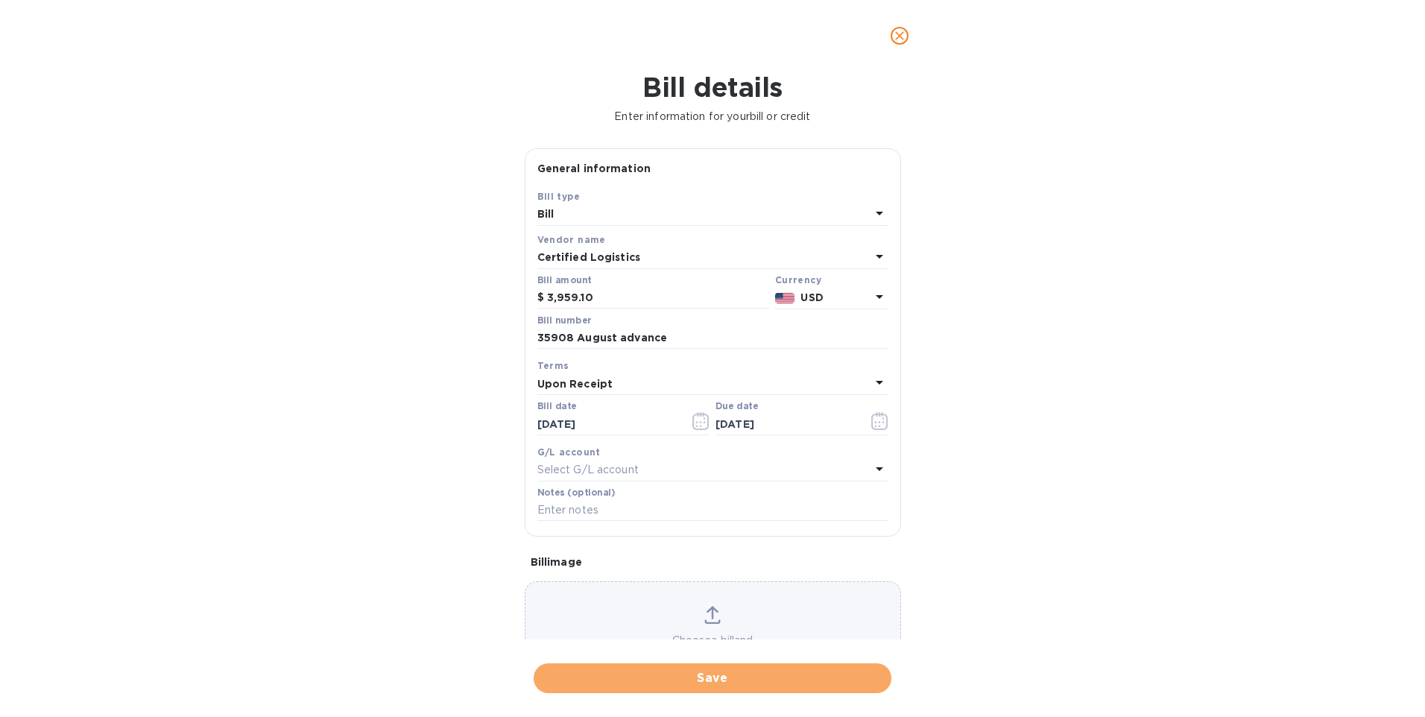
drag, startPoint x: 689, startPoint y: 678, endPoint x: 314, endPoint y: 332, distance: 510.5
click at [686, 677] on span "Save" at bounding box center [712, 678] width 334 height 18
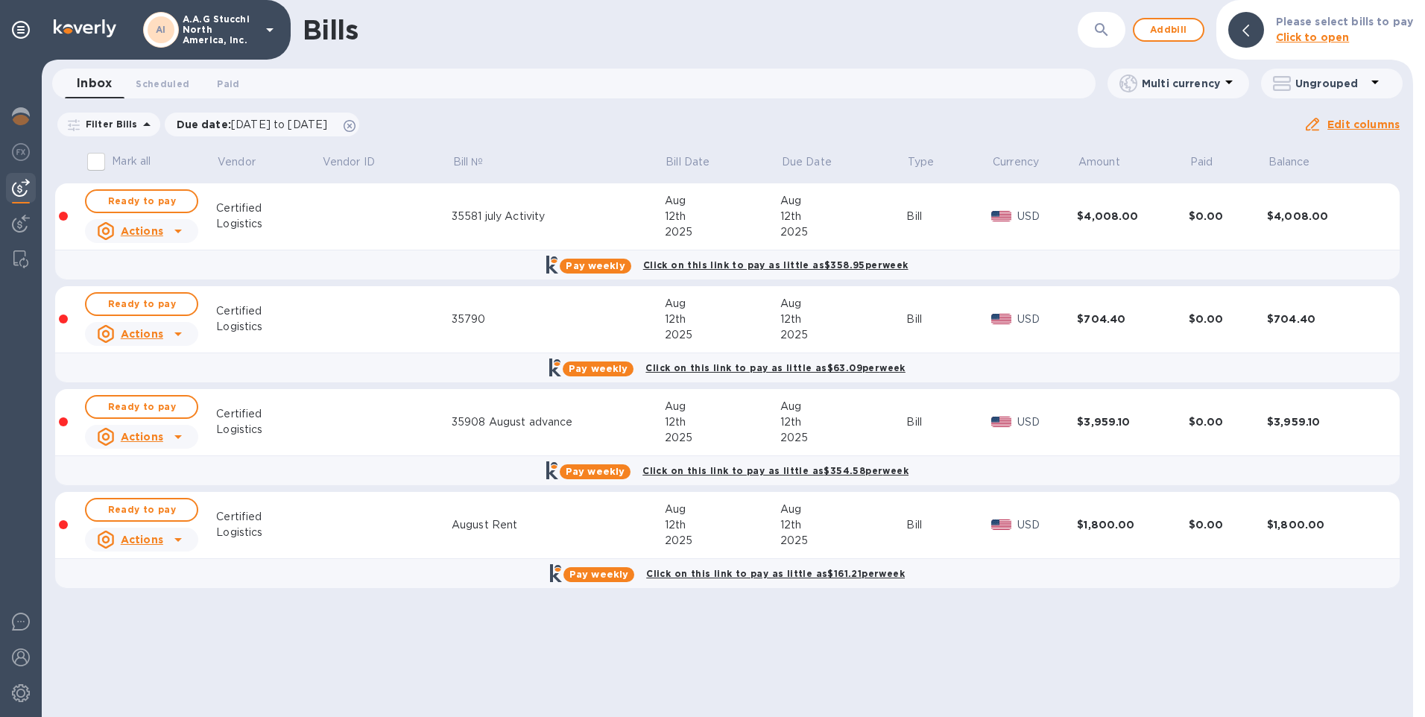
click at [95, 163] on input "Mark all" at bounding box center [95, 161] width 31 height 31
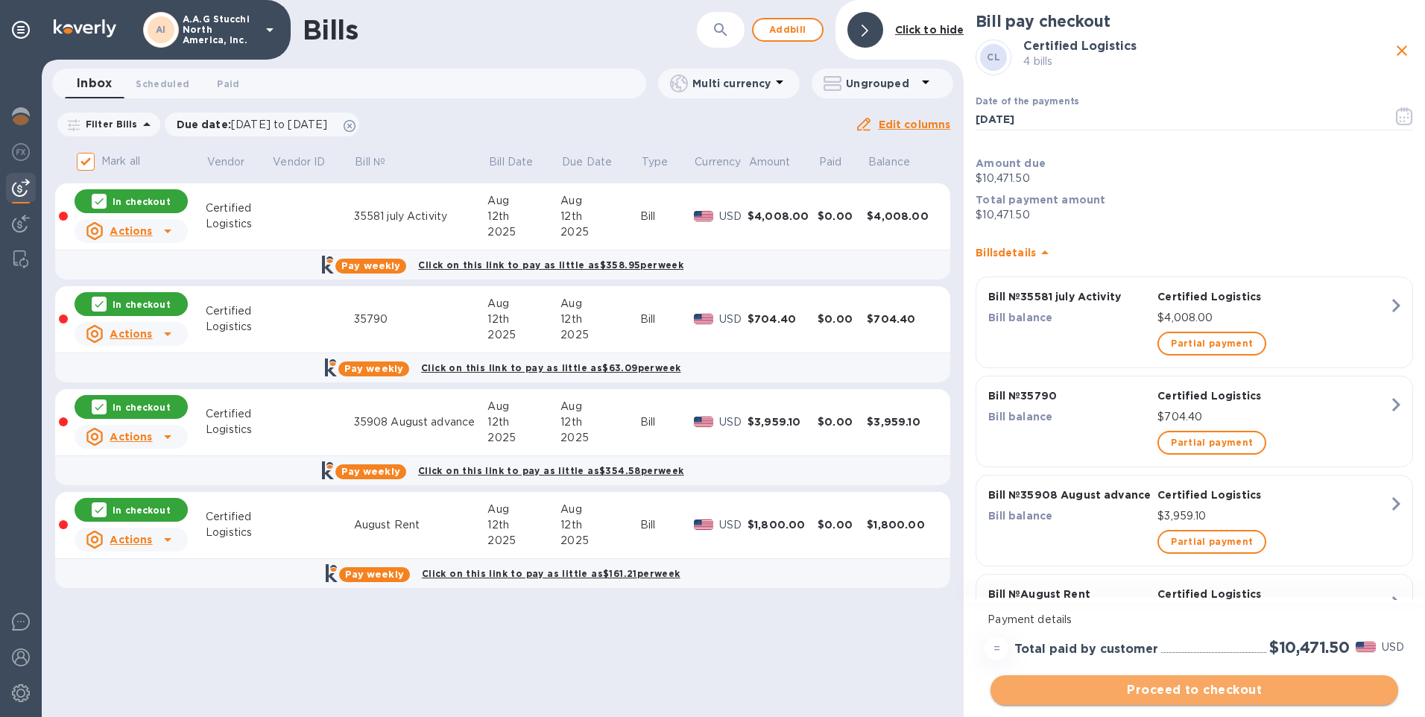
click at [1235, 691] on span "Proceed to checkout" at bounding box center [1194, 690] width 384 height 18
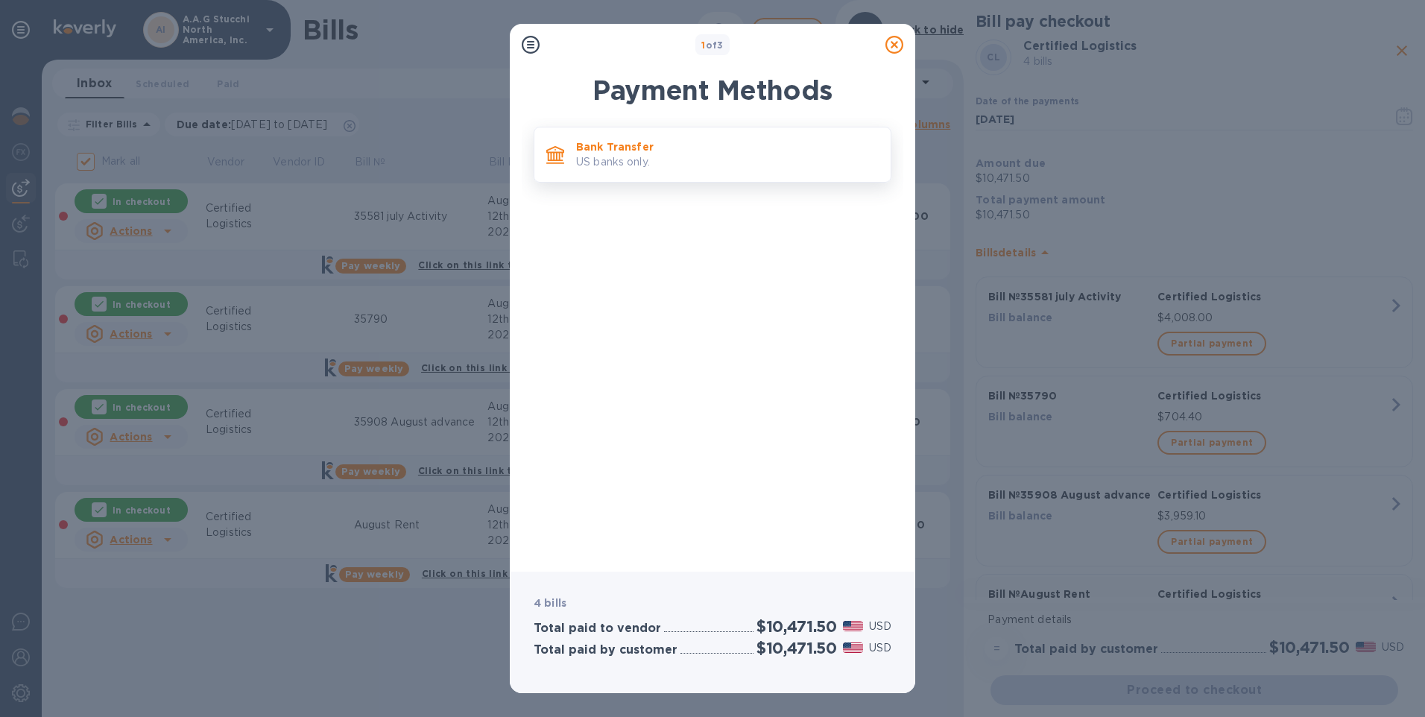
click at [691, 160] on p "US banks only." at bounding box center [727, 162] width 303 height 16
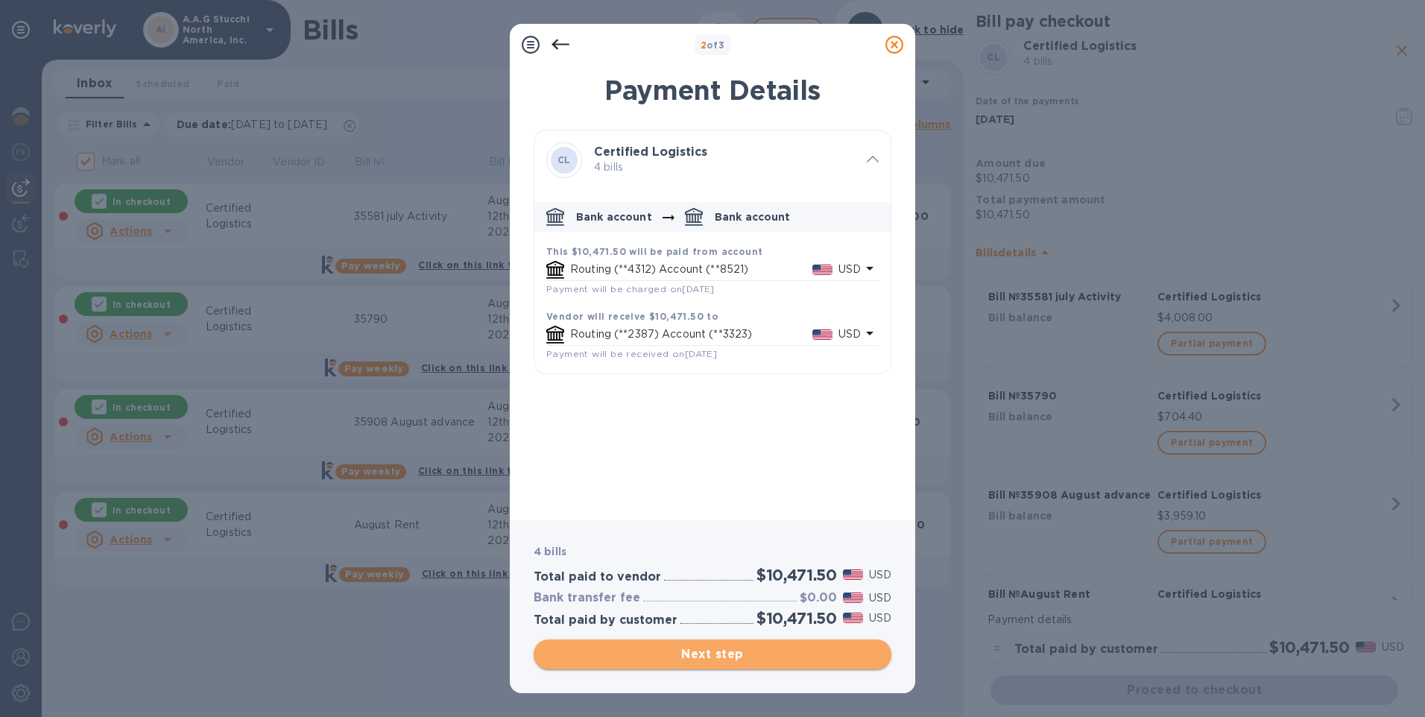
click at [725, 653] on span "Next step" at bounding box center [712, 654] width 334 height 18
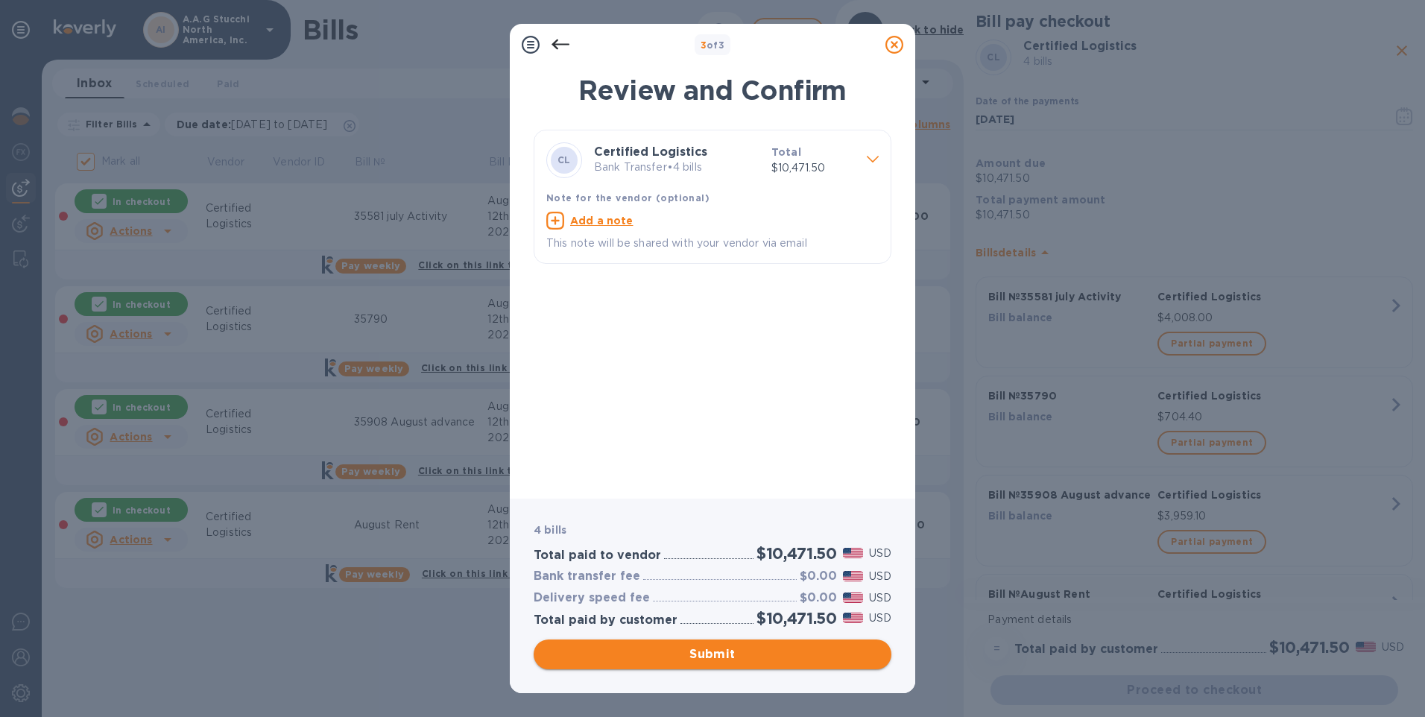
drag, startPoint x: 708, startPoint y: 652, endPoint x: 715, endPoint y: 596, distance: 56.4
click at [708, 651] on span "Submit" at bounding box center [712, 654] width 334 height 18
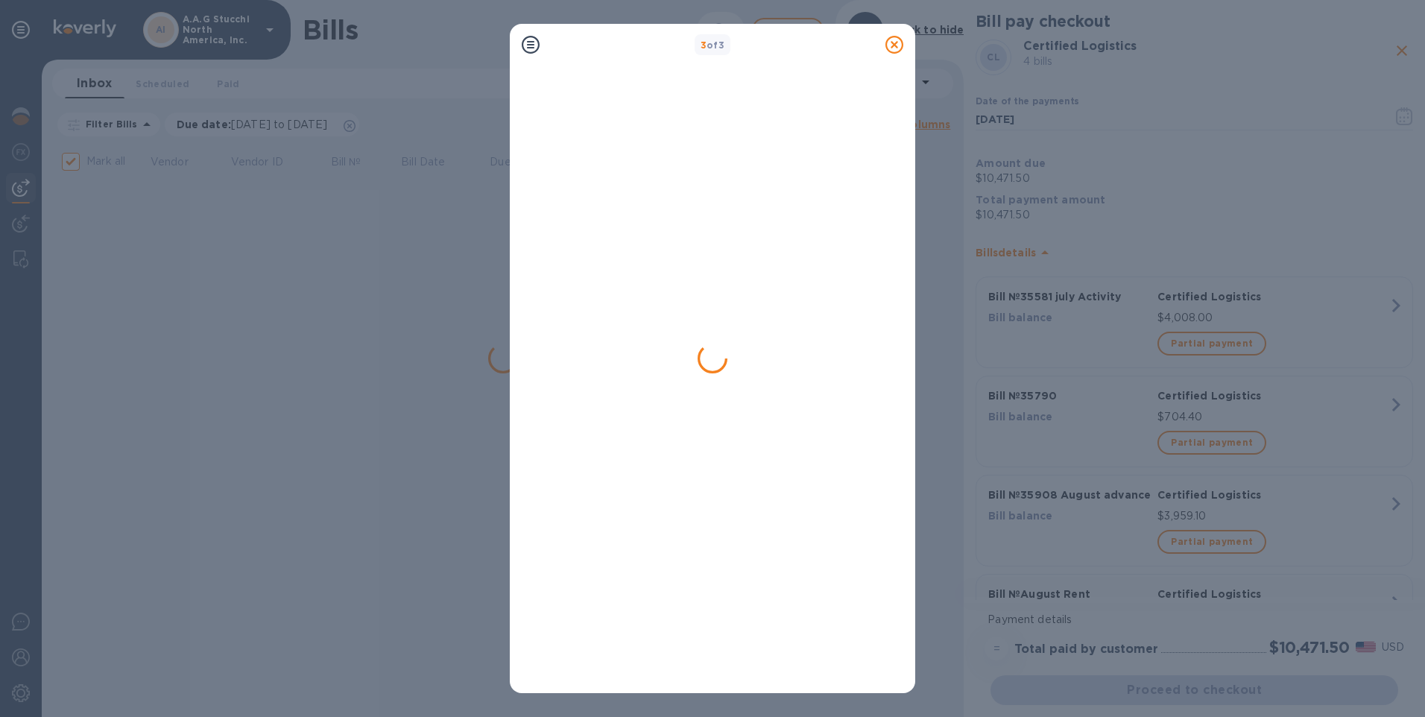
checkbox input "false"
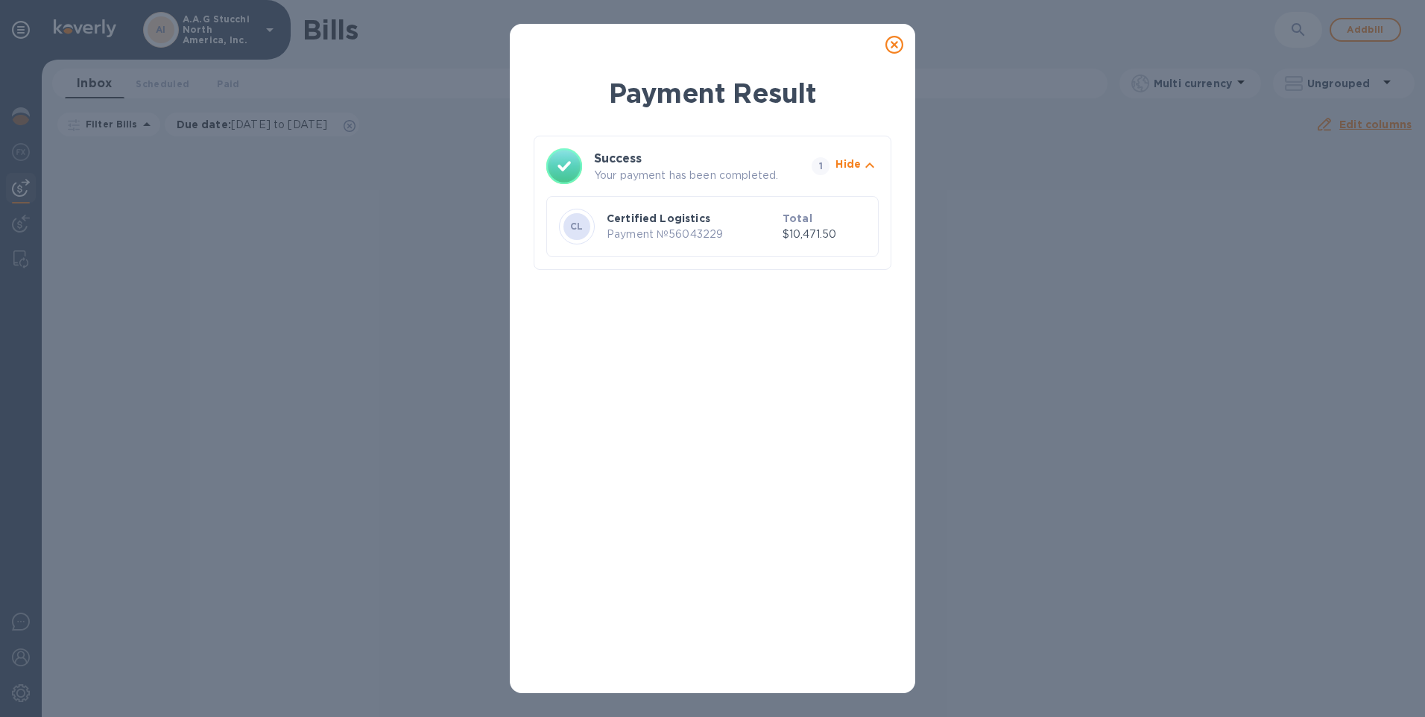
click at [893, 48] on icon at bounding box center [894, 45] width 18 height 18
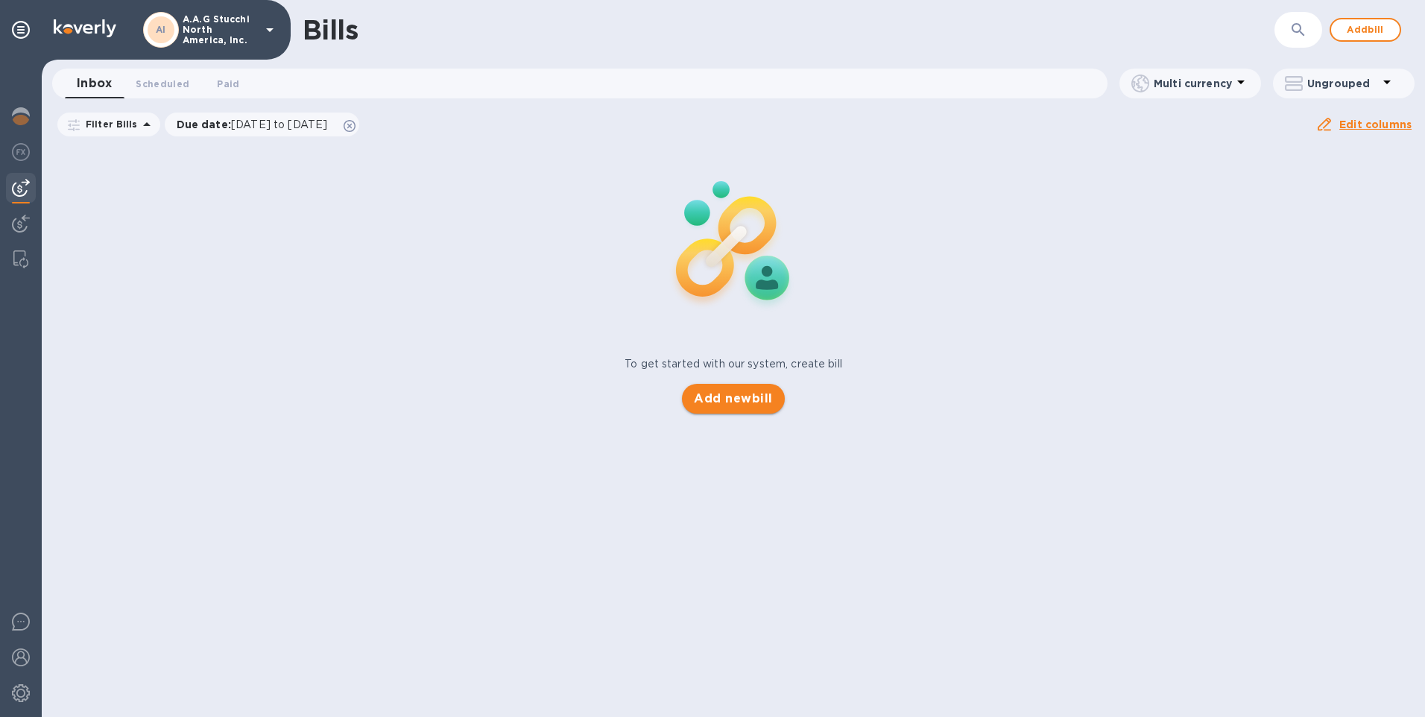
click at [738, 394] on span "Add new bill" at bounding box center [733, 399] width 78 height 18
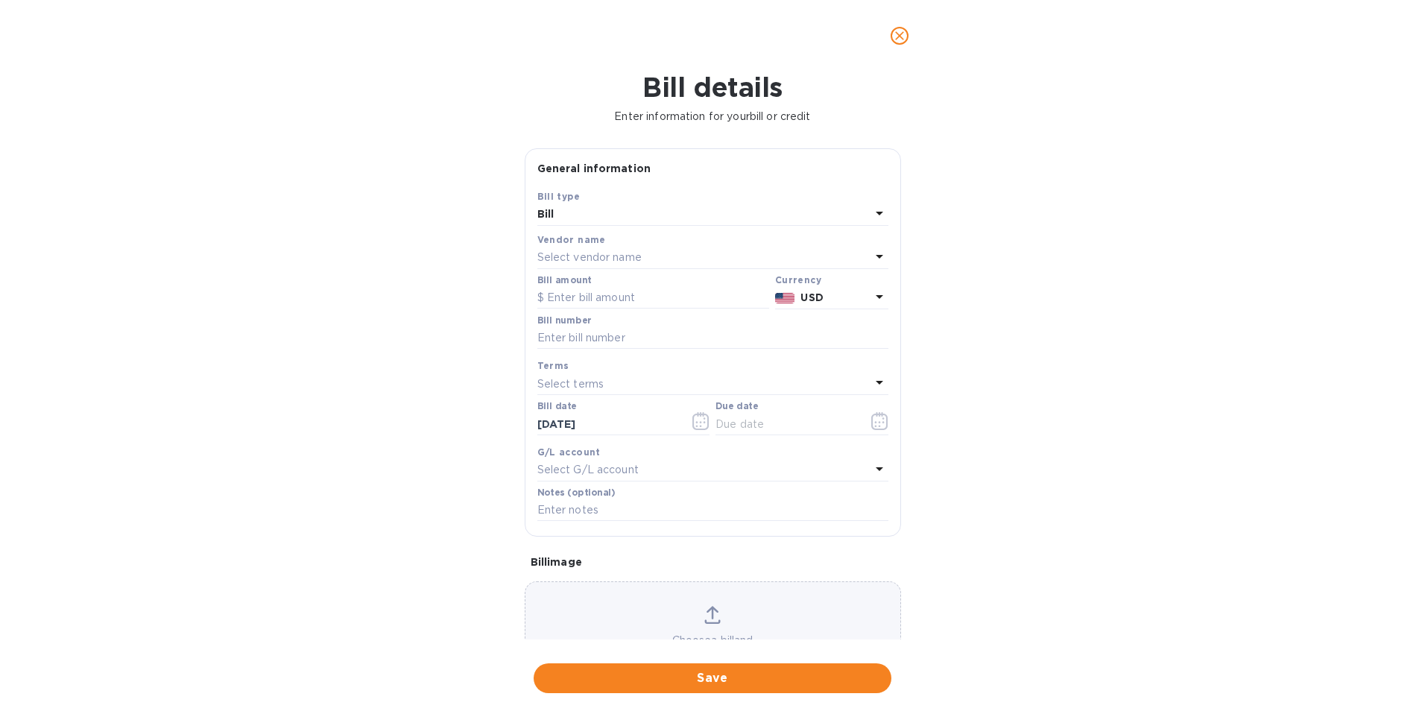
click at [721, 245] on div "Vendor name" at bounding box center [712, 240] width 351 height 16
click at [621, 257] on p "Select vendor name" at bounding box center [589, 258] width 104 height 16
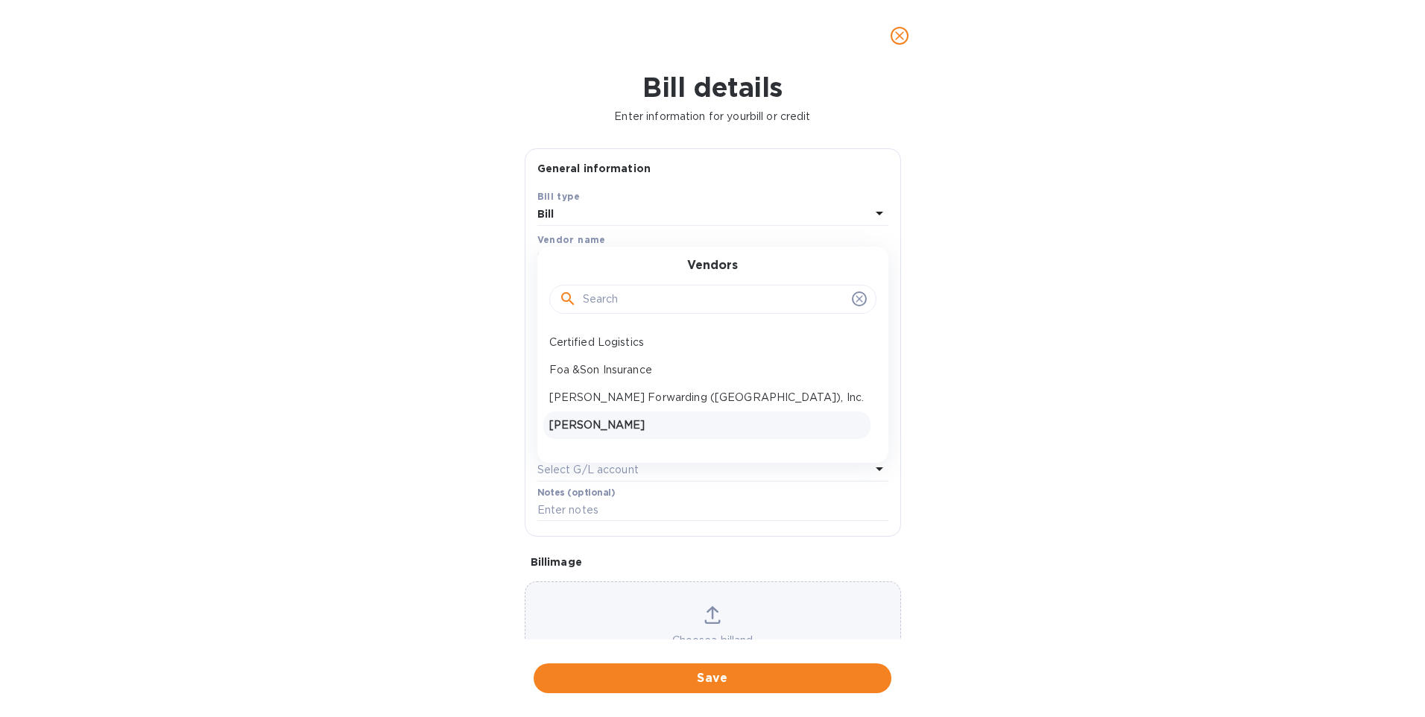
click at [595, 423] on p "Thomas Woods" at bounding box center [706, 425] width 315 height 16
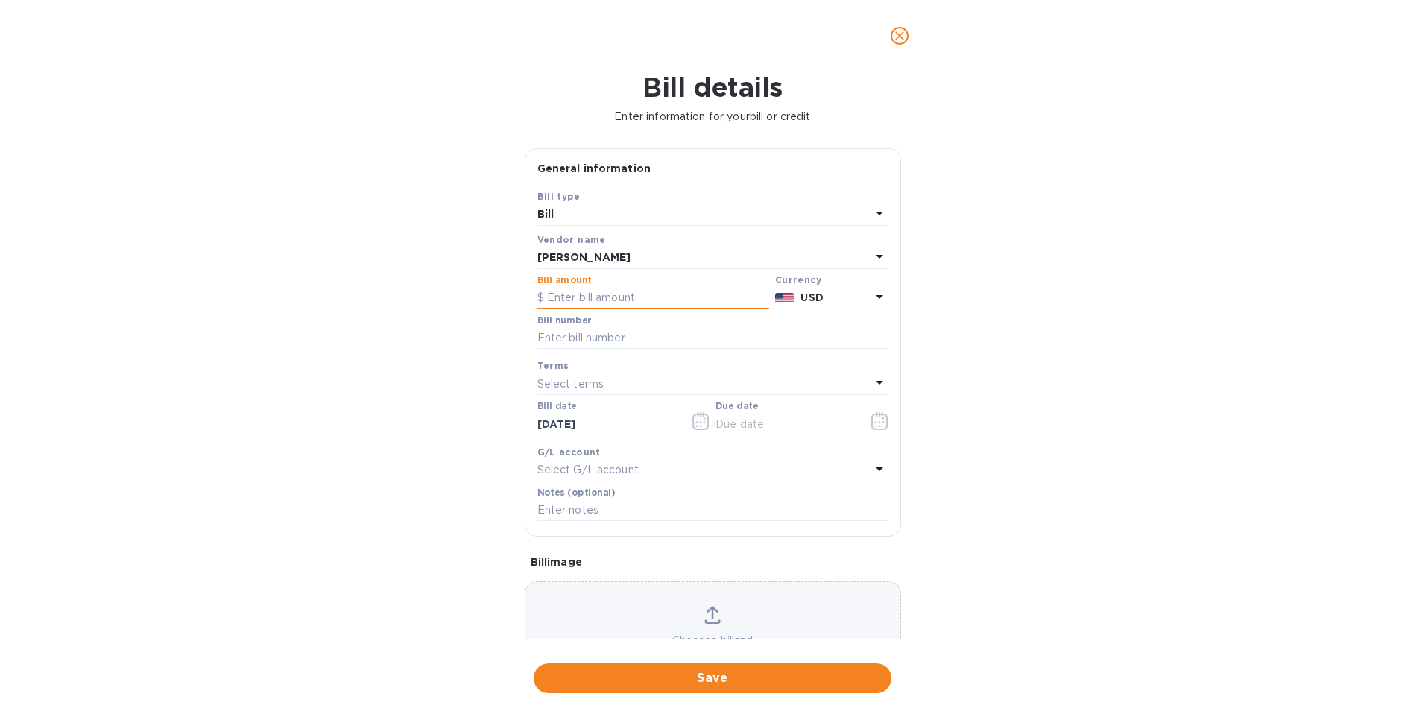
click at [623, 296] on input "text" at bounding box center [653, 298] width 232 height 22
type input "237.33"
click at [595, 333] on input "text" at bounding box center [712, 338] width 351 height 22
type input "July Expenses"
click at [747, 418] on input "text" at bounding box center [785, 424] width 141 height 22
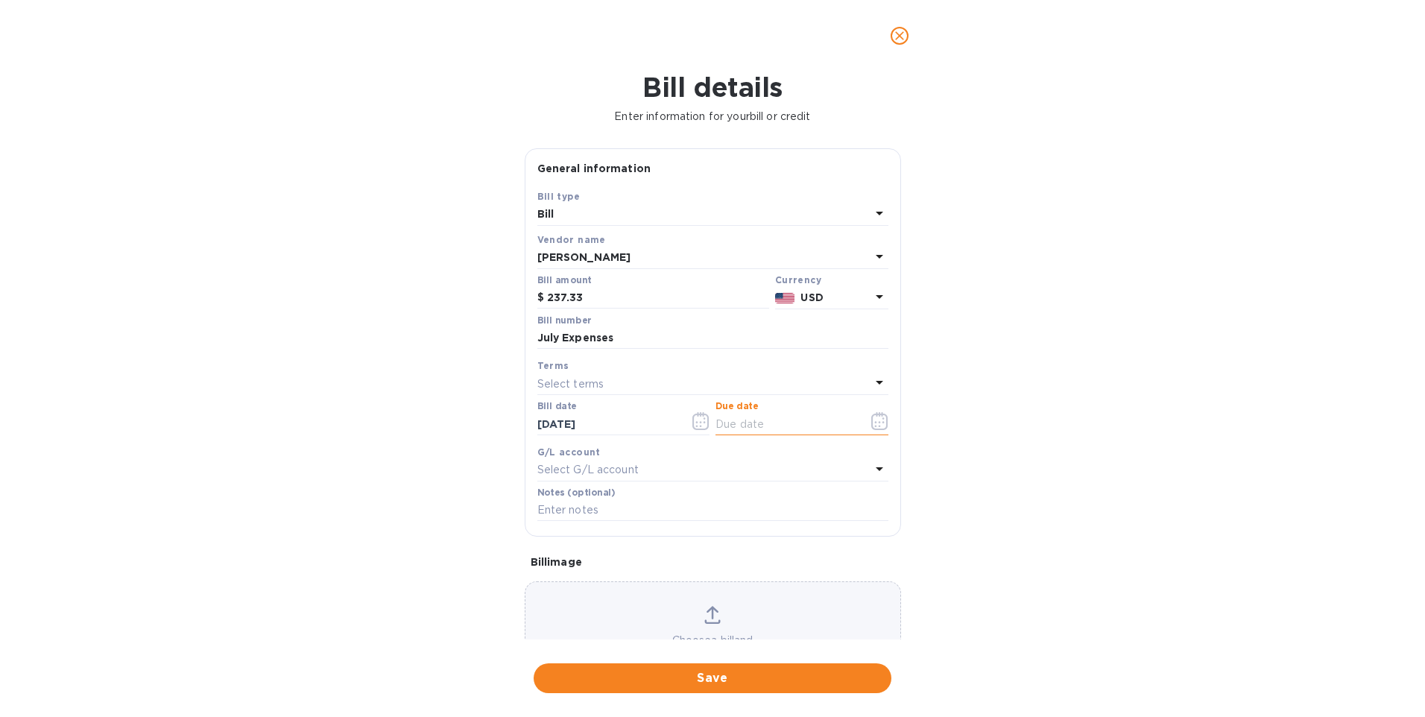
type input "08/12/2025"
click at [705, 672] on span "Save" at bounding box center [712, 678] width 334 height 18
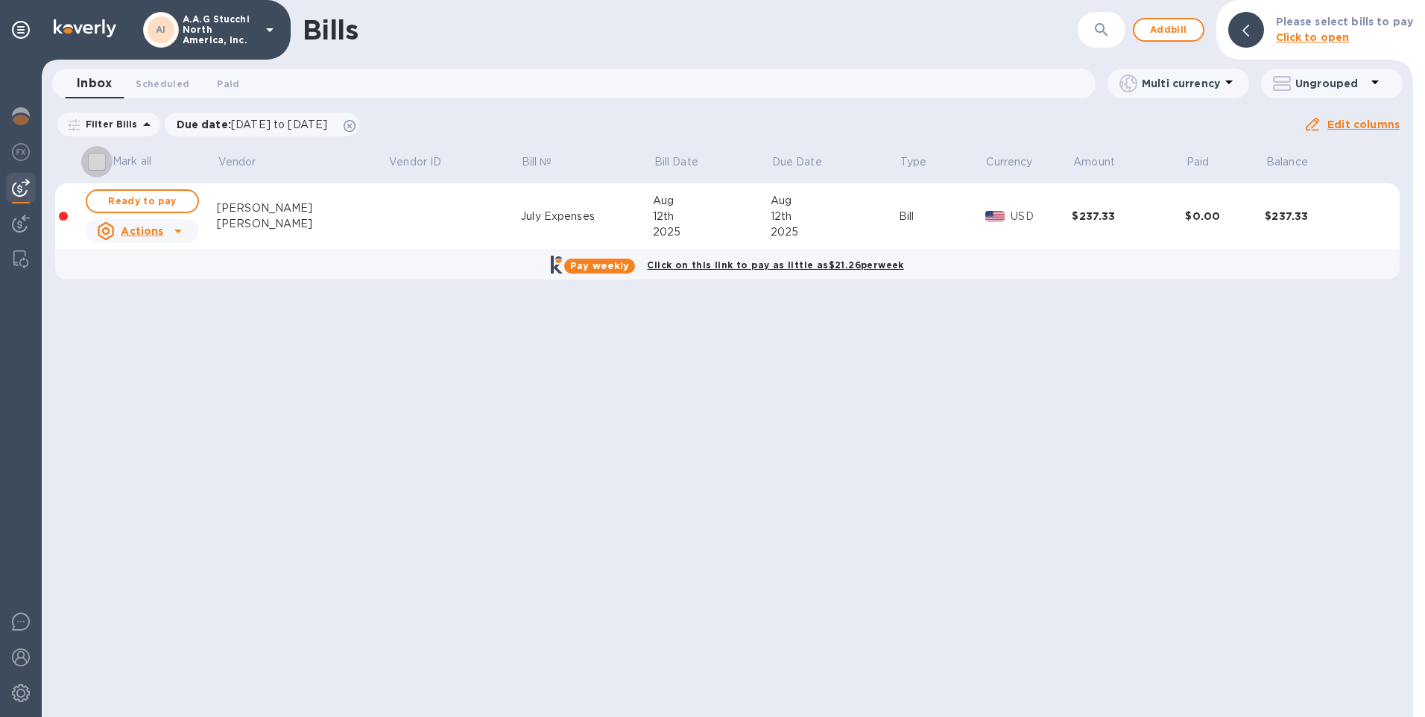
click at [102, 159] on input "Mark all" at bounding box center [96, 161] width 31 height 31
checkbox input "true"
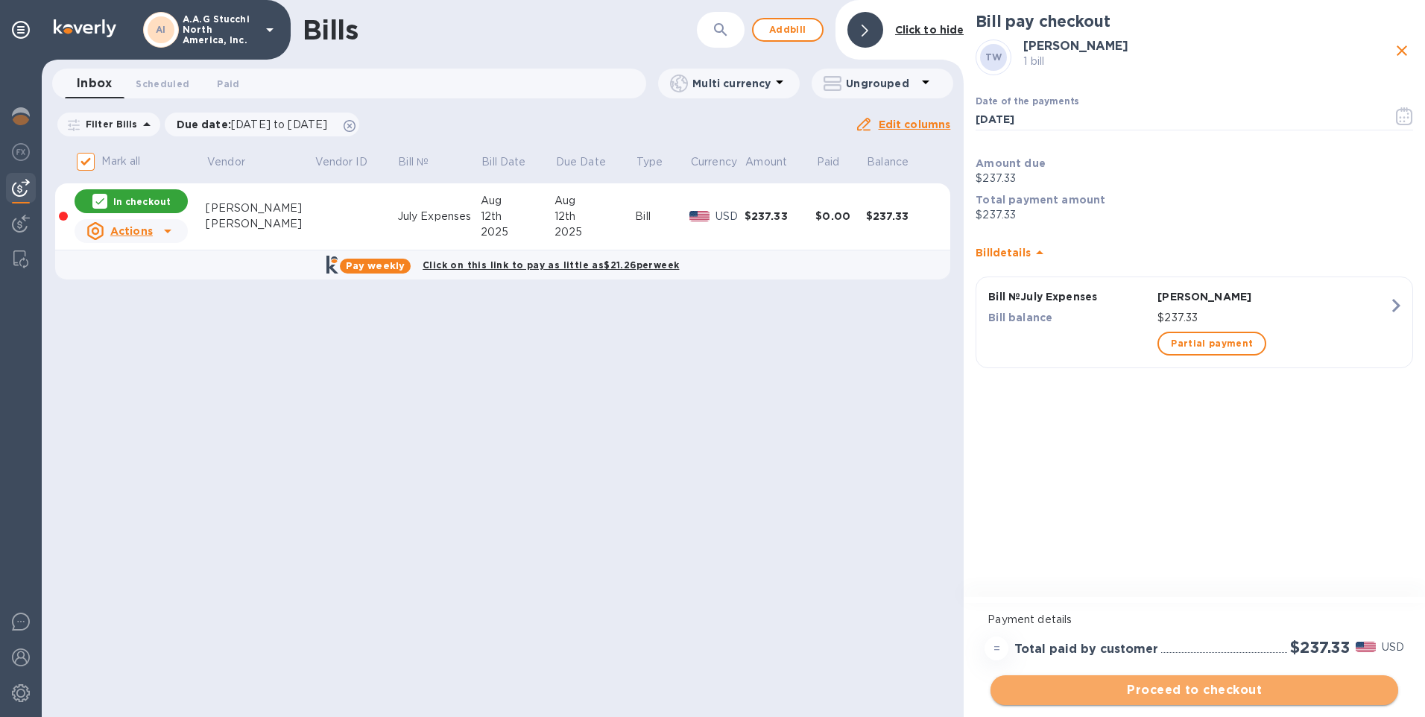
click at [1195, 689] on span "Proceed to checkout" at bounding box center [1194, 690] width 384 height 18
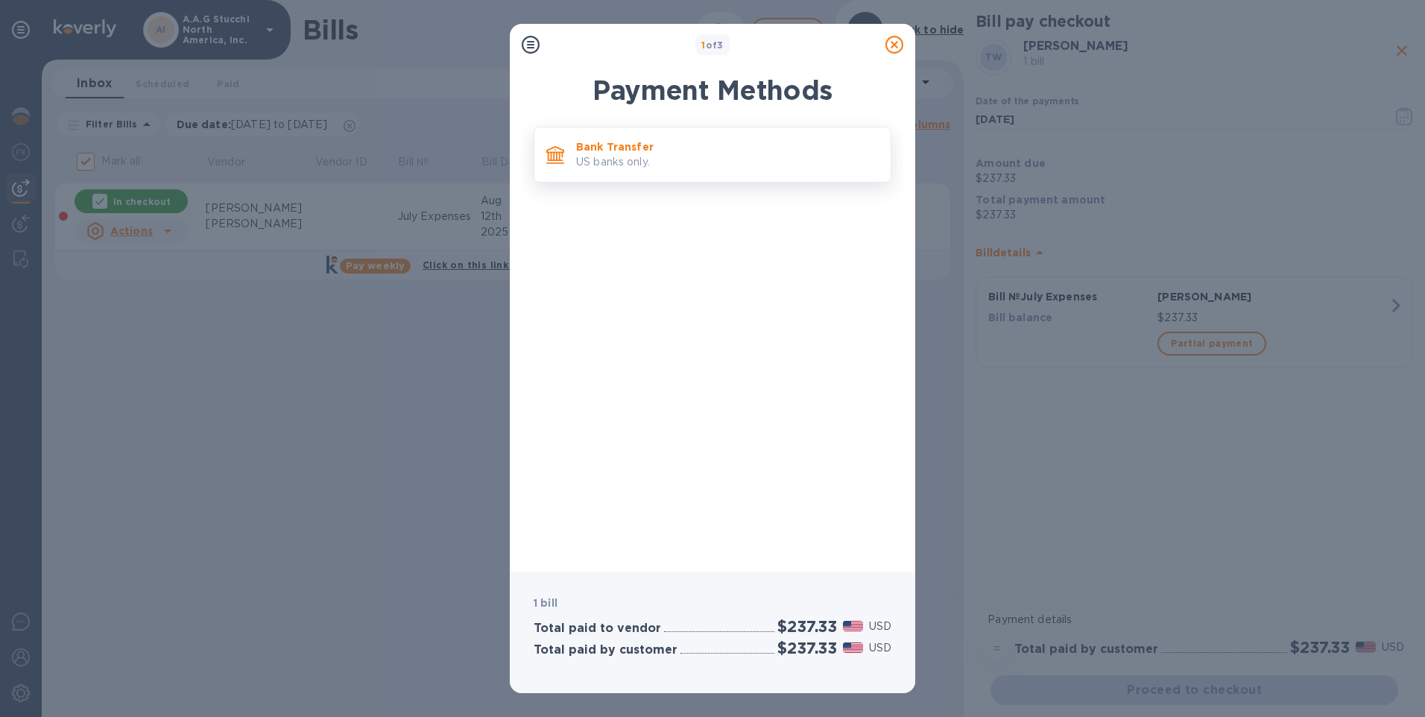
click at [647, 154] on p "US banks only." at bounding box center [727, 162] width 303 height 16
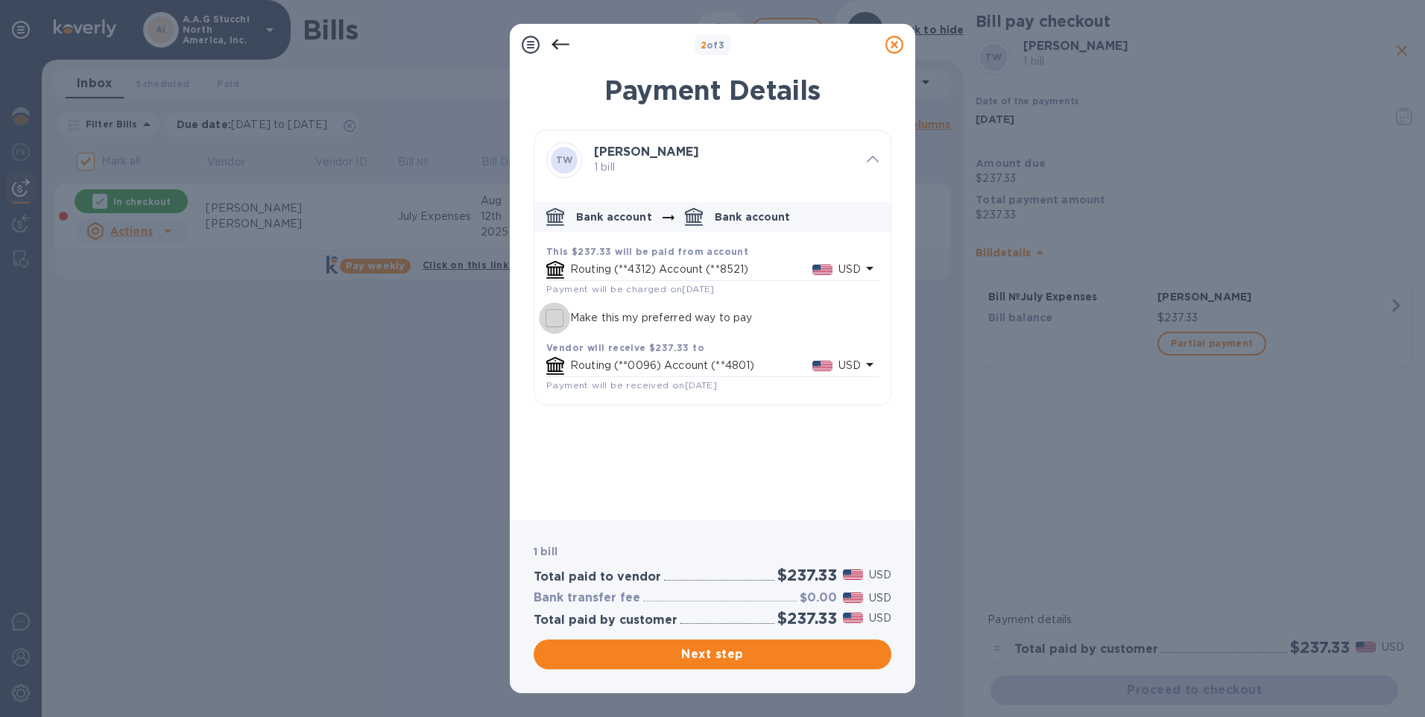
click at [553, 318] on input "Make this my preferred way to pay" at bounding box center [554, 318] width 31 height 31
checkbox input "true"
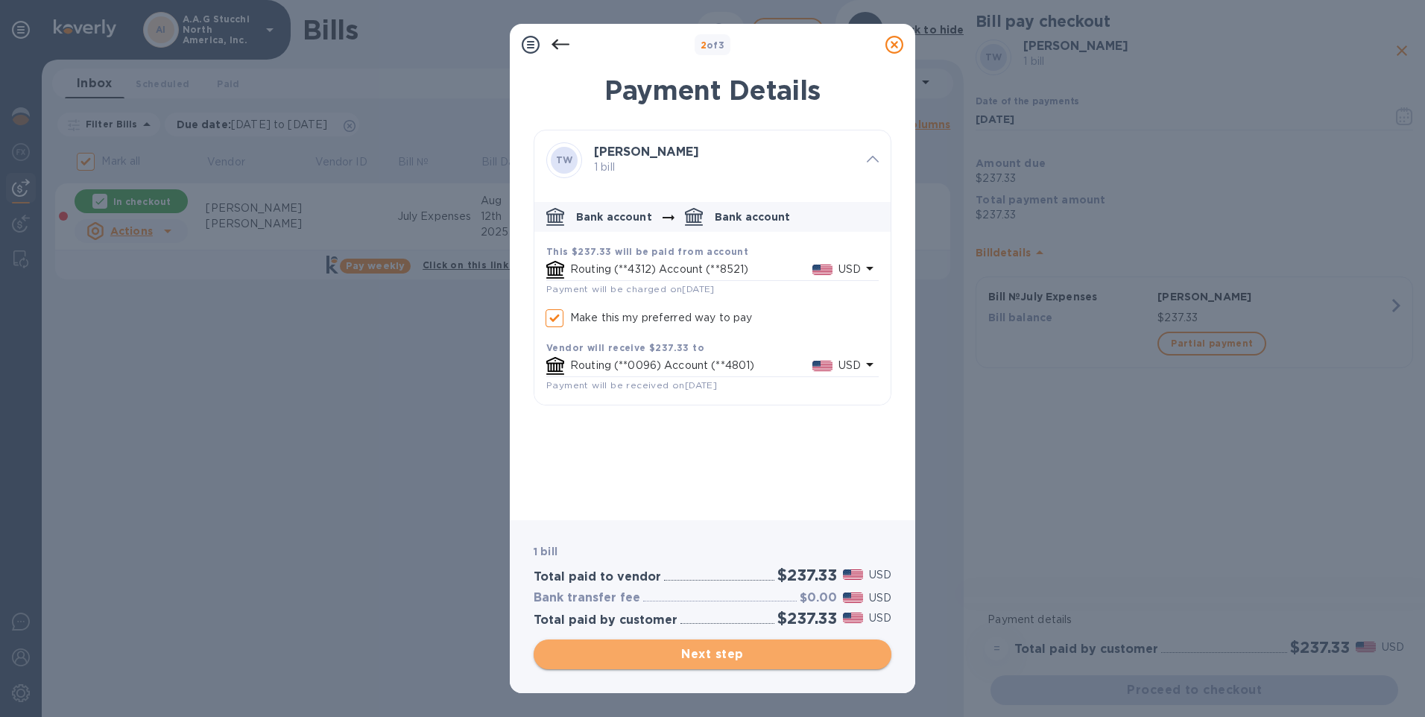
click at [699, 659] on span "Next step" at bounding box center [712, 654] width 334 height 18
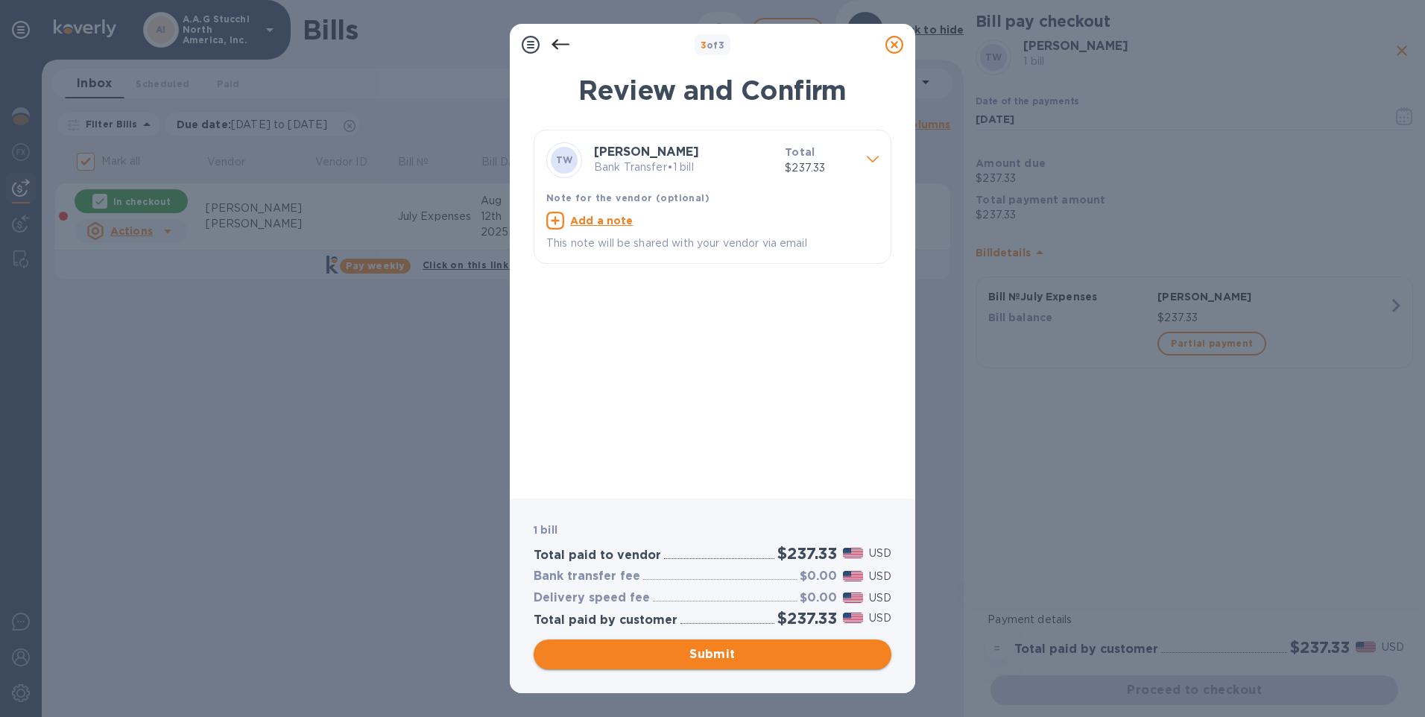
click at [715, 654] on span "Submit" at bounding box center [712, 654] width 334 height 18
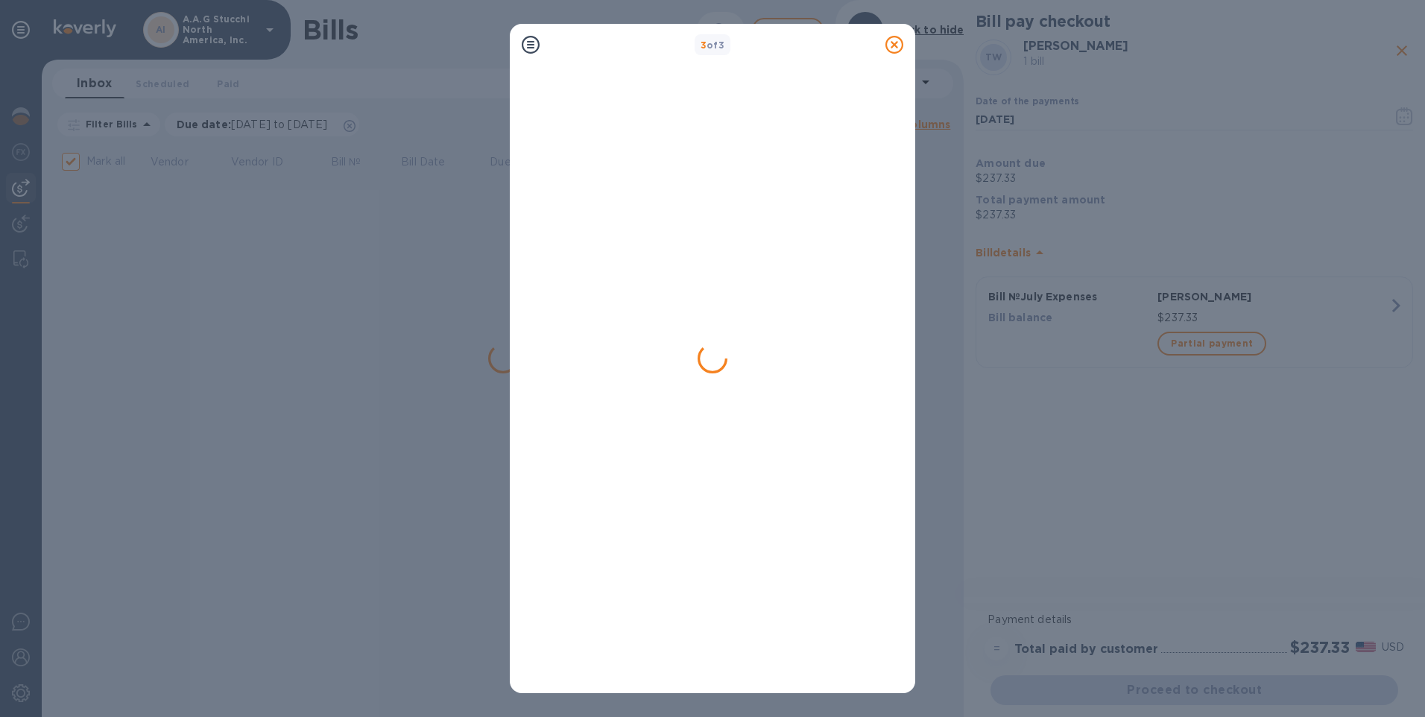
checkbox input "false"
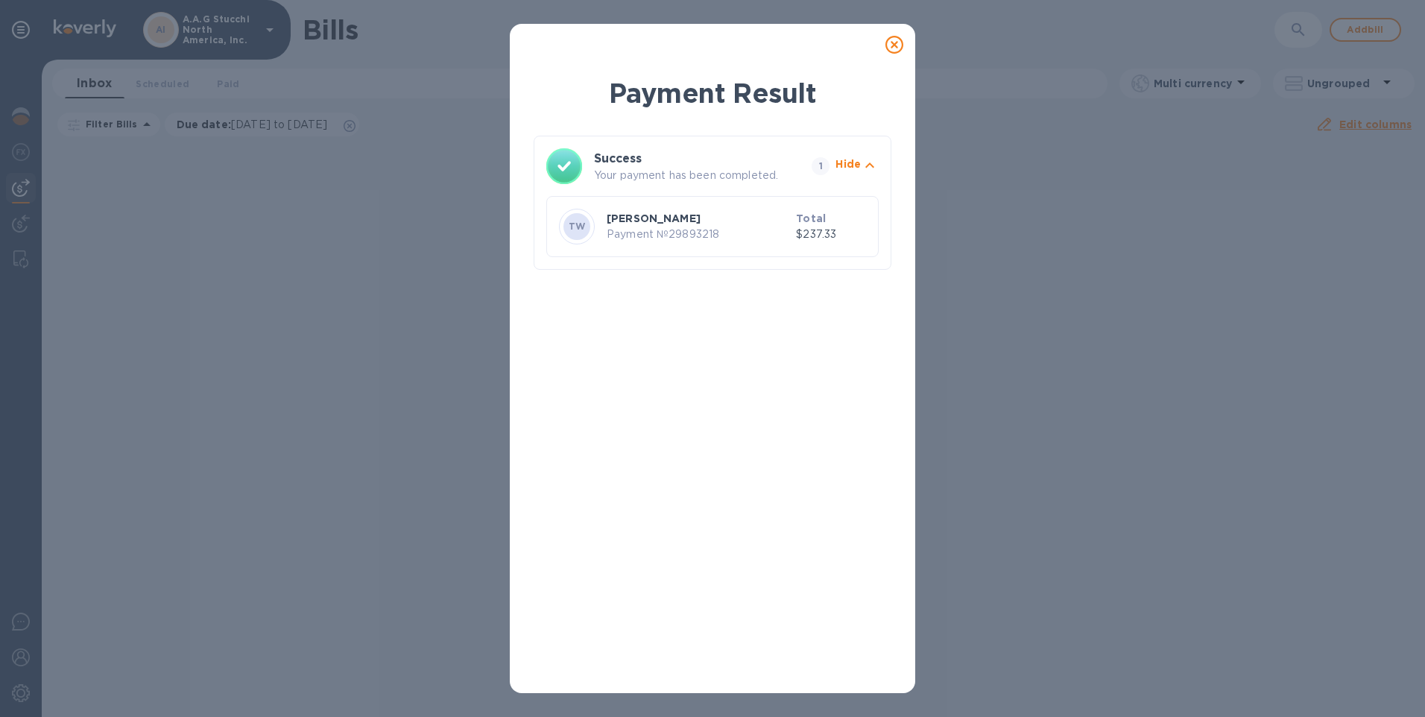
click at [896, 39] on icon at bounding box center [894, 45] width 18 height 18
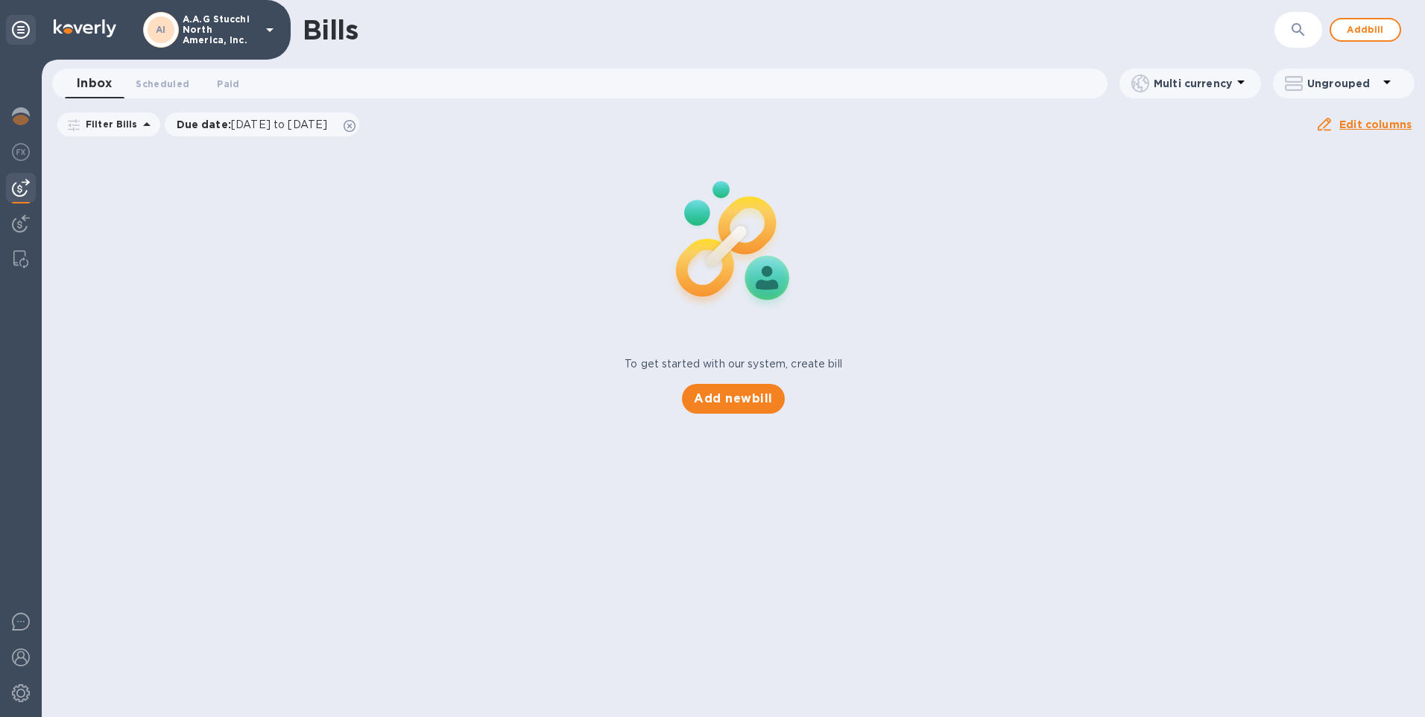
click at [24, 30] on icon at bounding box center [21, 30] width 18 height 18
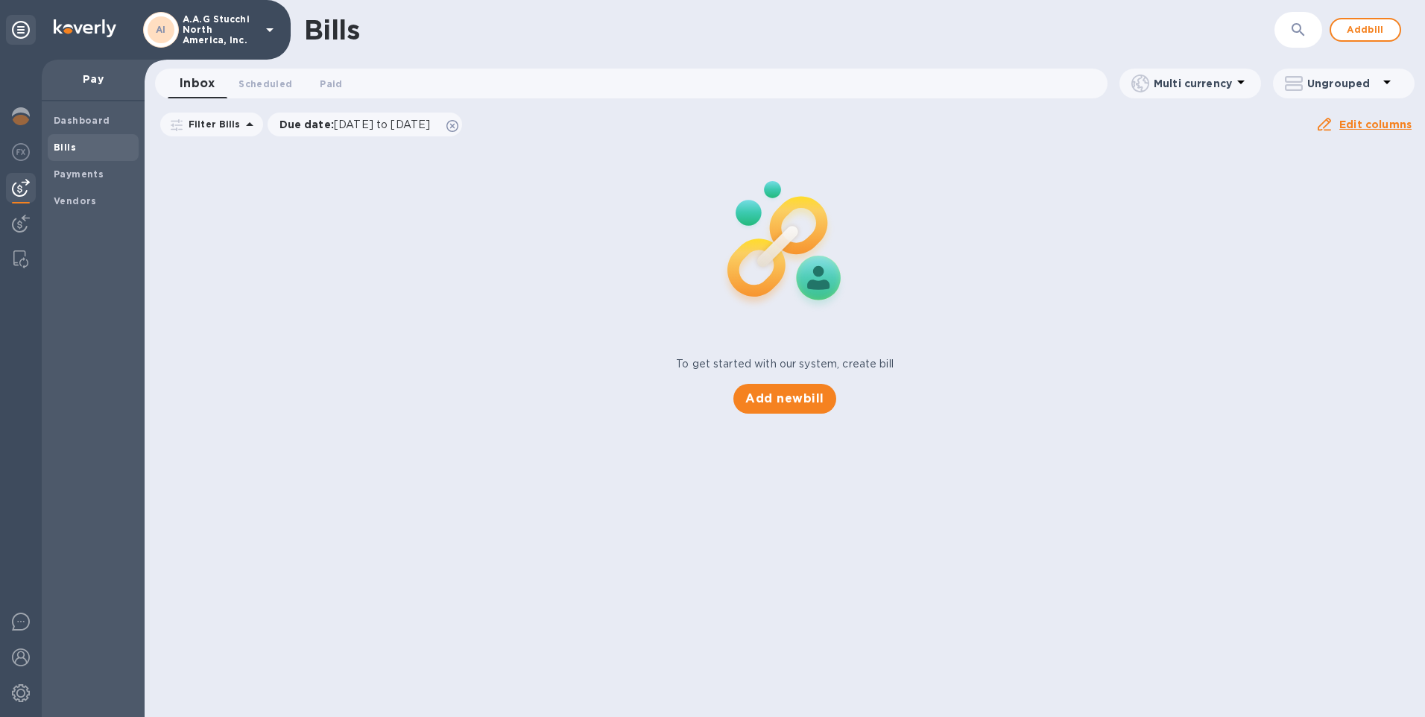
click at [256, 260] on div "To get started with our system, create bill Add new bill" at bounding box center [785, 279] width 1292 height 281
click at [269, 28] on icon at bounding box center [269, 30] width 7 height 4
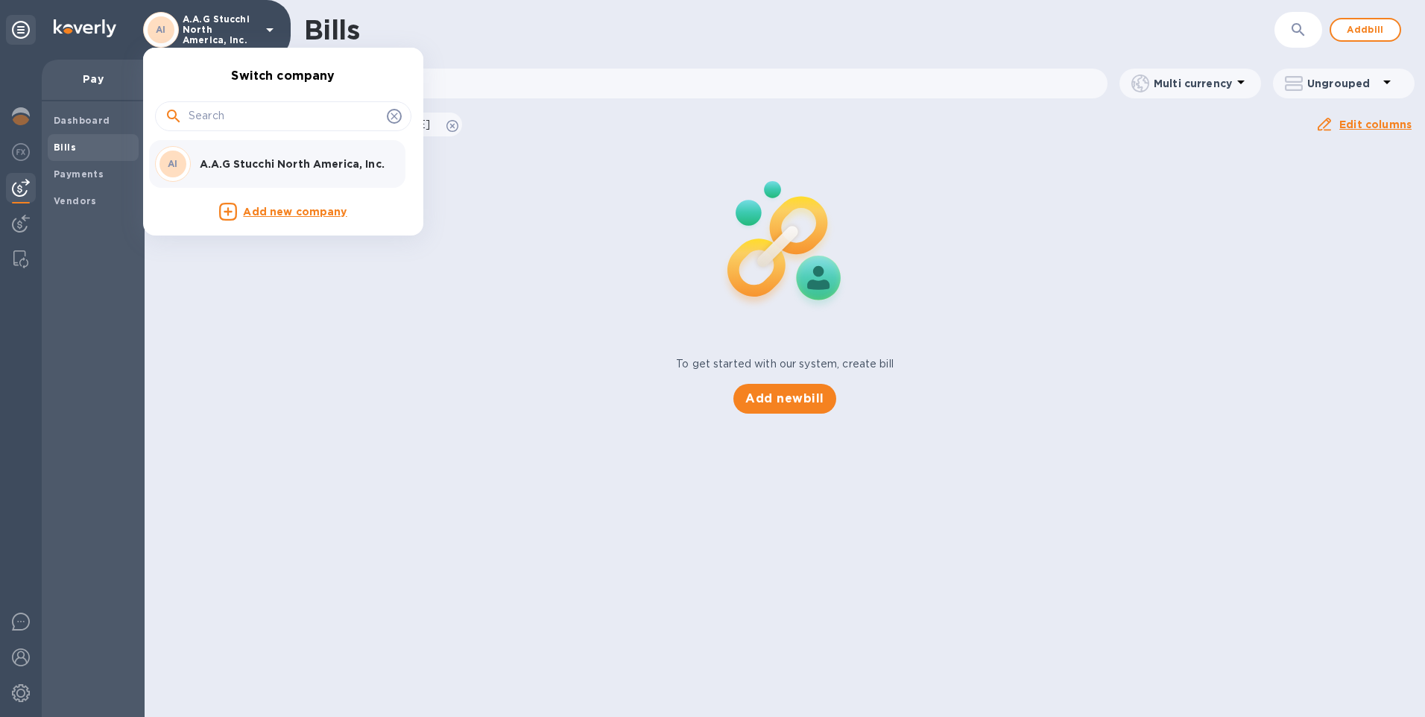
drag, startPoint x: 316, startPoint y: 386, endPoint x: 283, endPoint y: 352, distance: 47.4
click at [315, 386] on div at bounding box center [712, 358] width 1425 height 717
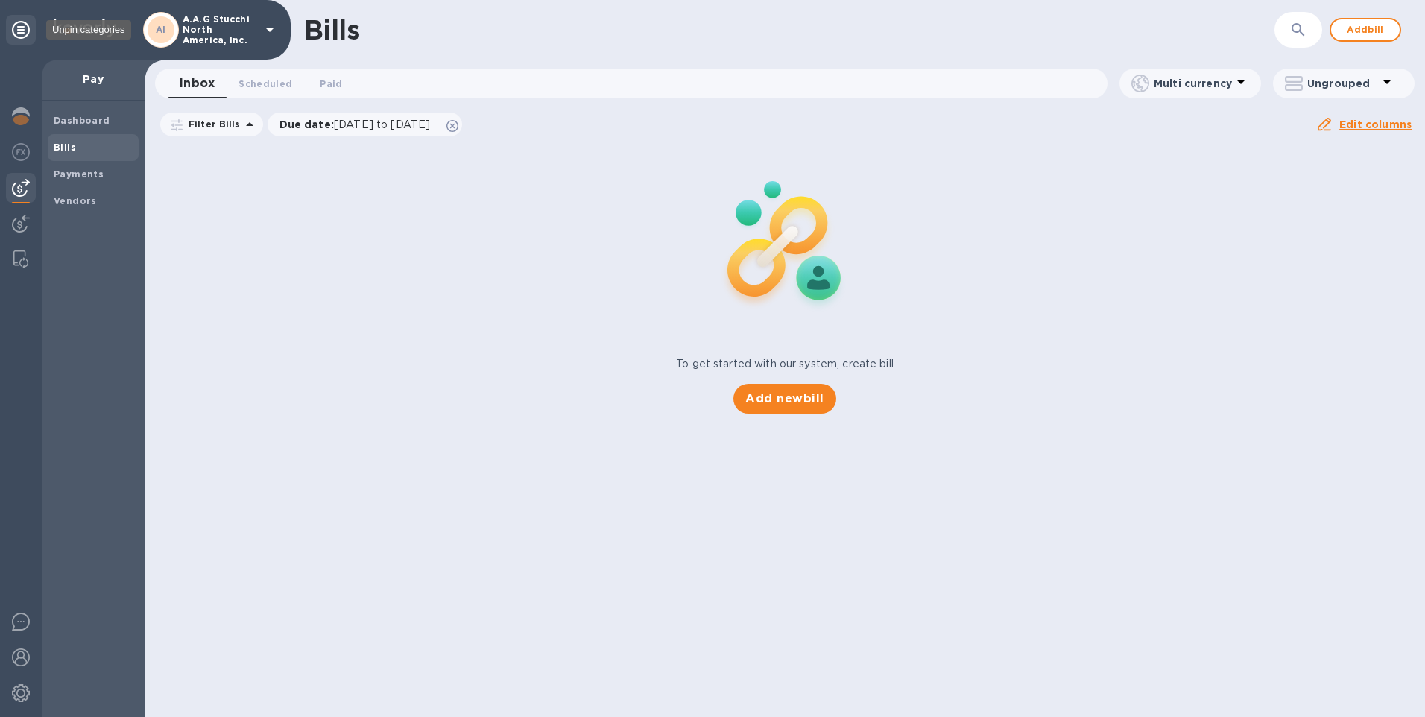
click at [17, 36] on icon at bounding box center [21, 30] width 18 height 18
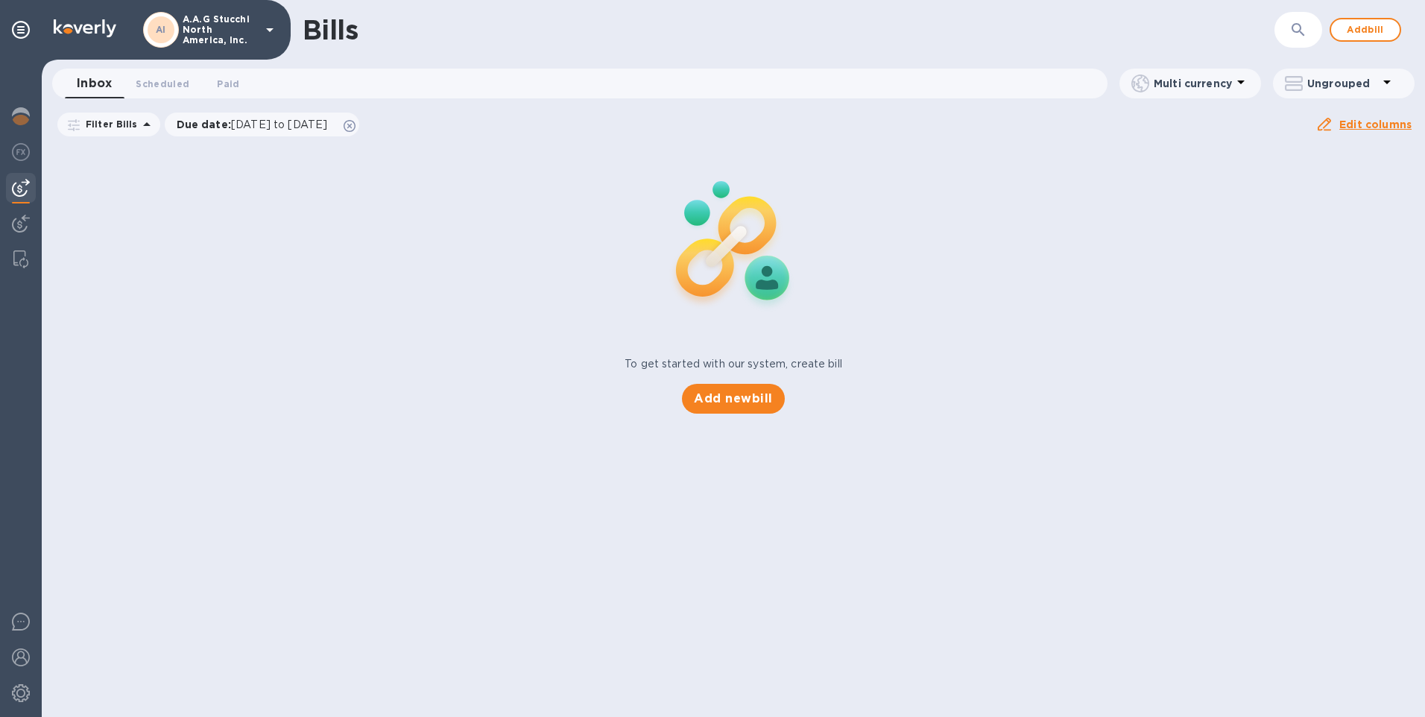
click at [294, 279] on div "To get started with our system, create bill Add new bill" at bounding box center [733, 279] width 1395 height 281
click at [15, 664] on img at bounding box center [21, 657] width 18 height 18
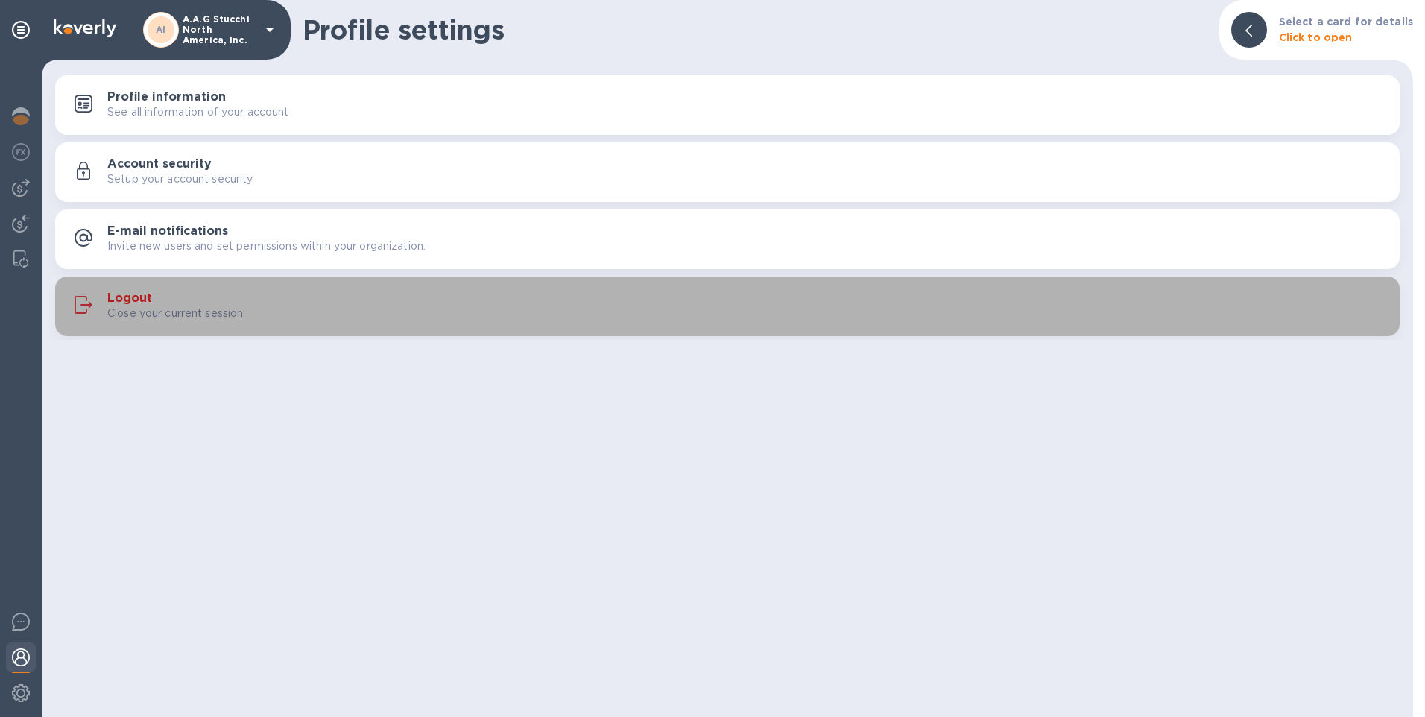
click at [203, 306] on p "Close your current session." at bounding box center [176, 314] width 139 height 16
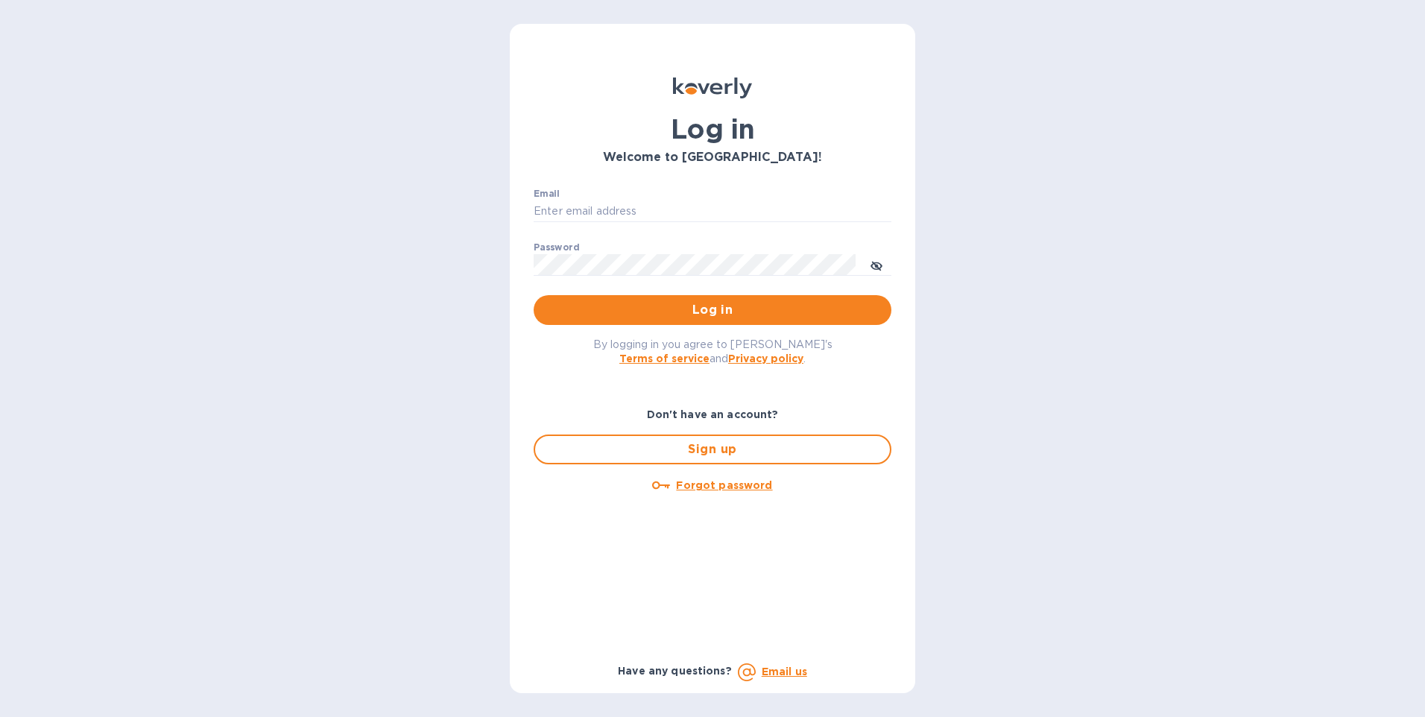
type input "[PERSON_NAME][EMAIL_ADDRESS][DOMAIN_NAME]"
